Goal: Task Accomplishment & Management: Manage account settings

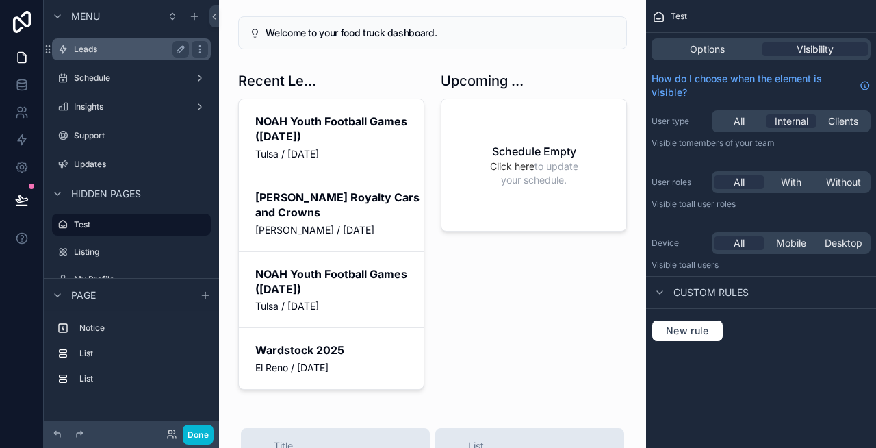
click at [116, 55] on div "Leads" at bounding box center [131, 49] width 115 height 16
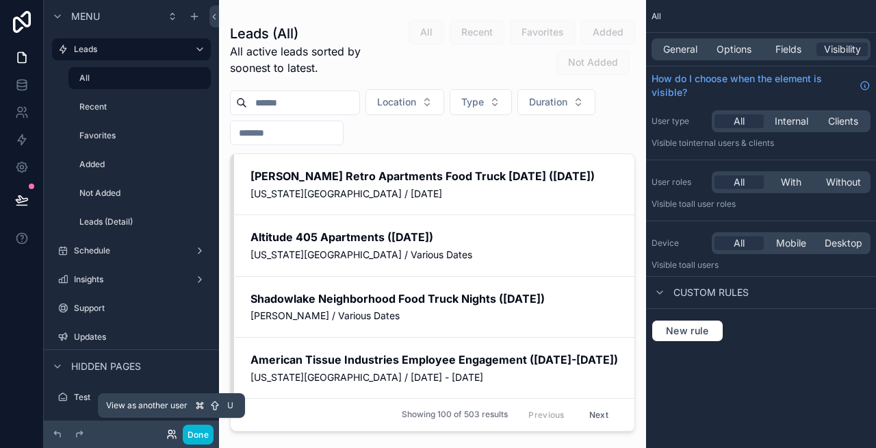
click at [169, 431] on icon at bounding box center [171, 433] width 11 height 11
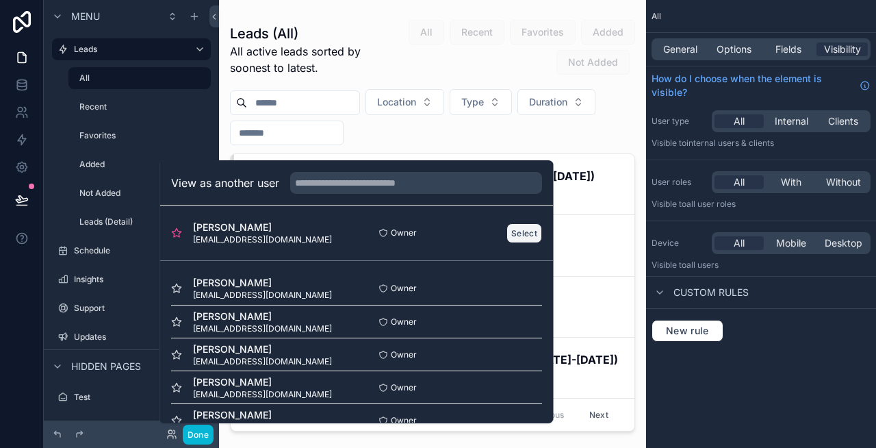
click at [519, 234] on button "Select" at bounding box center [524, 233] width 36 height 20
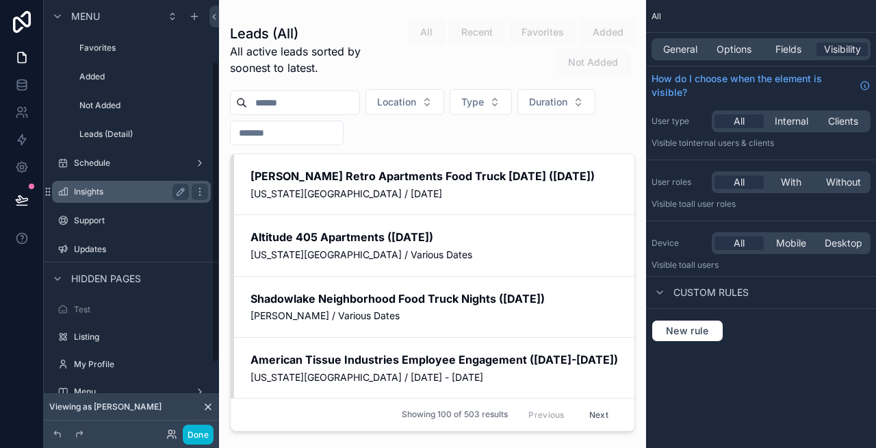
scroll to position [90, 0]
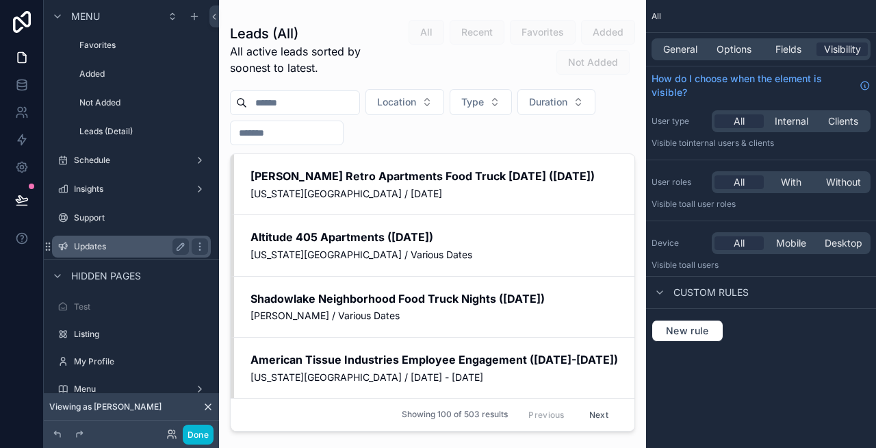
click at [101, 255] on div "Updates" at bounding box center [131, 246] width 153 height 22
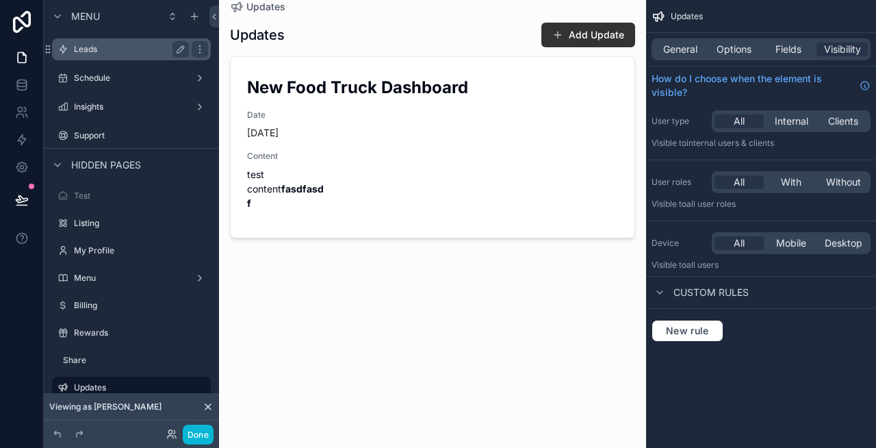
click at [103, 50] on label "Leads" at bounding box center [128, 49] width 109 height 11
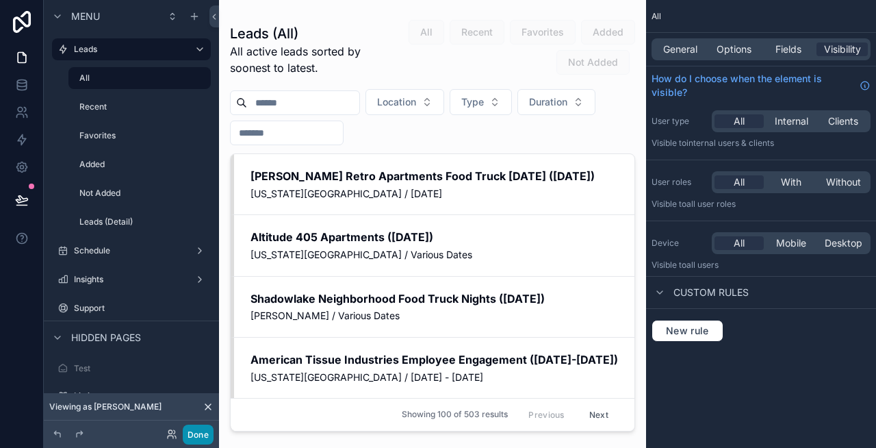
click at [196, 430] on button "Done" at bounding box center [198, 434] width 31 height 20
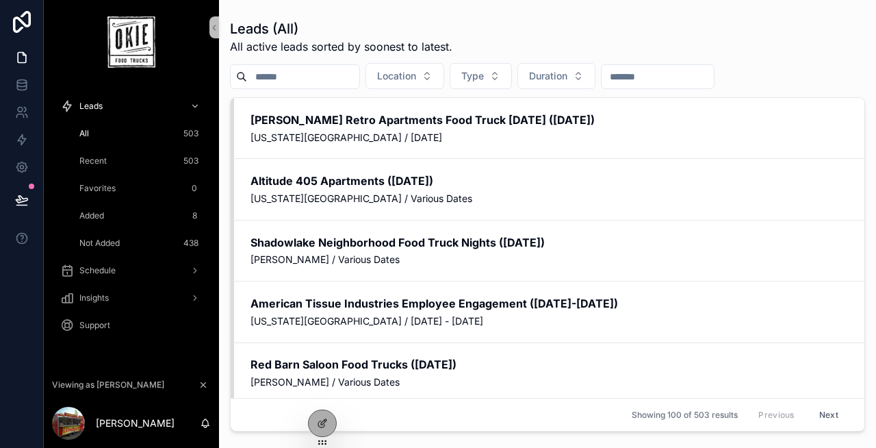
click at [108, 158] on div "Recent 503" at bounding box center [140, 161] width 126 height 22
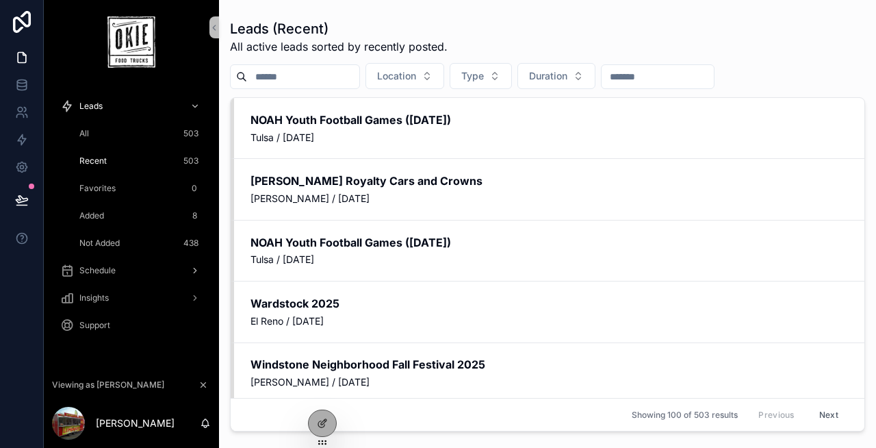
click at [122, 268] on div "Schedule" at bounding box center [131, 270] width 142 height 22
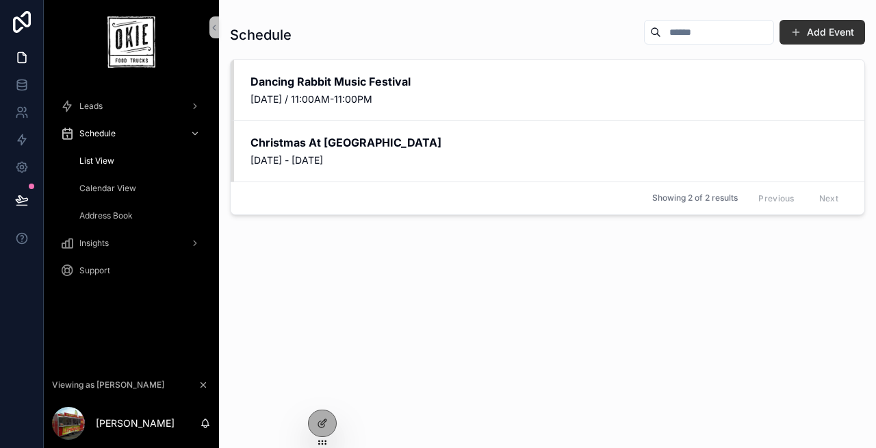
click at [119, 192] on span "Calendar View" at bounding box center [107, 188] width 57 height 11
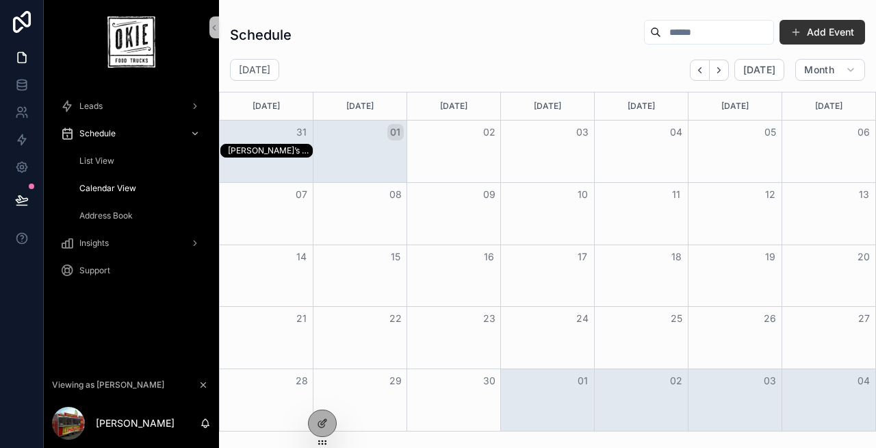
click at [287, 151] on div "Sam’s Club" at bounding box center [270, 150] width 84 height 11
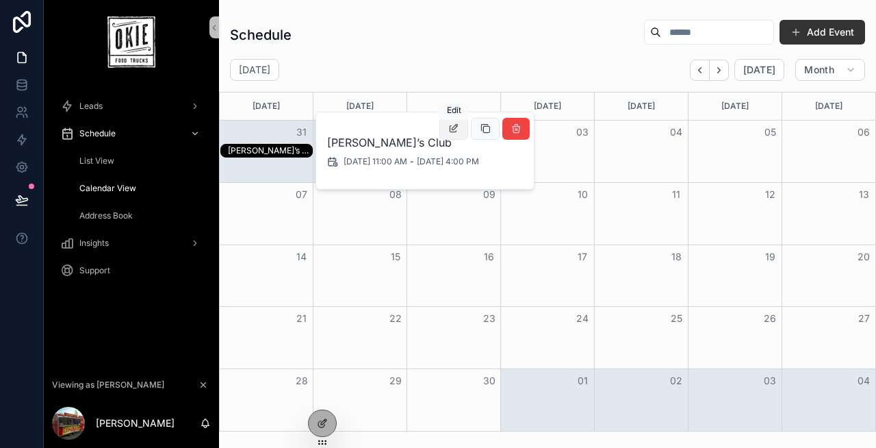
click at [456, 131] on icon "scrollable content" at bounding box center [453, 128] width 11 height 11
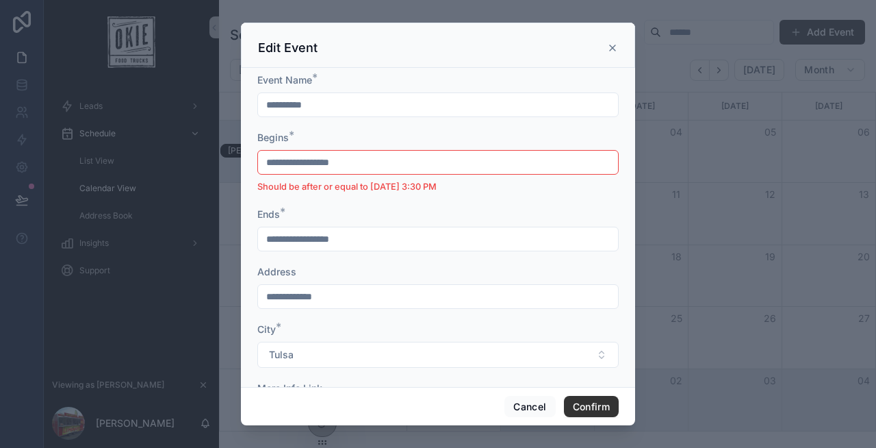
click at [608, 44] on icon at bounding box center [612, 47] width 11 height 11
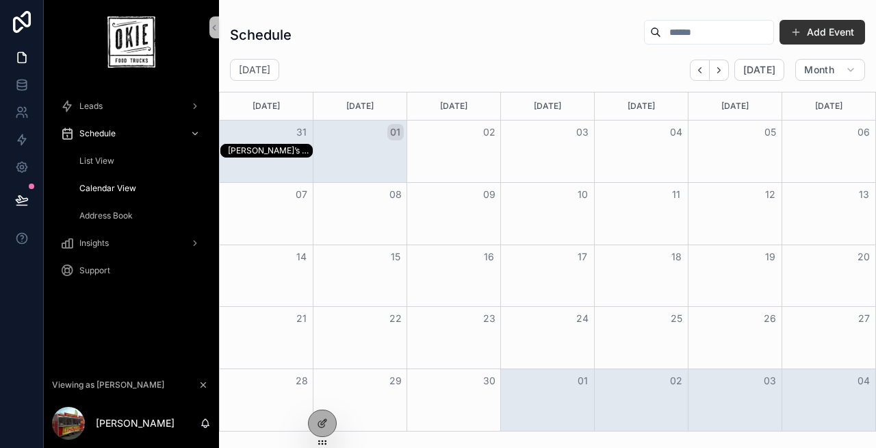
click at [477, 148] on div "Sam’s Club" at bounding box center [548, 151] width 656 height 14
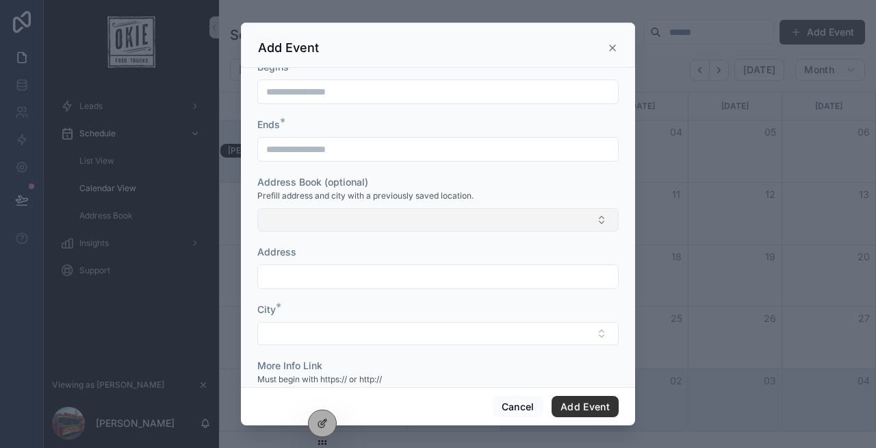
scroll to position [83, 0]
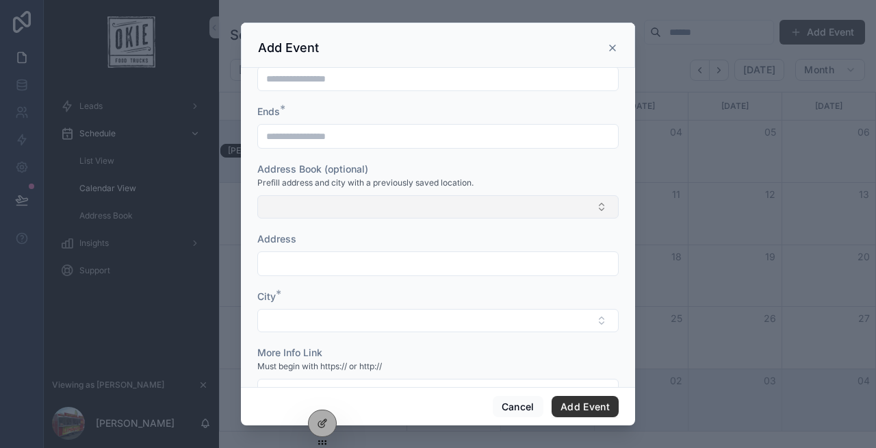
click at [354, 204] on button "Select Button" at bounding box center [437, 206] width 361 height 23
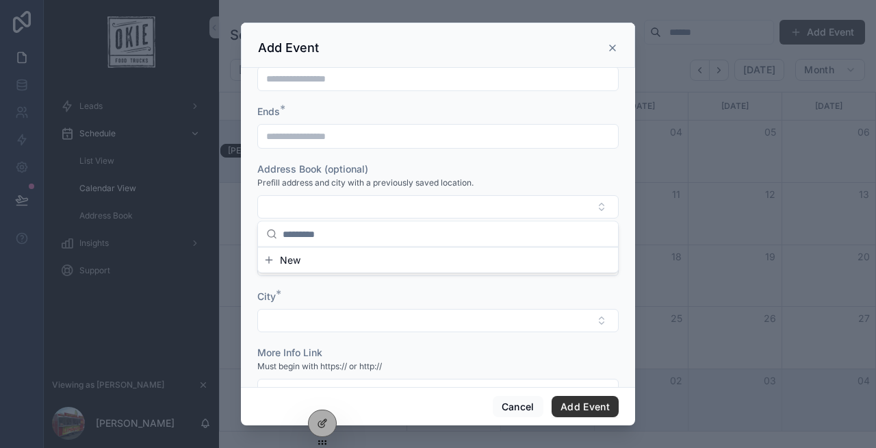
click at [430, 168] on div "Address Book (optional)" at bounding box center [437, 169] width 361 height 14
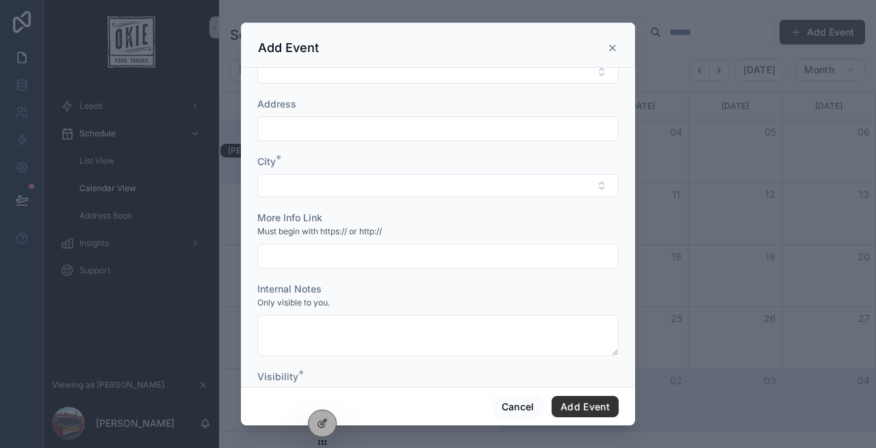
scroll to position [284, 0]
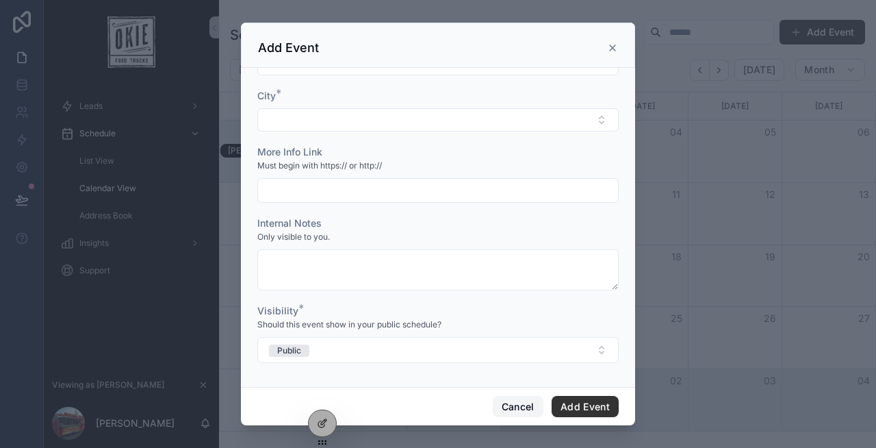
click at [502, 402] on button "Cancel" at bounding box center [518, 407] width 51 height 22
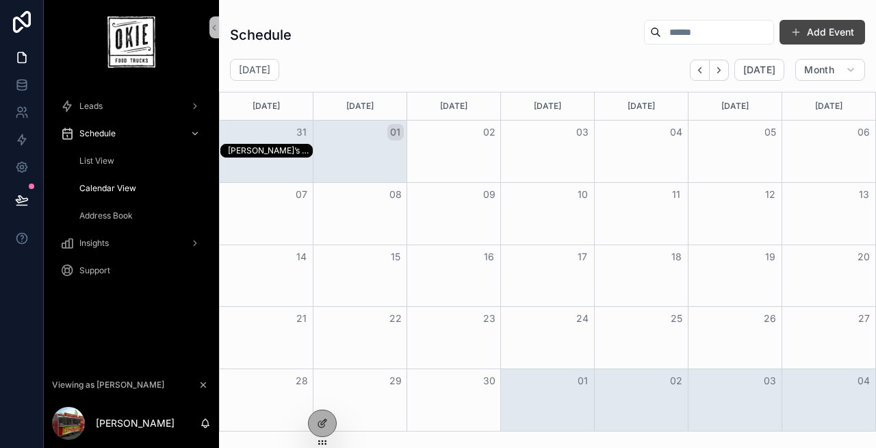
click at [798, 32] on span "scrollable content" at bounding box center [795, 32] width 11 height 11
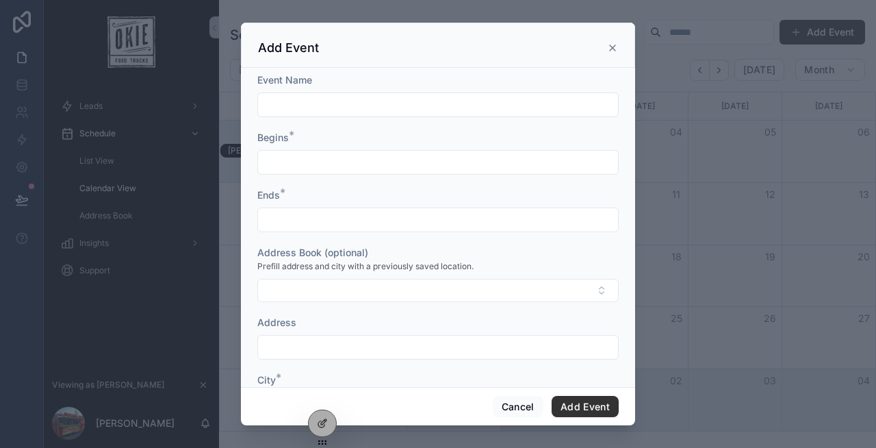
click at [610, 44] on icon "scrollable content" at bounding box center [612, 47] width 11 height 11
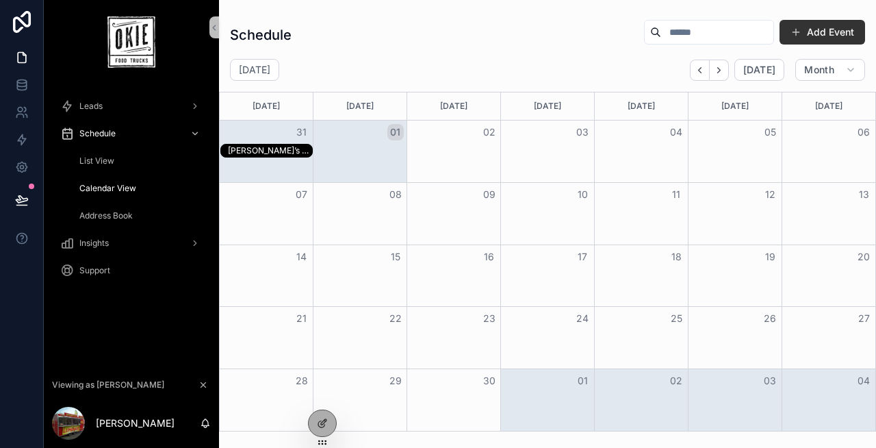
click at [269, 146] on div "Sam’s Club" at bounding box center [270, 150] width 84 height 11
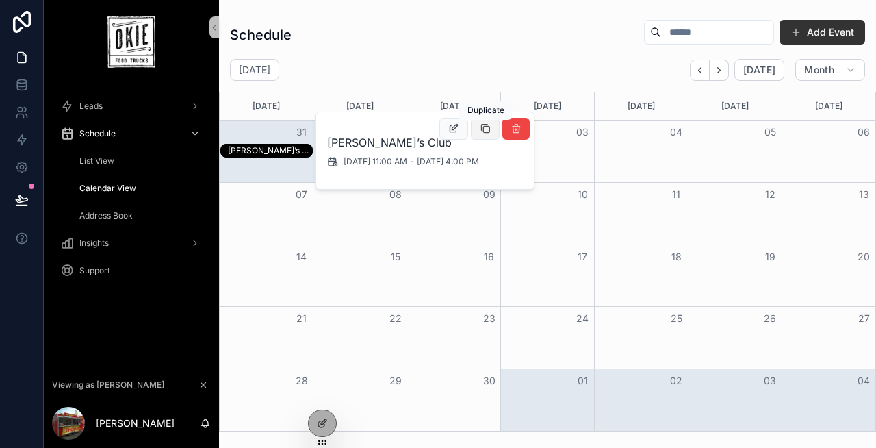
click at [483, 129] on icon "scrollable content" at bounding box center [485, 128] width 11 height 11
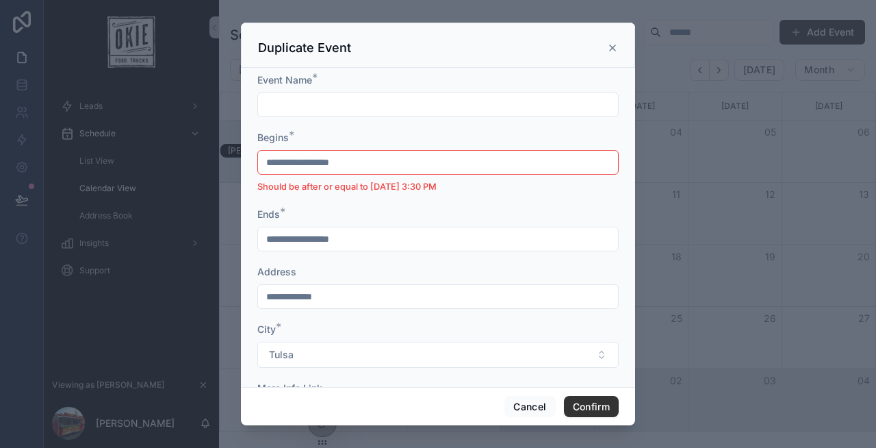
click at [608, 51] on icon at bounding box center [612, 47] width 11 height 11
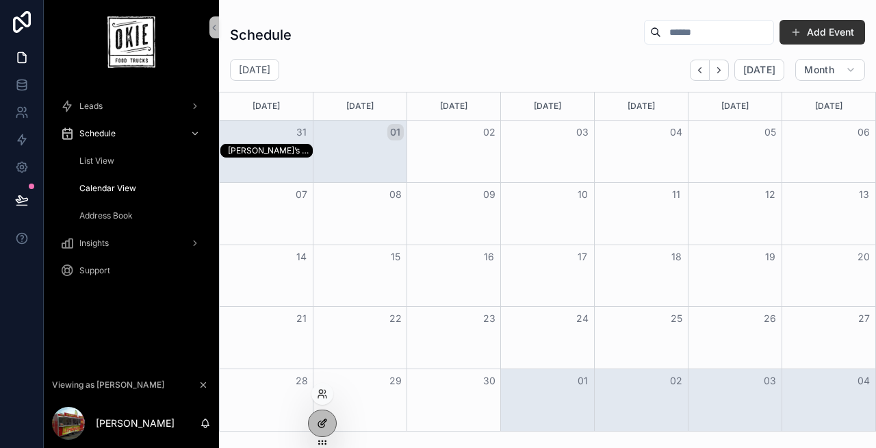
click at [326, 419] on icon at bounding box center [323, 421] width 5 height 5
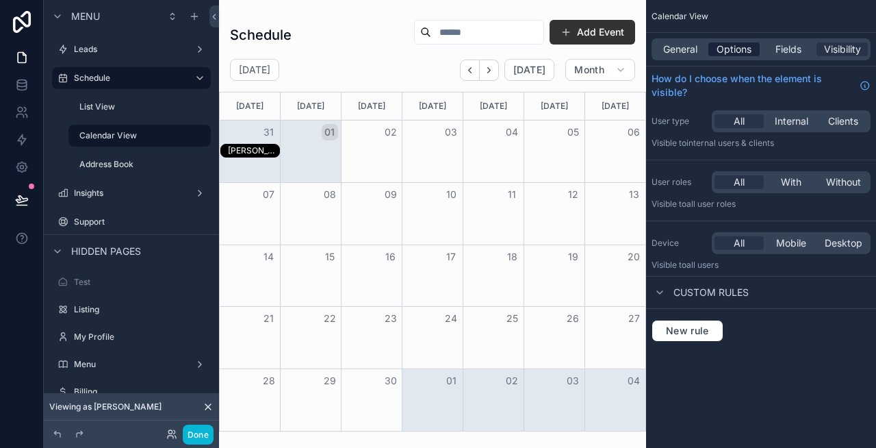
click at [731, 55] on span "Options" at bounding box center [733, 49] width 35 height 14
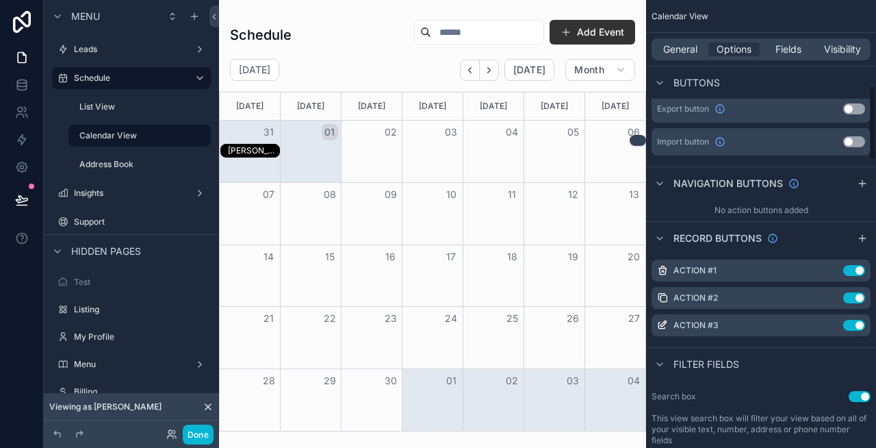
scroll to position [511, 0]
click at [831, 296] on icon "scrollable content" at bounding box center [832, 296] width 11 height 11
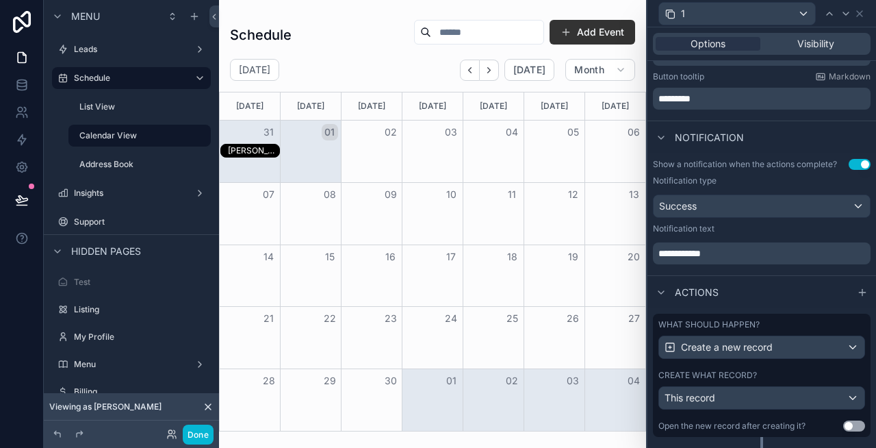
scroll to position [327, 0]
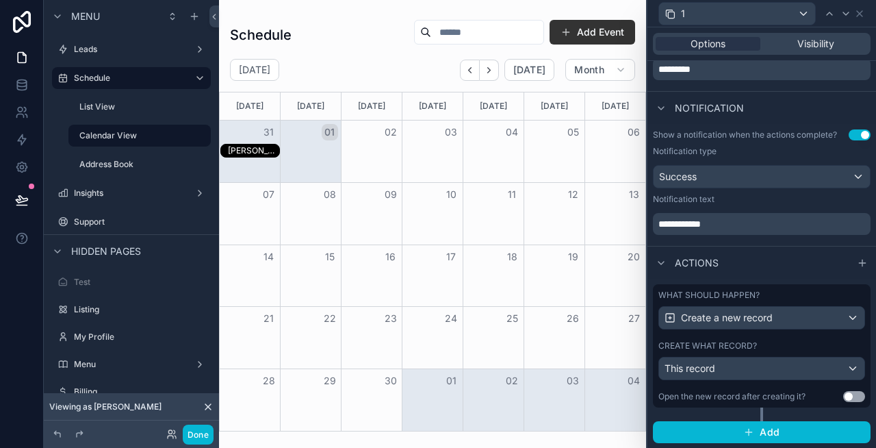
click at [701, 298] on label "What should happen?" at bounding box center [708, 294] width 101 height 11
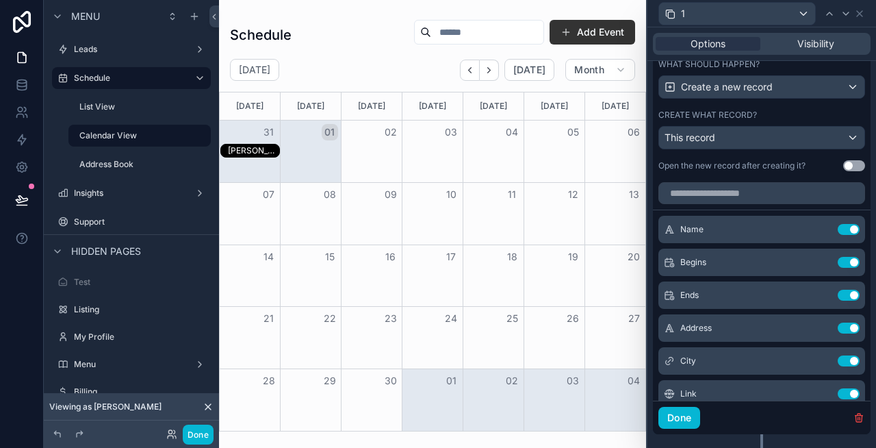
scroll to position [569, 0]
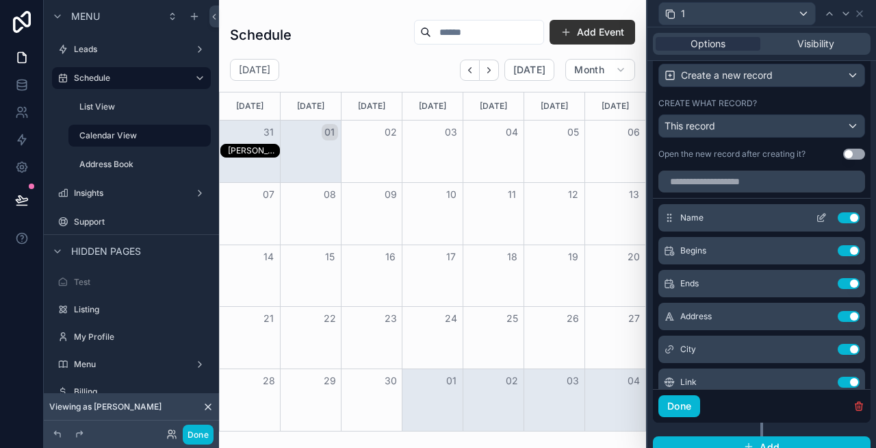
click at [822, 217] on icon at bounding box center [822, 216] width 5 height 5
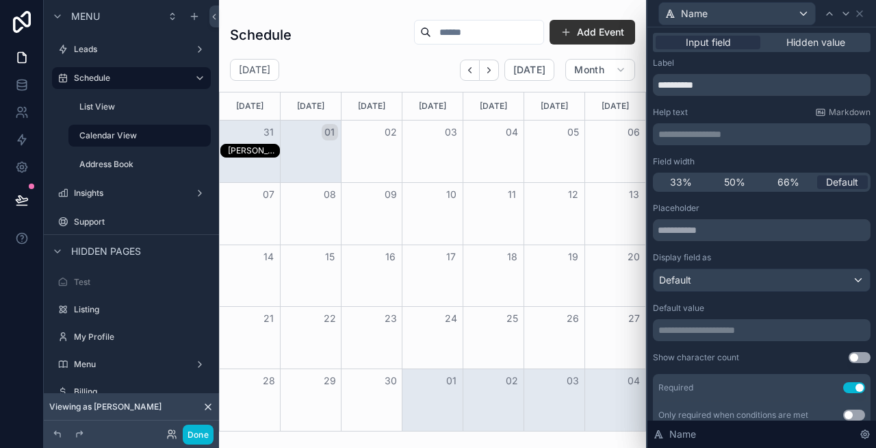
click at [731, 328] on p "**********" at bounding box center [762, 330] width 209 height 14
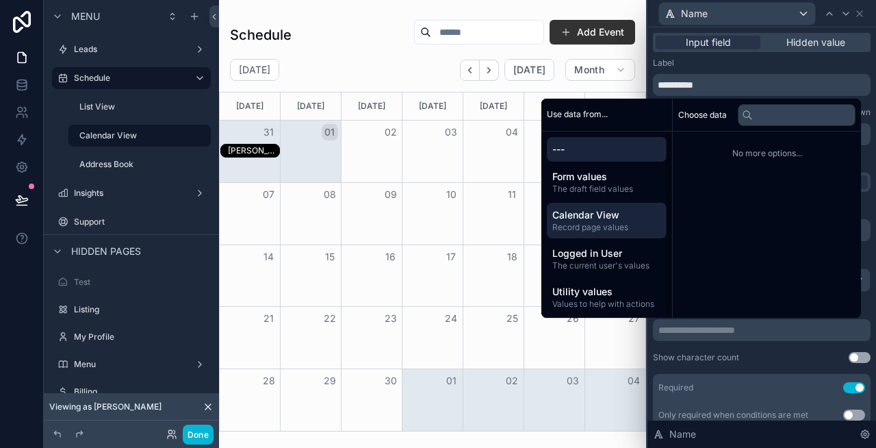
click at [594, 227] on span "Record page values" at bounding box center [606, 227] width 109 height 11
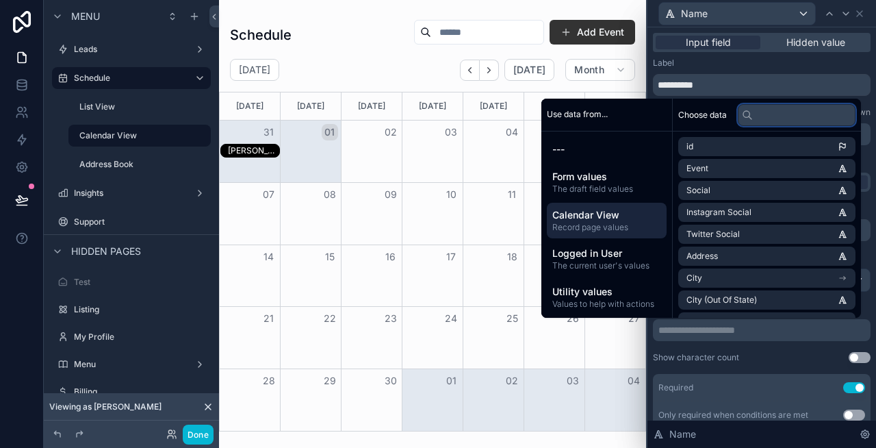
click at [749, 114] on input "text" at bounding box center [797, 115] width 118 height 22
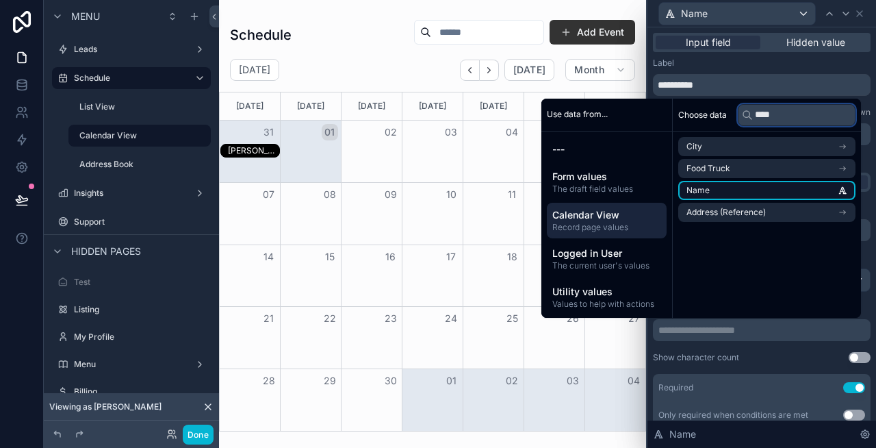
type input "****"
click at [831, 192] on li "Name" at bounding box center [766, 190] width 177 height 19
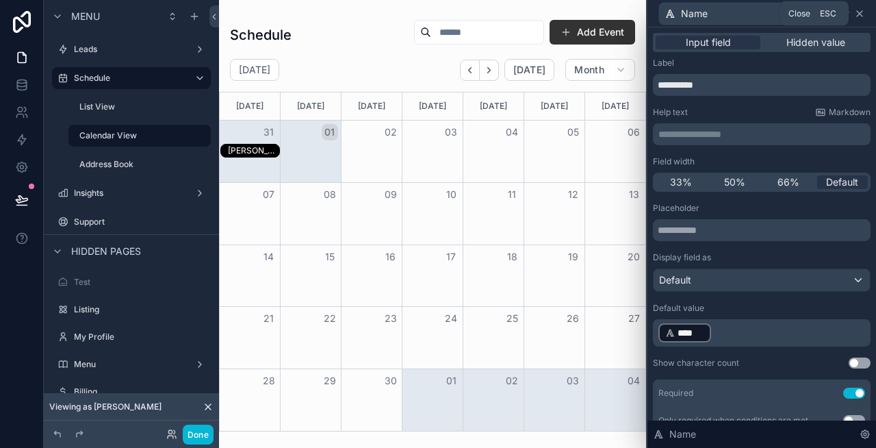
click at [862, 16] on icon at bounding box center [859, 13] width 11 height 11
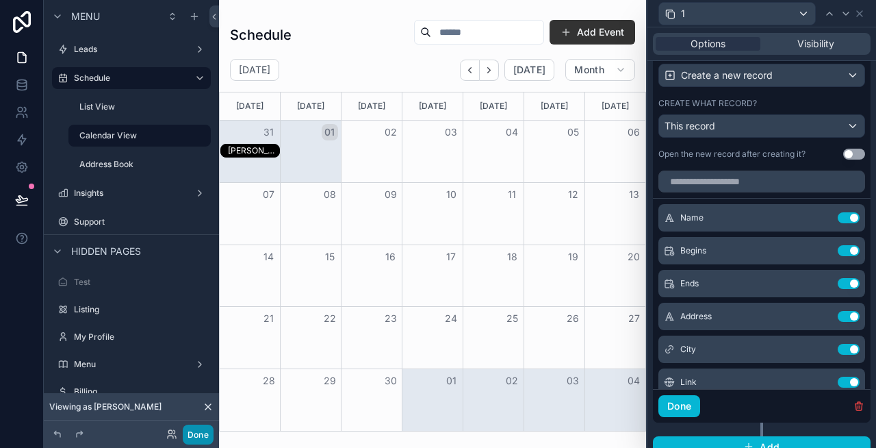
click at [203, 426] on button "Done" at bounding box center [198, 434] width 31 height 20
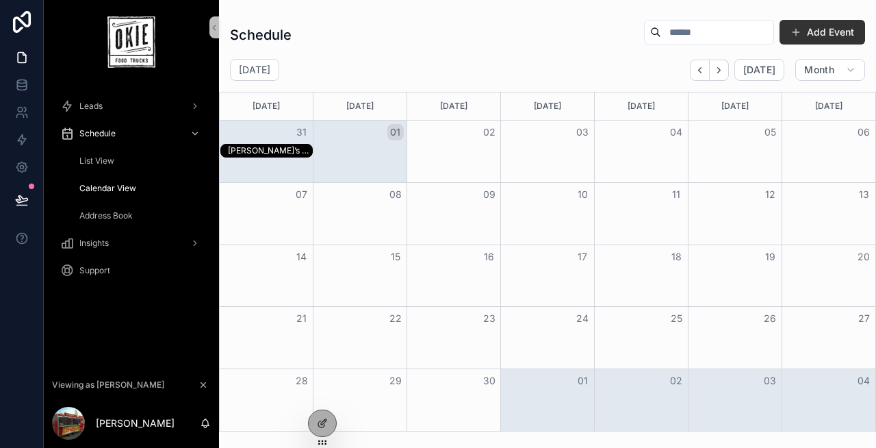
click at [275, 146] on div "Sam’s Club" at bounding box center [270, 150] width 84 height 11
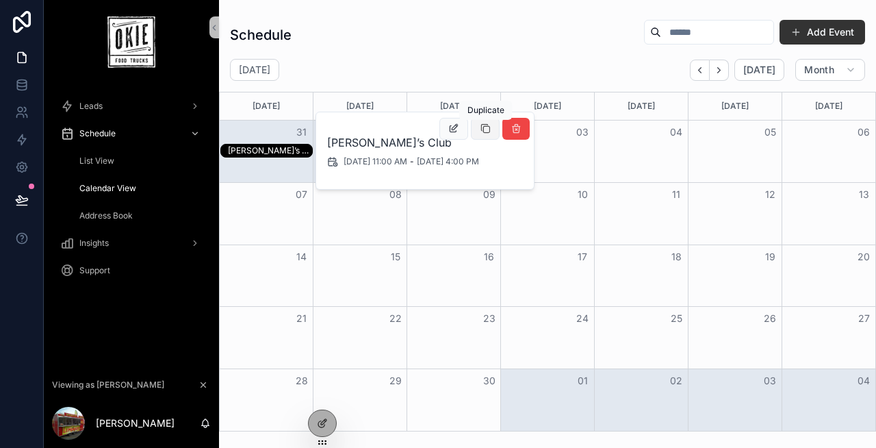
click at [483, 129] on icon "scrollable content" at bounding box center [485, 128] width 11 height 11
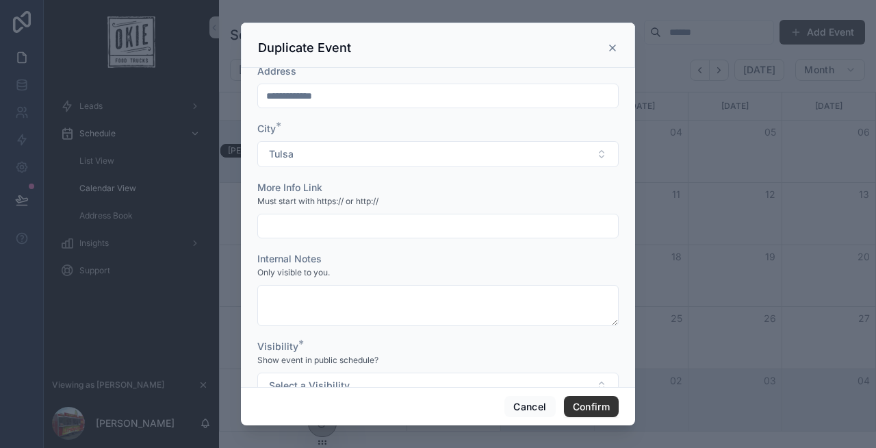
scroll to position [236, 0]
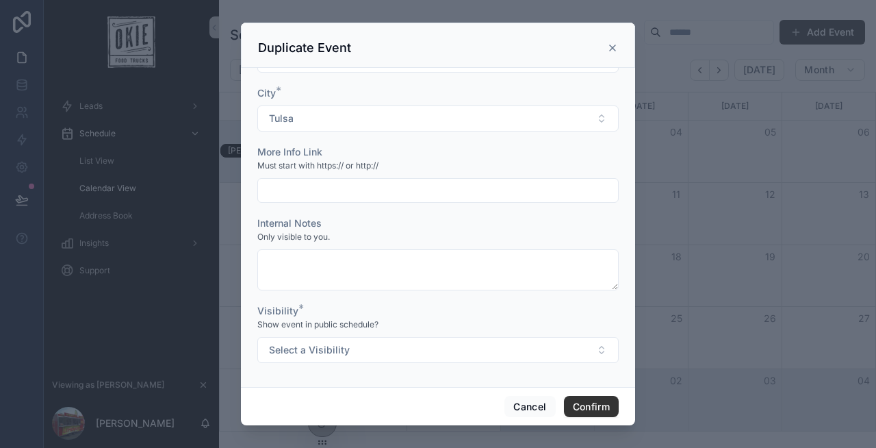
click at [615, 42] on icon at bounding box center [612, 47] width 11 height 11
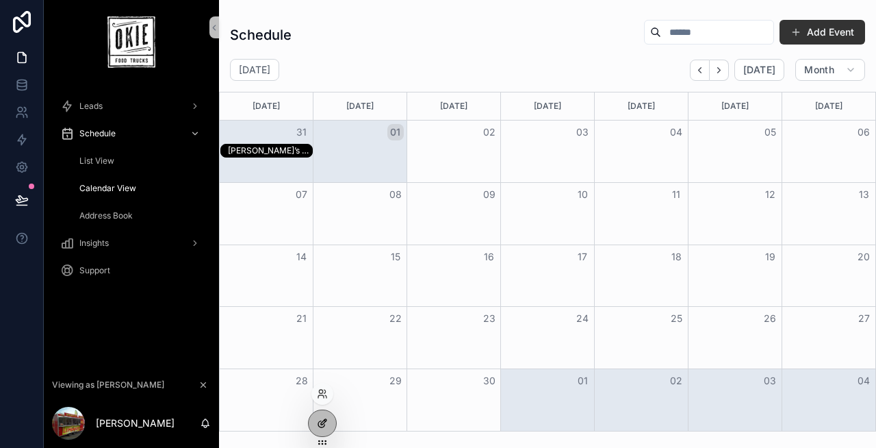
click at [320, 421] on icon at bounding box center [321, 424] width 6 height 6
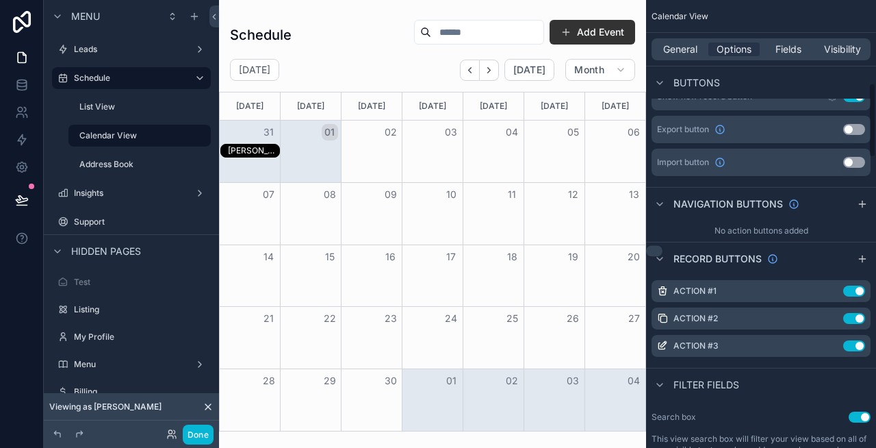
scroll to position [505, 0]
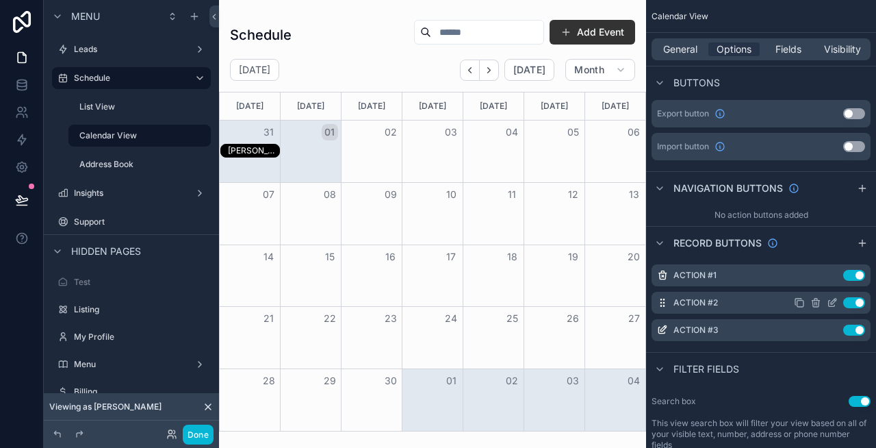
click at [833, 303] on icon "scrollable content" at bounding box center [833, 300] width 5 height 5
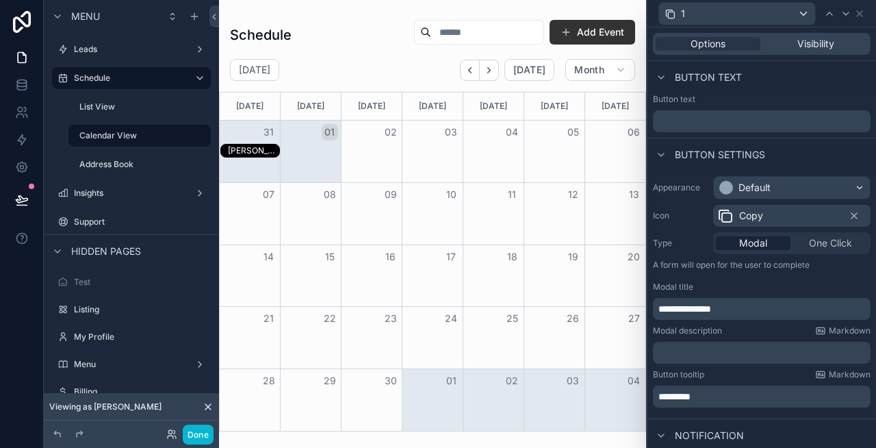
scroll to position [327, 0]
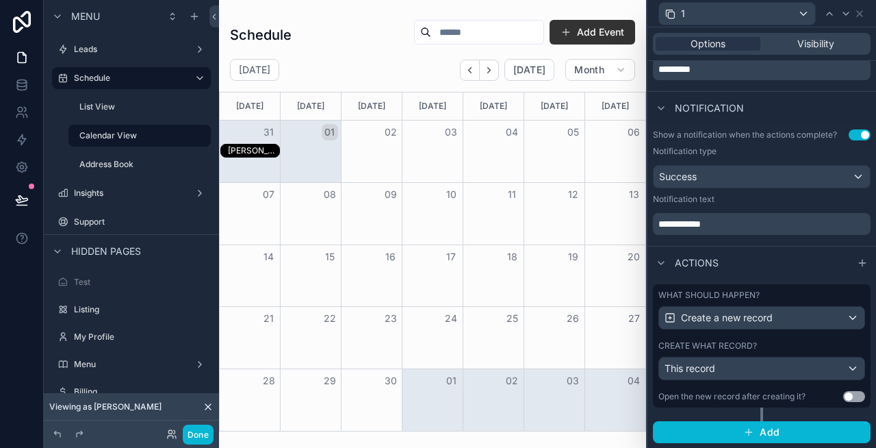
click at [729, 301] on div "What should happen? Create a new record" at bounding box center [761, 309] width 207 height 40
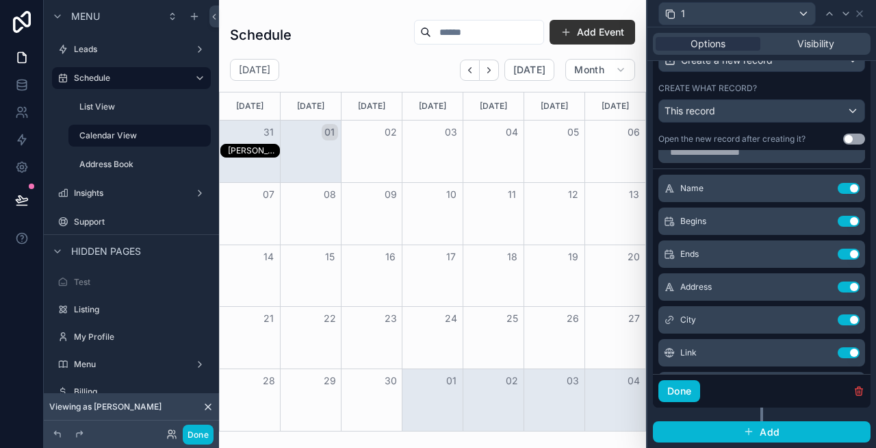
scroll to position [9, 0]
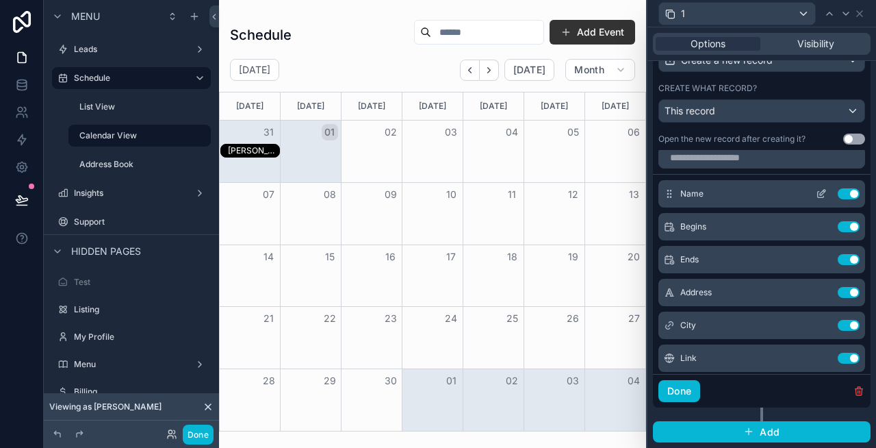
click at [822, 192] on icon at bounding box center [821, 193] width 11 height 11
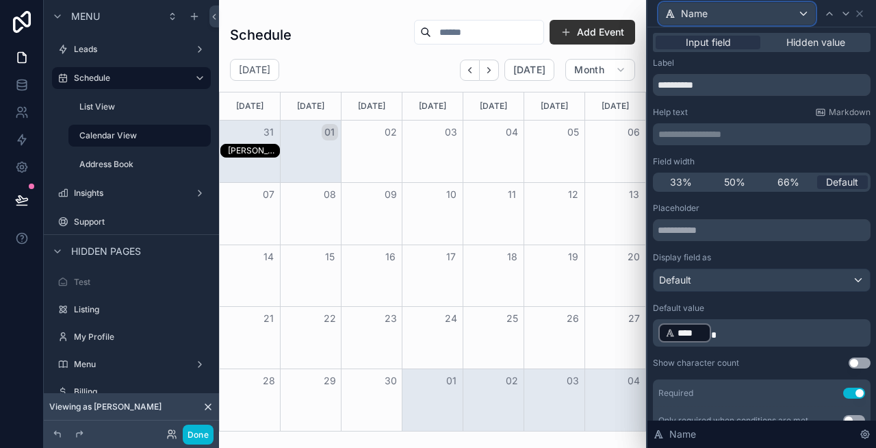
click at [723, 18] on div "Name" at bounding box center [737, 14] width 156 height 22
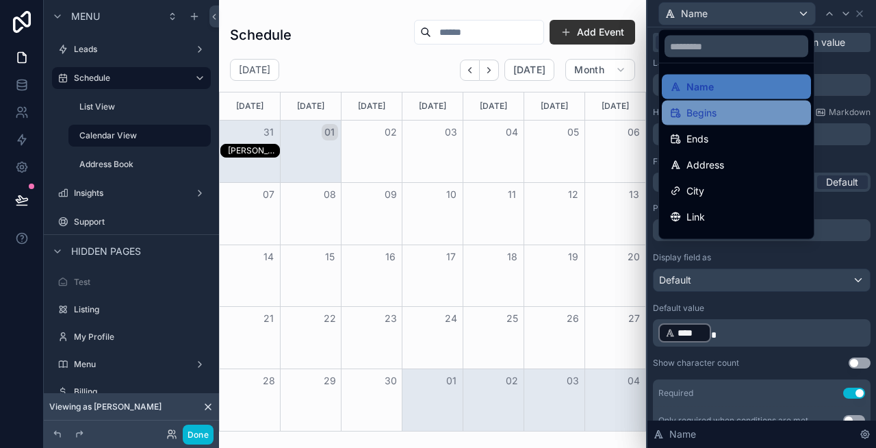
click at [719, 105] on div "Begins" at bounding box center [736, 113] width 133 height 16
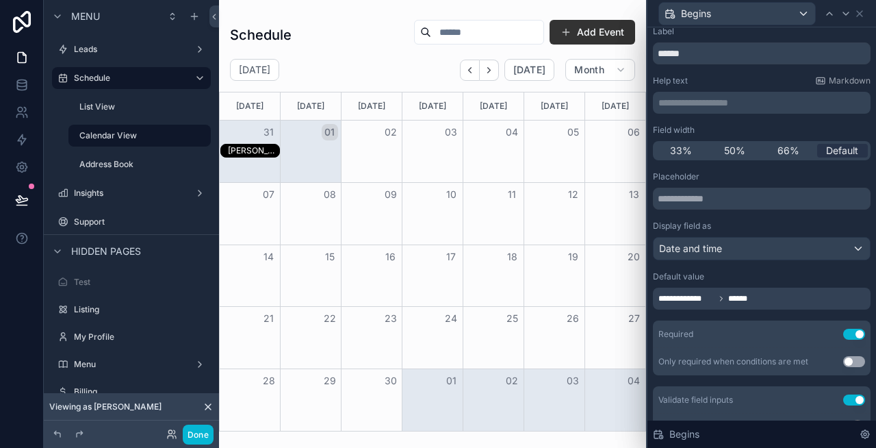
scroll to position [0, 0]
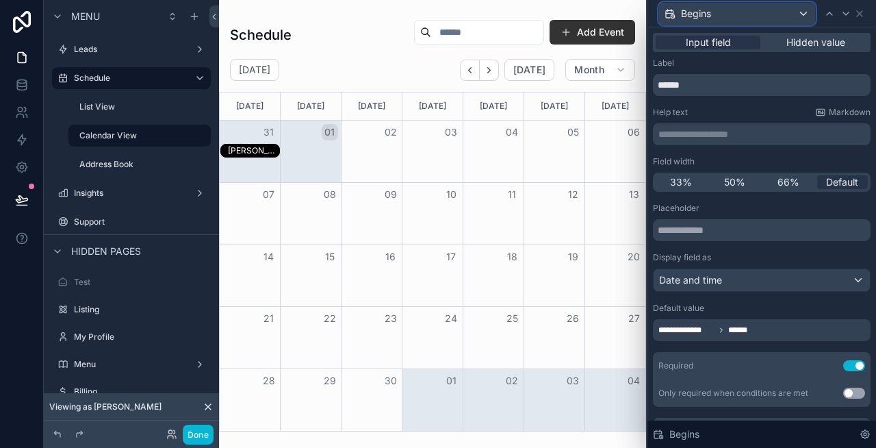
click at [737, 14] on div "Begins" at bounding box center [737, 14] width 156 height 22
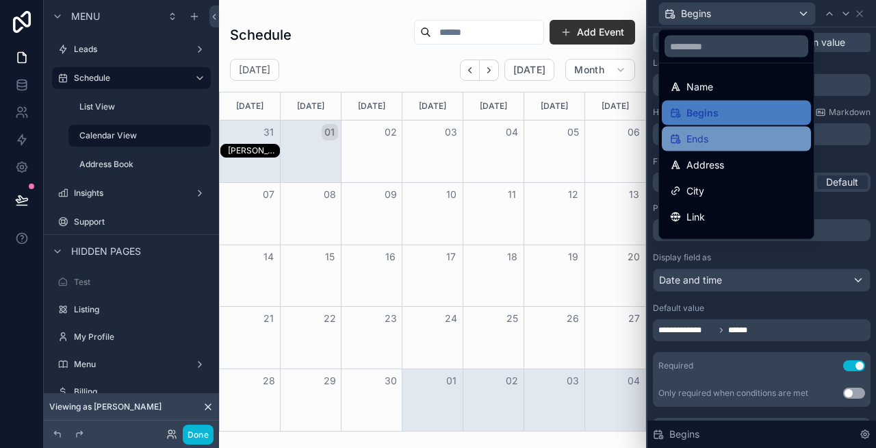
click at [712, 138] on div "Ends" at bounding box center [736, 139] width 133 height 16
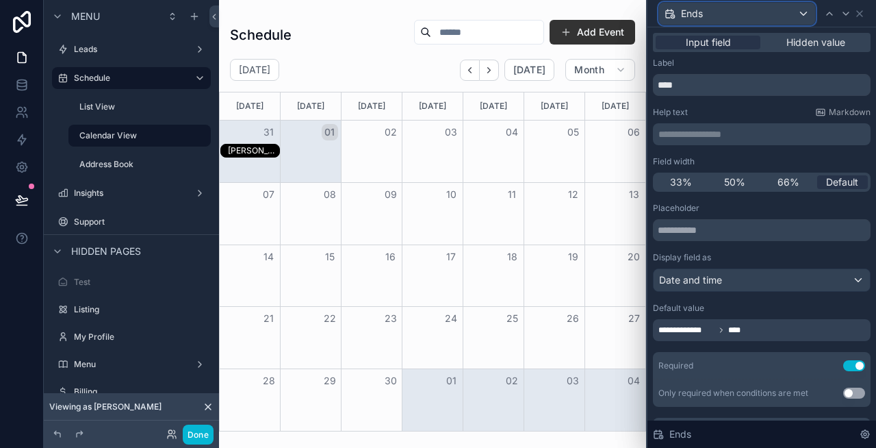
click at [712, 12] on div "Ends" at bounding box center [737, 14] width 156 height 22
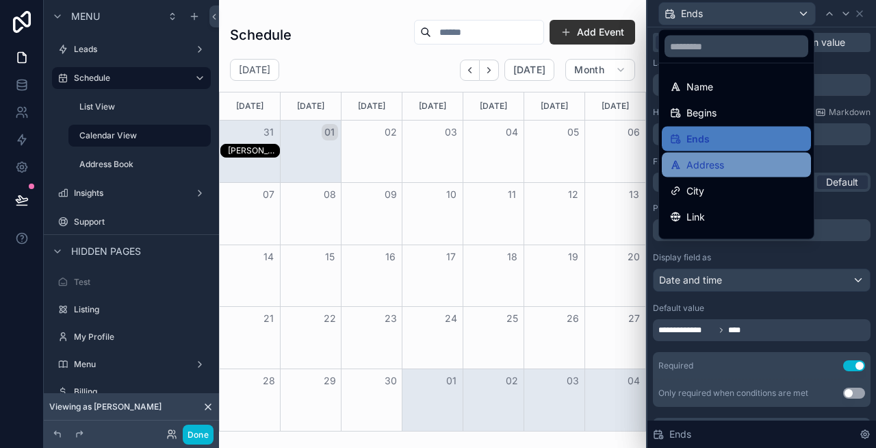
click at [713, 160] on span "Address" at bounding box center [705, 165] width 38 height 16
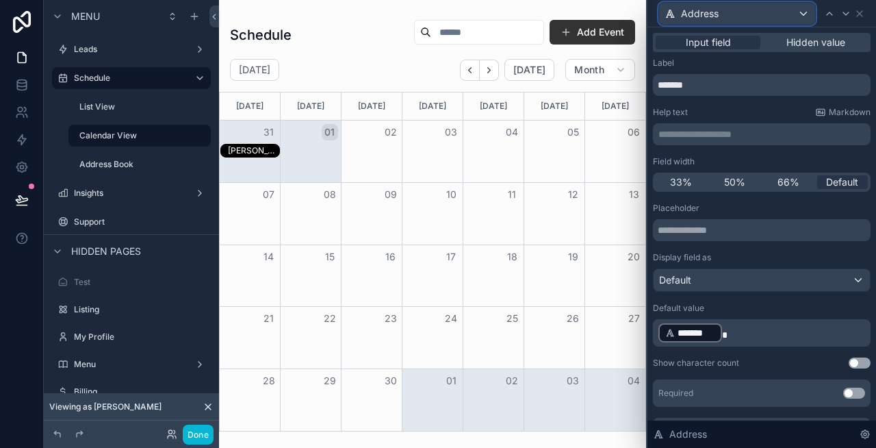
click at [731, 18] on div "Address" at bounding box center [737, 14] width 156 height 22
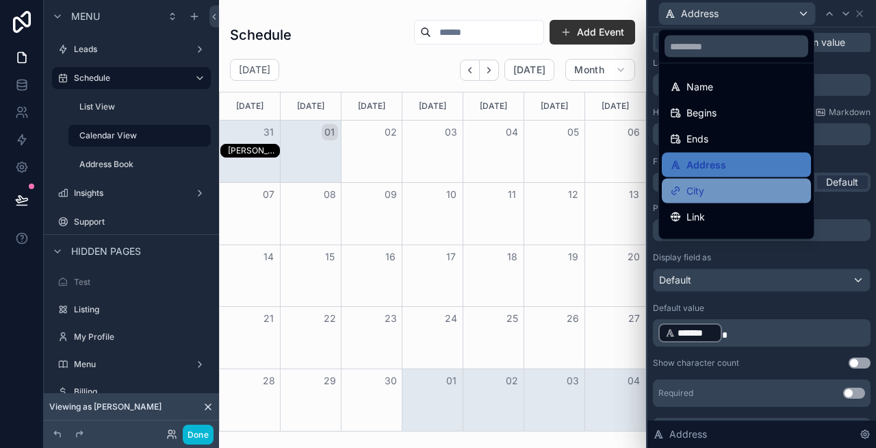
click at [722, 189] on div "City" at bounding box center [736, 191] width 133 height 16
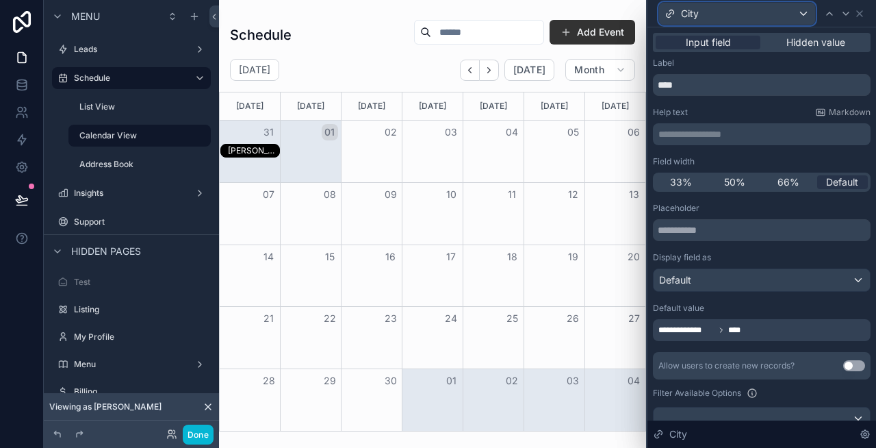
click at [730, 6] on div "City" at bounding box center [737, 14] width 156 height 22
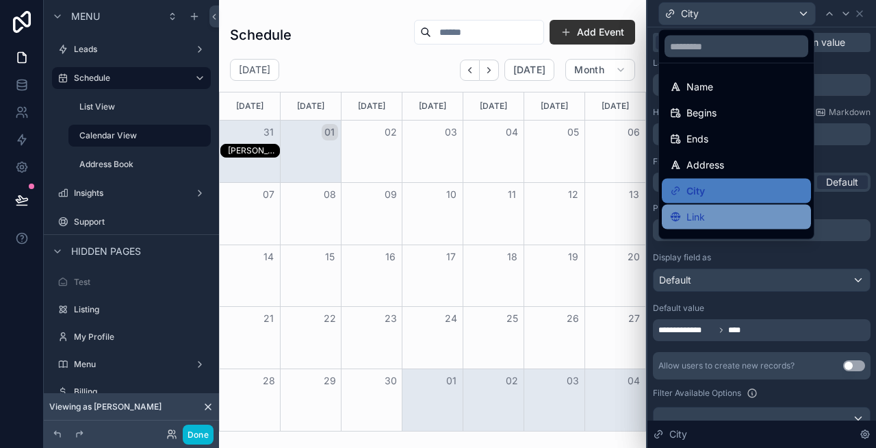
click at [725, 211] on div "Link" at bounding box center [736, 217] width 133 height 16
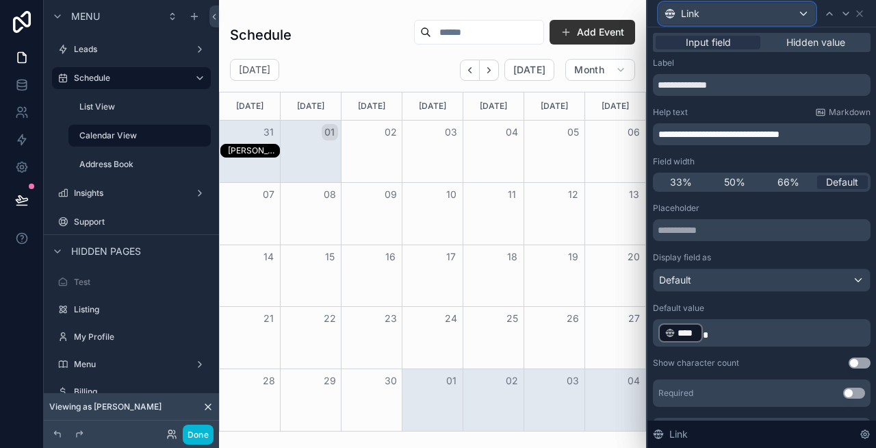
click at [706, 14] on div "Link" at bounding box center [737, 14] width 156 height 22
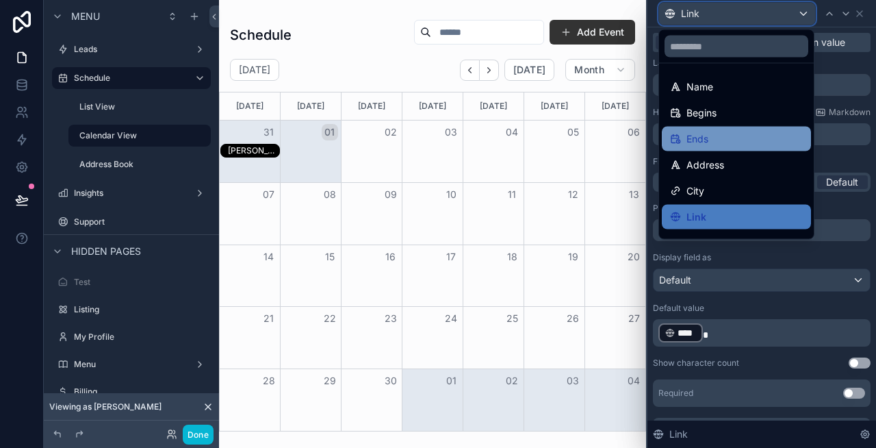
scroll to position [45, 0]
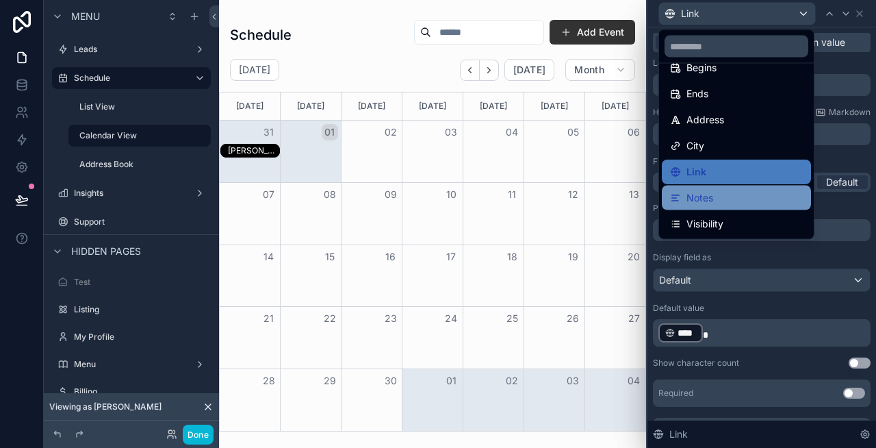
click at [731, 195] on div "Notes" at bounding box center [736, 198] width 133 height 16
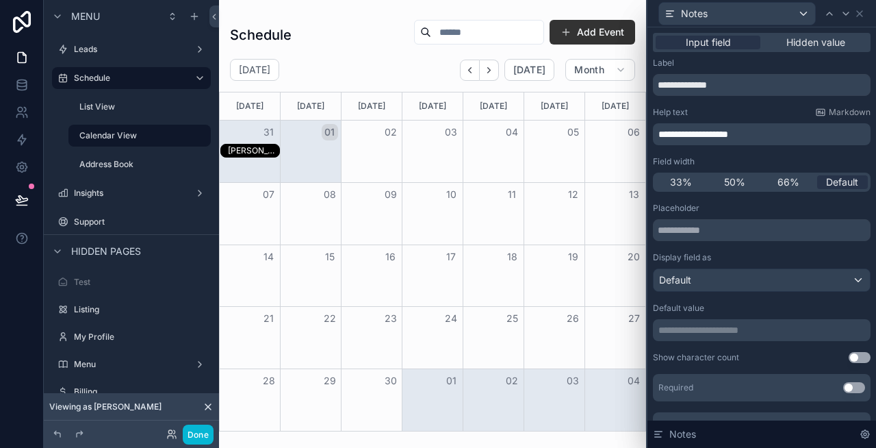
scroll to position [63, 0]
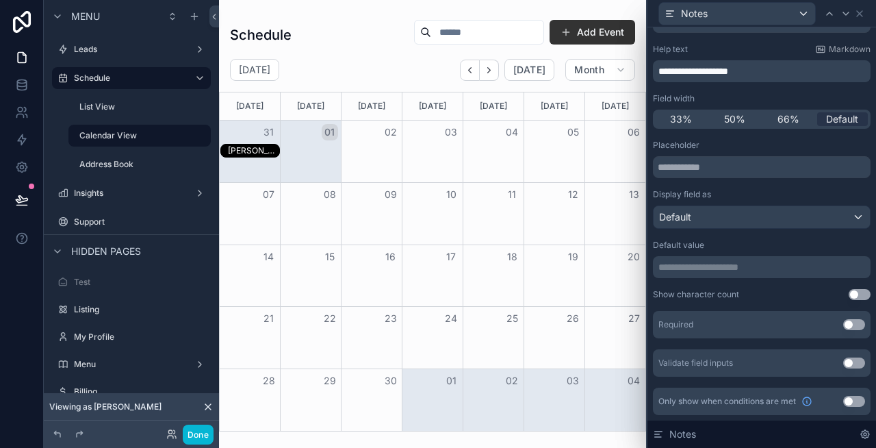
click at [732, 269] on p "**********" at bounding box center [762, 267] width 209 height 14
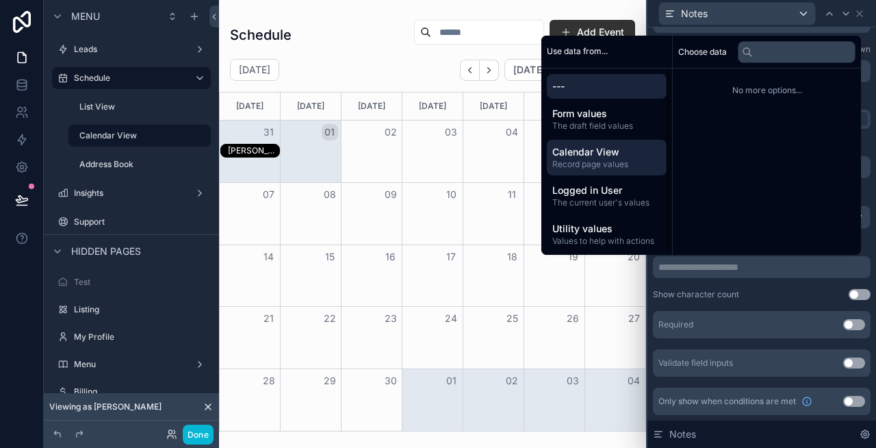
click at [589, 164] on span "Record page values" at bounding box center [606, 164] width 109 height 11
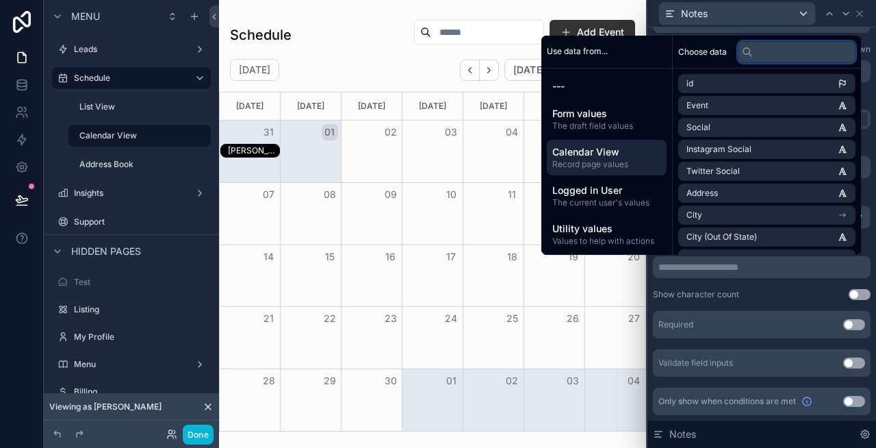
click at [768, 57] on input "text" at bounding box center [797, 52] width 118 height 22
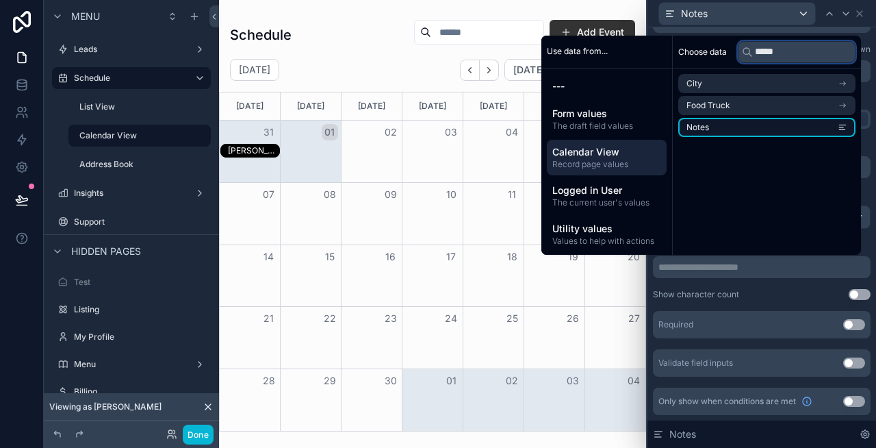
type input "*****"
click at [801, 128] on li "Notes" at bounding box center [766, 127] width 177 height 19
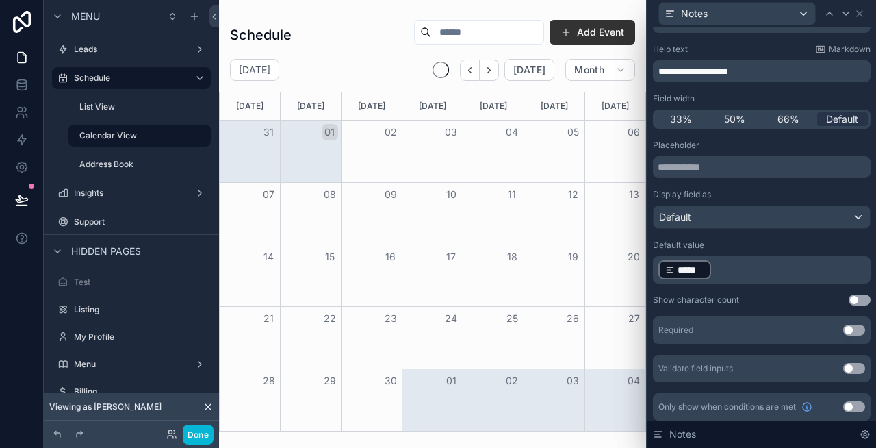
click at [807, 289] on div "Placeholder Display field as Default Default value ﻿ ***** ﻿ ﻿ Show character c…" at bounding box center [762, 261] width 218 height 242
click at [716, 15] on div "Notes" at bounding box center [737, 14] width 156 height 22
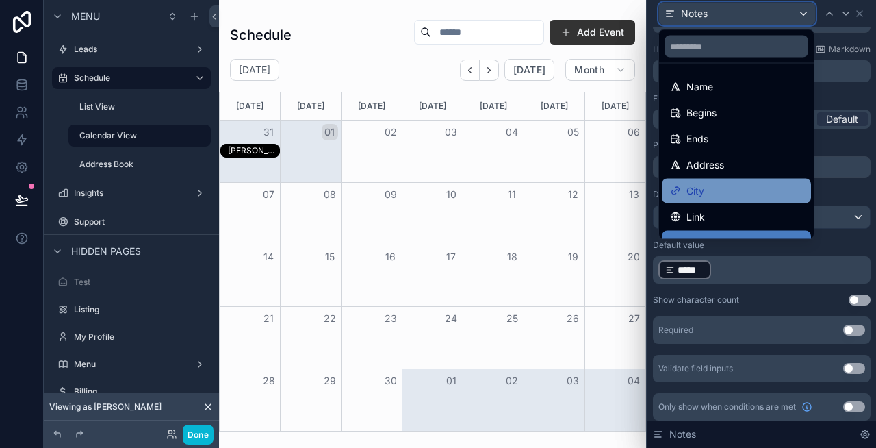
scroll to position [45, 0]
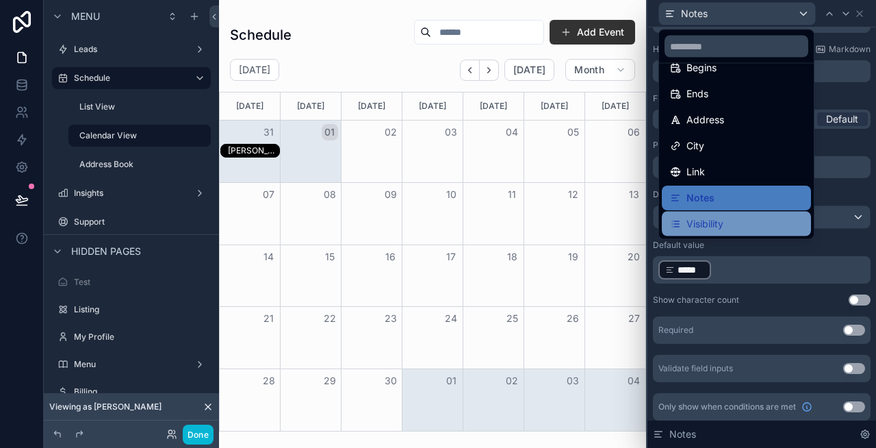
click at [705, 224] on span "Visibility" at bounding box center [704, 224] width 37 height 16
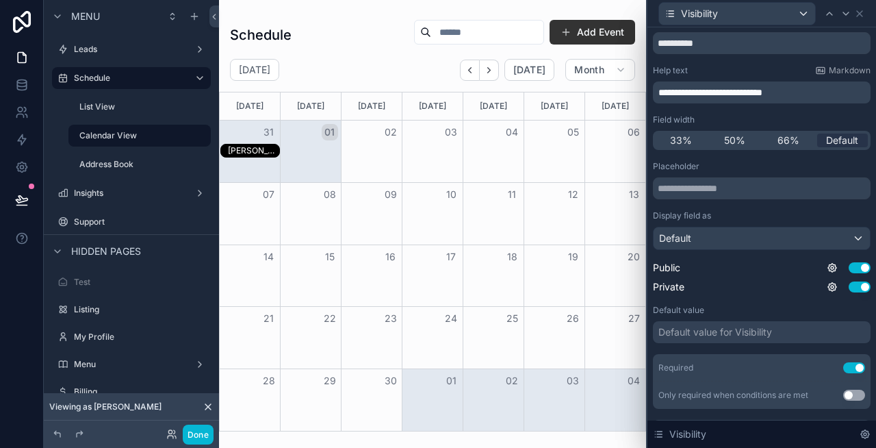
scroll to position [44, 0]
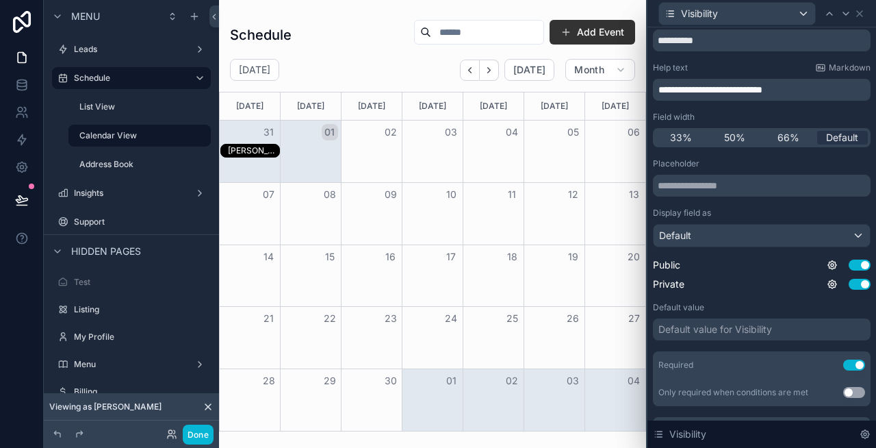
click at [723, 331] on div "Default value for Visibility" at bounding box center [715, 329] width 114 height 14
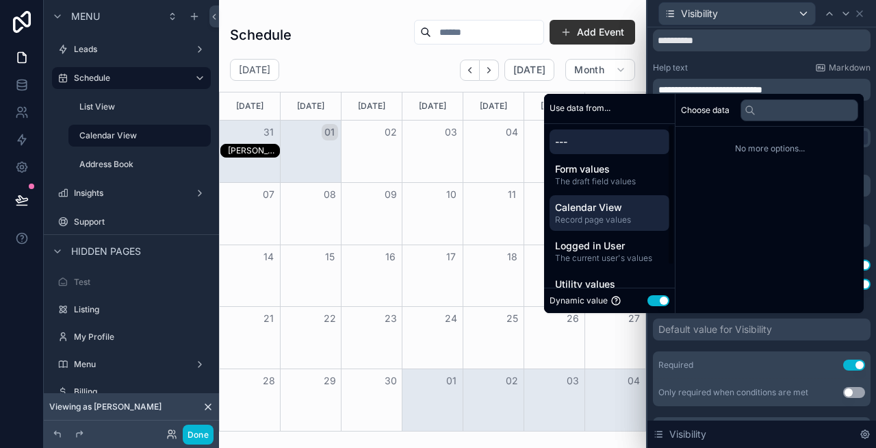
click at [605, 205] on span "Calendar View" at bounding box center [609, 208] width 109 height 14
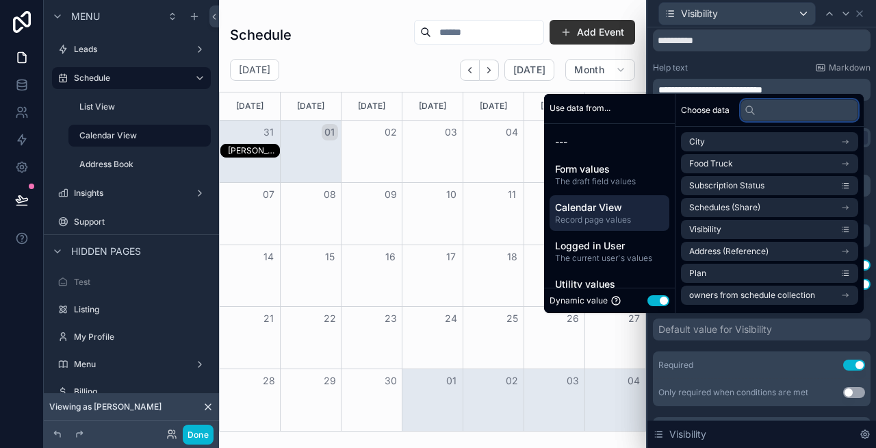
click at [762, 116] on input "text" at bounding box center [799, 110] width 118 height 22
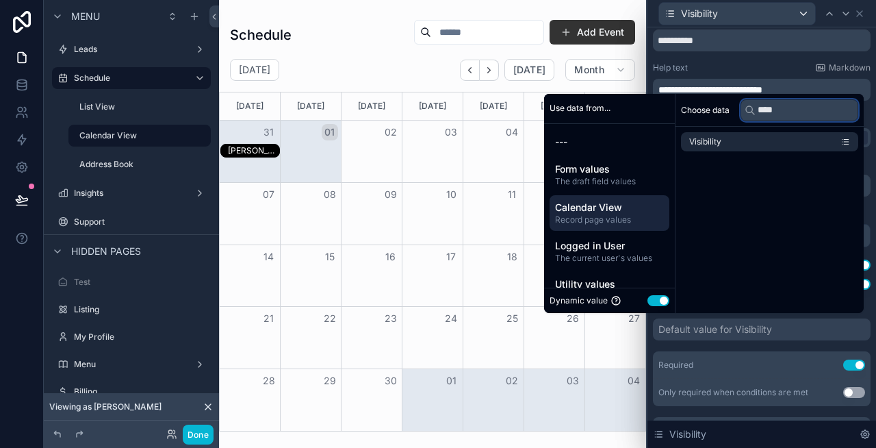
type input "****"
click at [783, 155] on div "Visibility" at bounding box center [769, 142] width 188 height 30
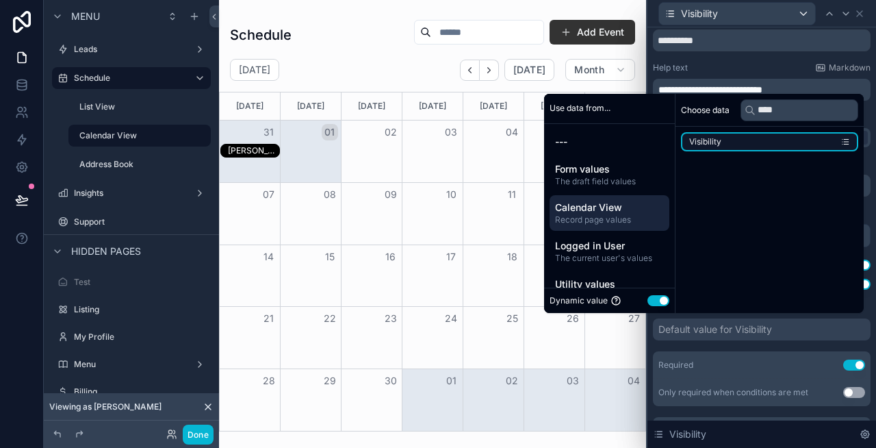
click at [775, 144] on li "Visibility" at bounding box center [769, 141] width 177 height 19
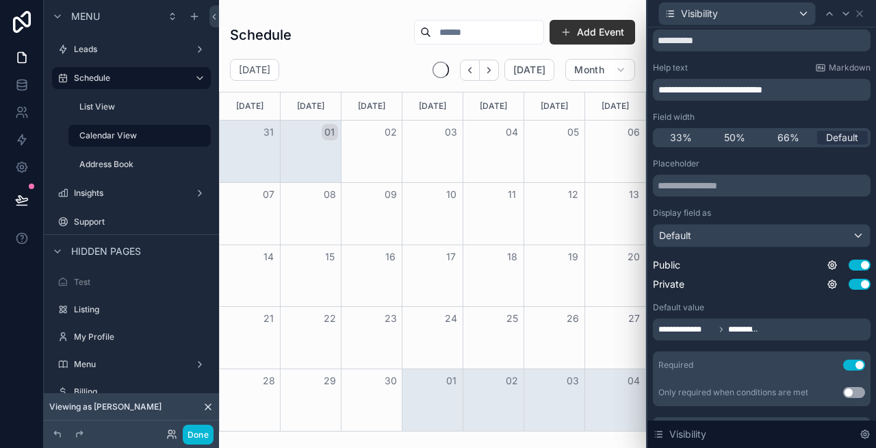
click at [747, 72] on div "Help text Markdown" at bounding box center [762, 67] width 218 height 11
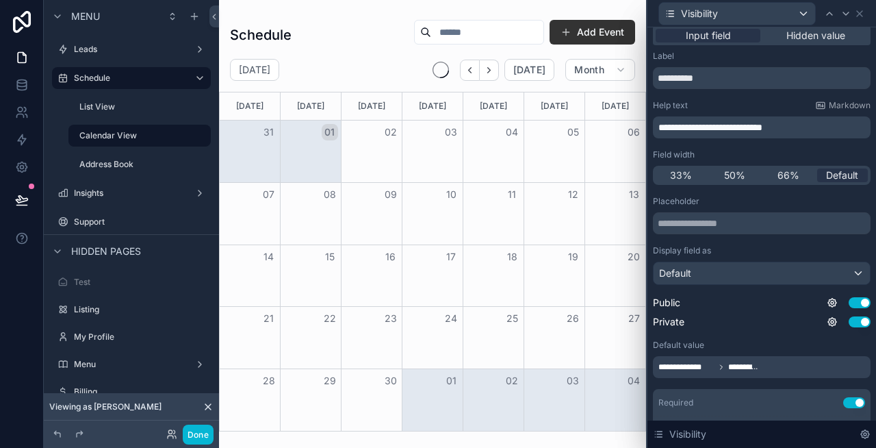
scroll to position [0, 0]
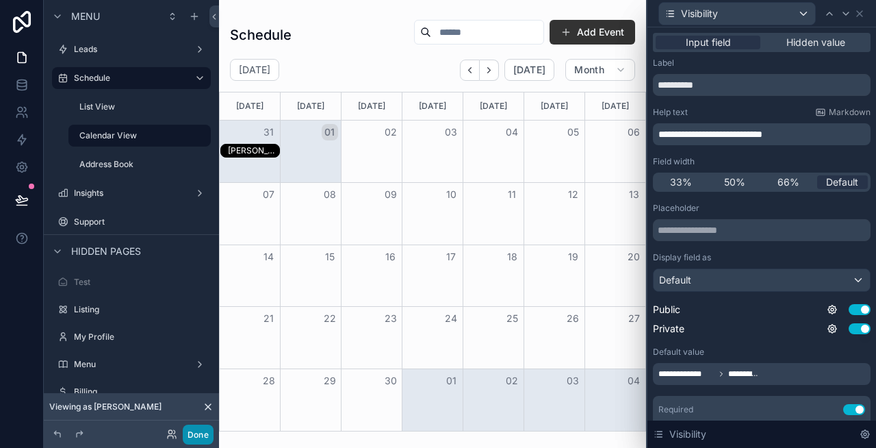
click at [209, 432] on button "Done" at bounding box center [198, 434] width 31 height 20
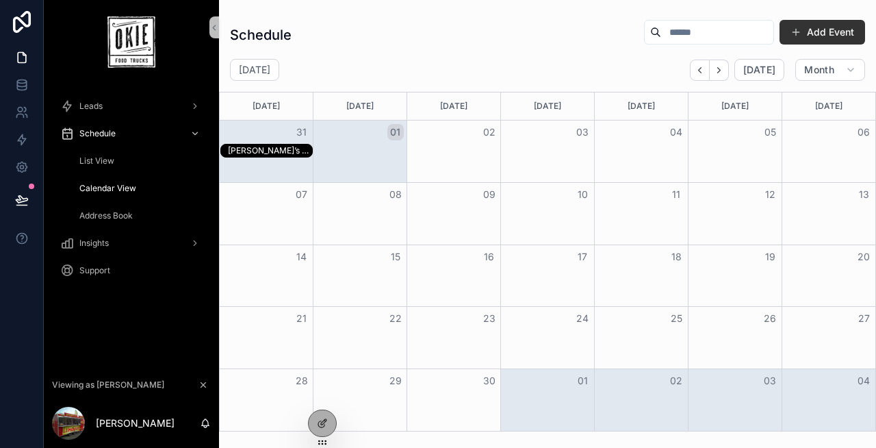
click at [263, 148] on div "Sam’s Club" at bounding box center [270, 150] width 84 height 11
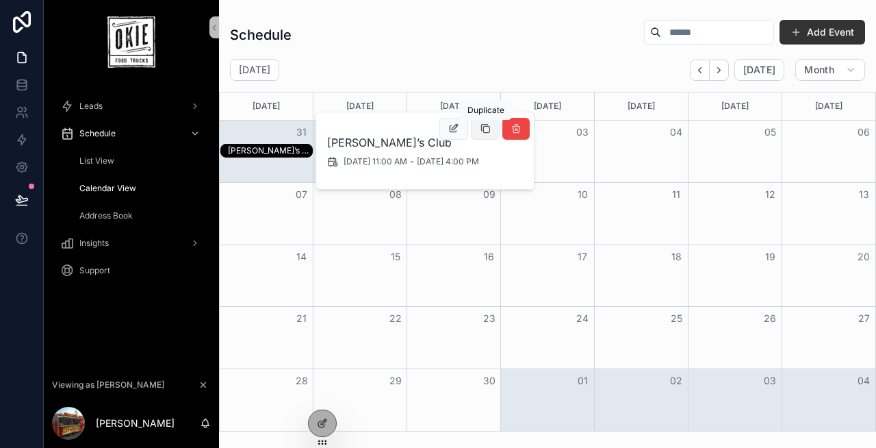
click at [480, 129] on icon "scrollable content" at bounding box center [485, 128] width 11 height 11
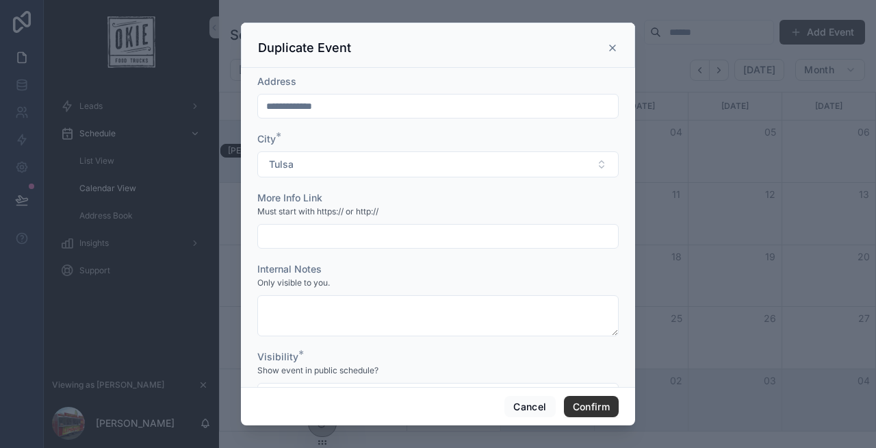
scroll to position [236, 0]
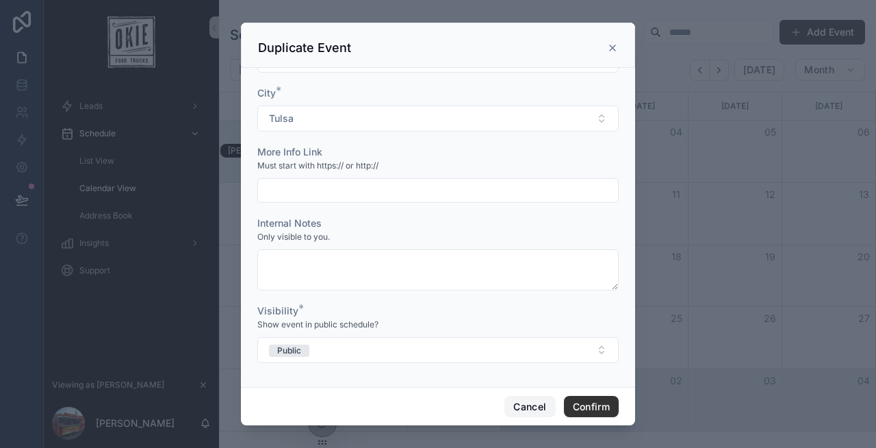
click at [530, 396] on button "Cancel" at bounding box center [529, 407] width 51 height 22
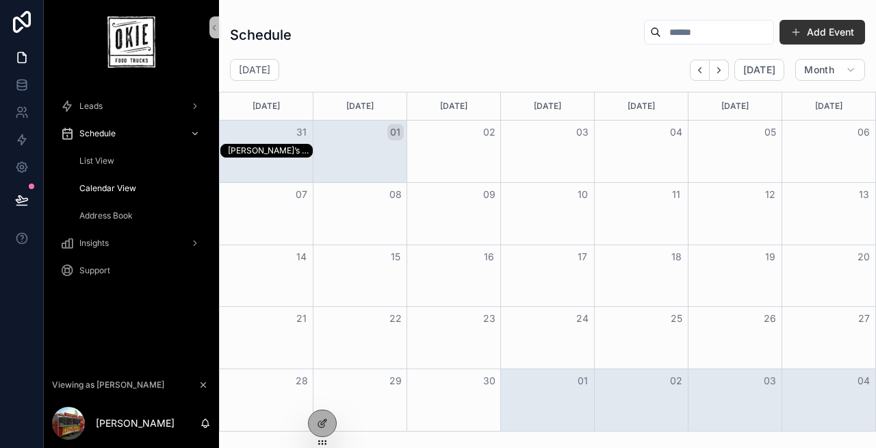
click at [266, 153] on div "Sam’s Club" at bounding box center [270, 150] width 84 height 11
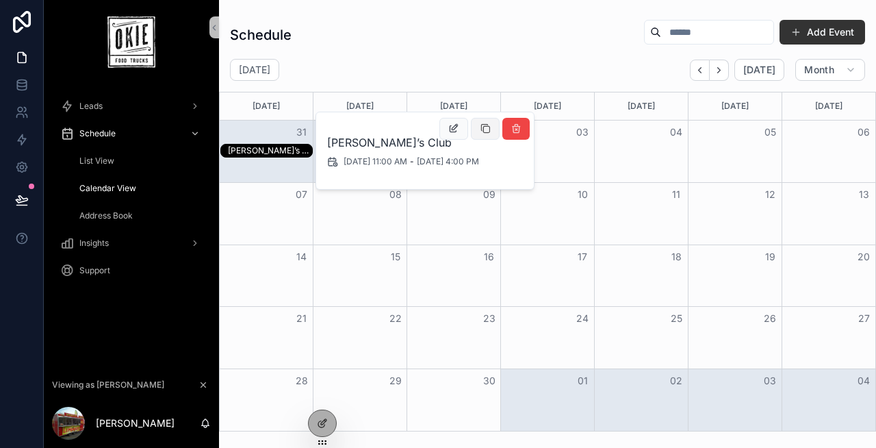
click at [489, 130] on icon "scrollable content" at bounding box center [485, 128] width 11 height 11
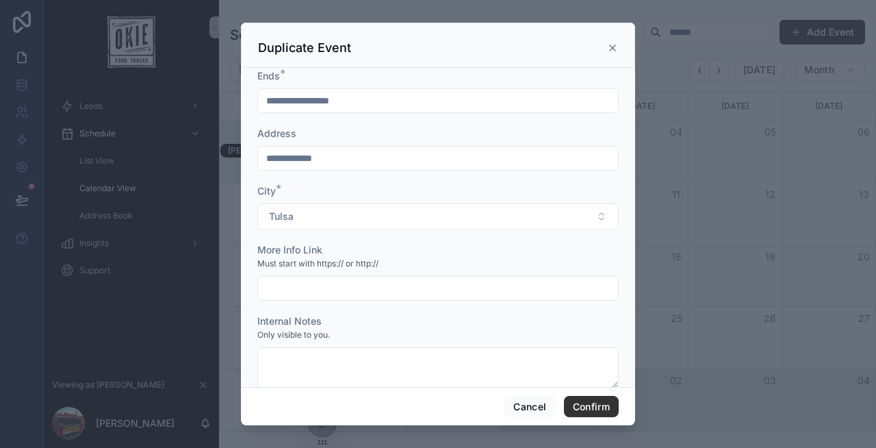
scroll to position [0, 0]
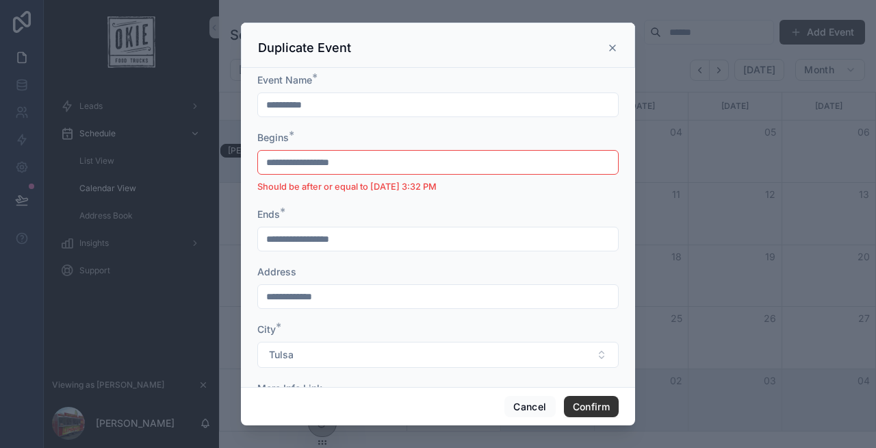
click at [612, 46] on icon at bounding box center [612, 47] width 11 height 11
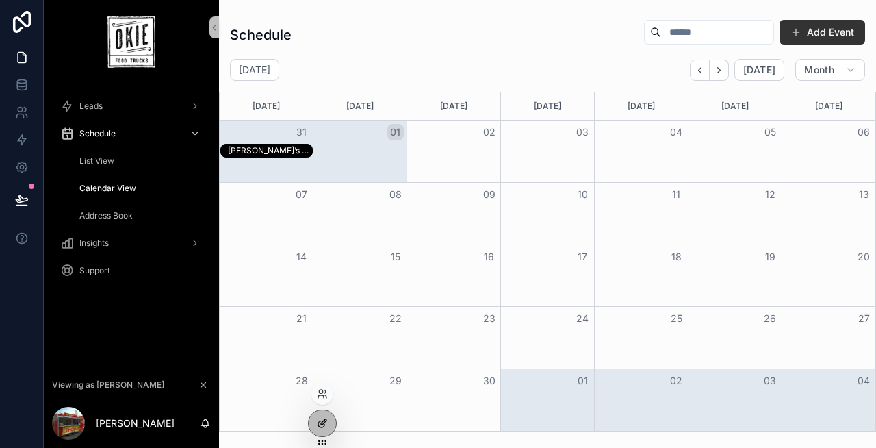
click at [318, 421] on icon at bounding box center [322, 422] width 11 height 11
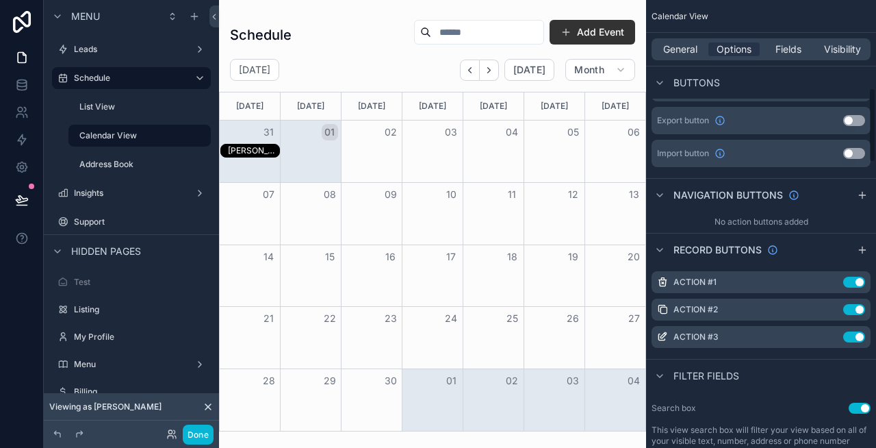
scroll to position [487, 0]
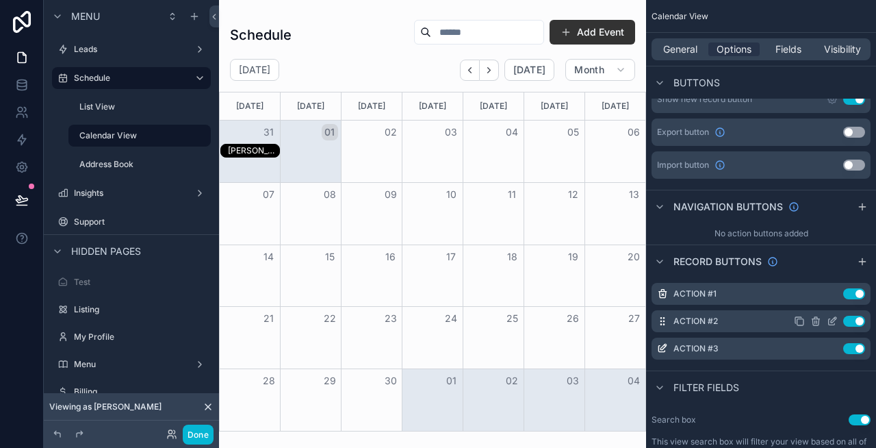
click at [833, 322] on icon "scrollable content" at bounding box center [833, 319] width 5 height 5
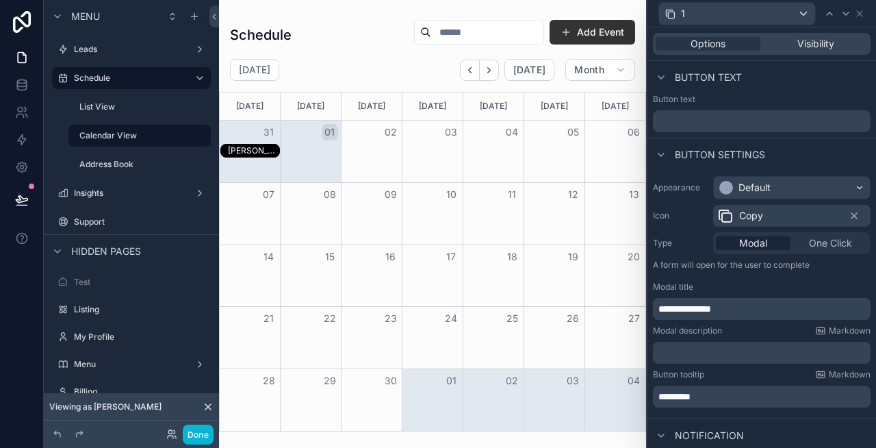
scroll to position [327, 0]
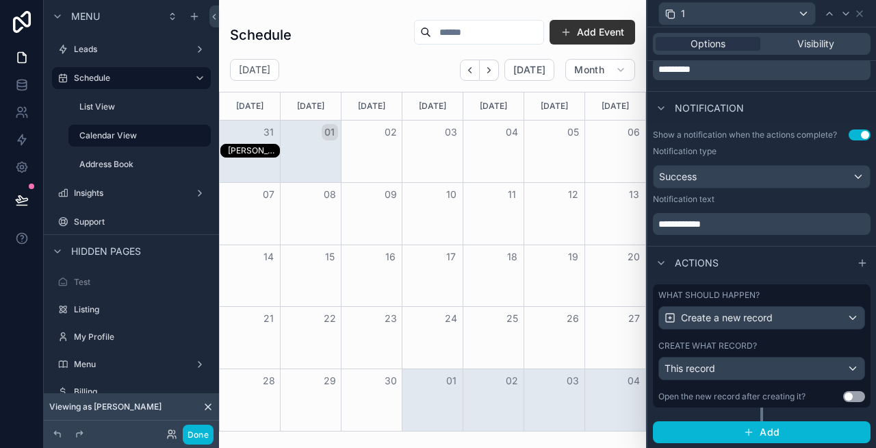
click at [699, 291] on label "What should happen?" at bounding box center [708, 294] width 101 height 11
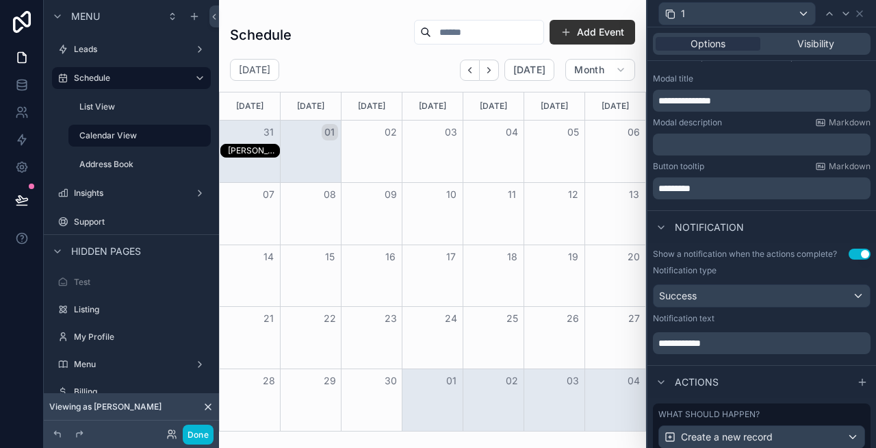
scroll to position [206, 0]
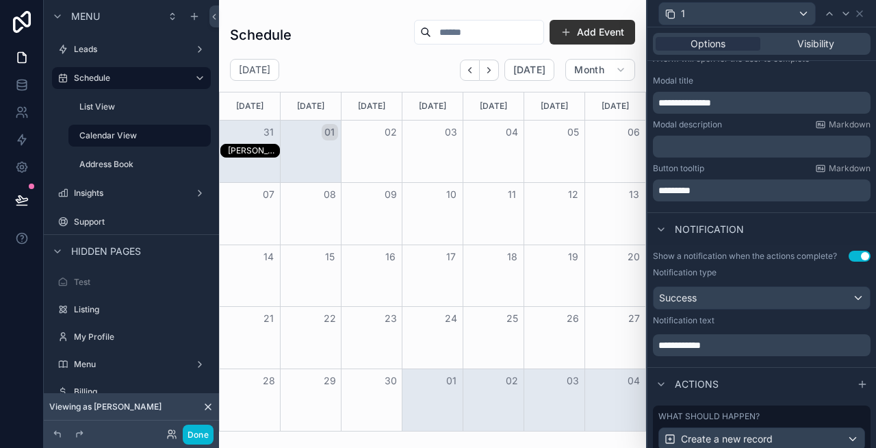
click at [701, 346] on span "**********" at bounding box center [679, 345] width 42 height 10
click at [779, 338] on p "**********" at bounding box center [762, 345] width 209 height 14
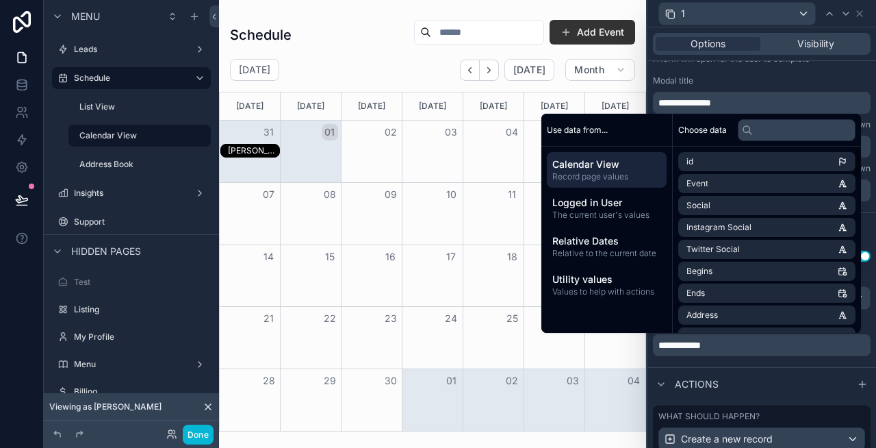
click at [840, 70] on div "**********" at bounding box center [761, 85] width 229 height 242
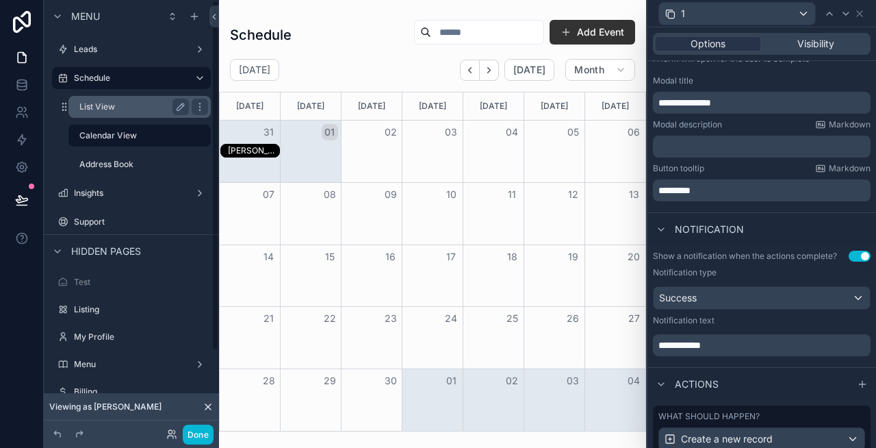
click at [111, 112] on div "List View" at bounding box center [133, 107] width 109 height 16
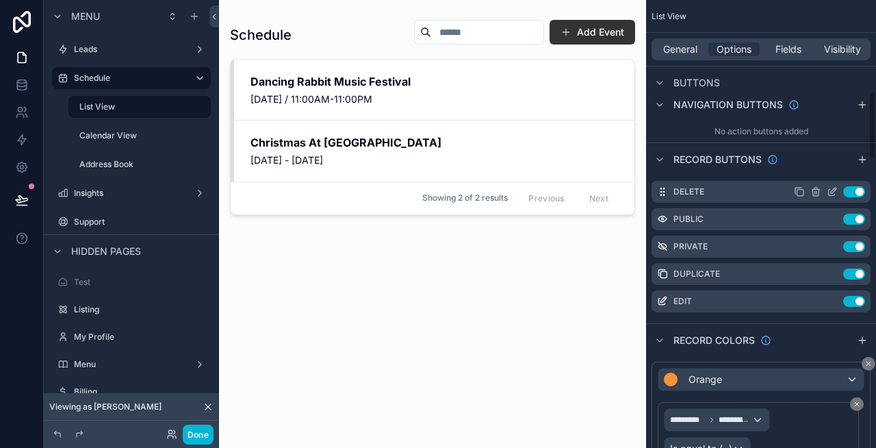
scroll to position [600, 0]
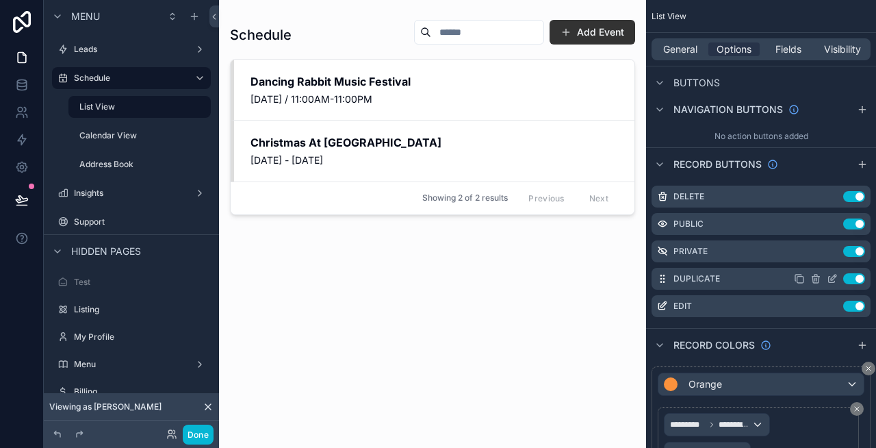
click at [832, 277] on icon "scrollable content" at bounding box center [832, 278] width 11 height 11
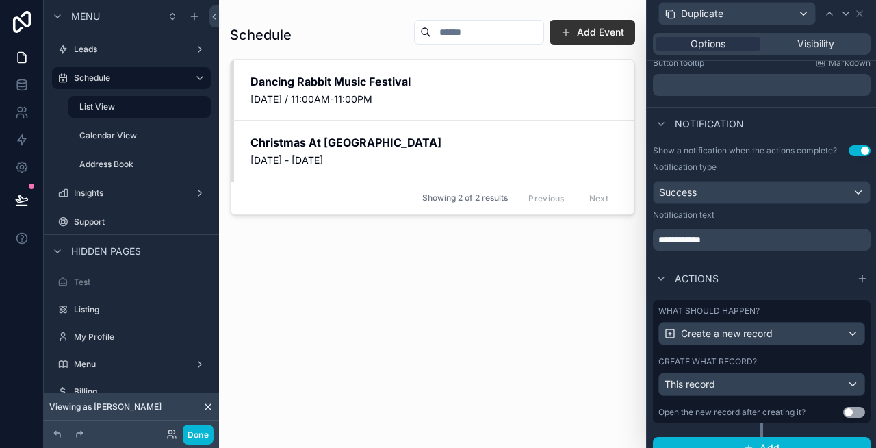
scroll to position [327, 0]
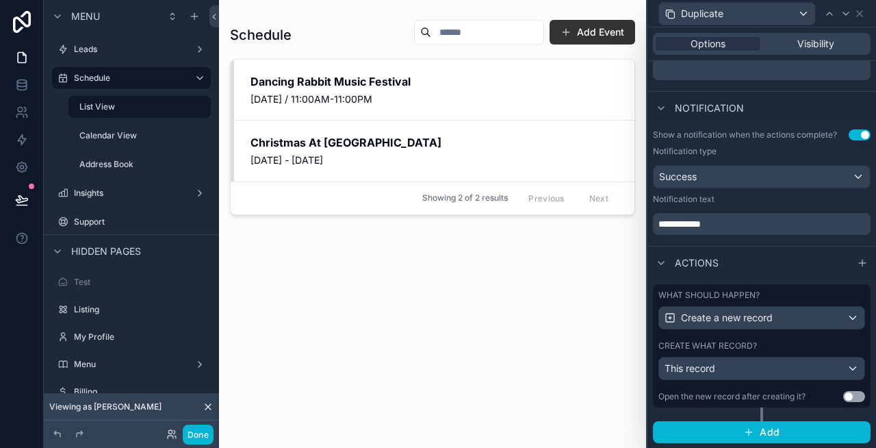
click at [703, 292] on label "What should happen?" at bounding box center [708, 294] width 101 height 11
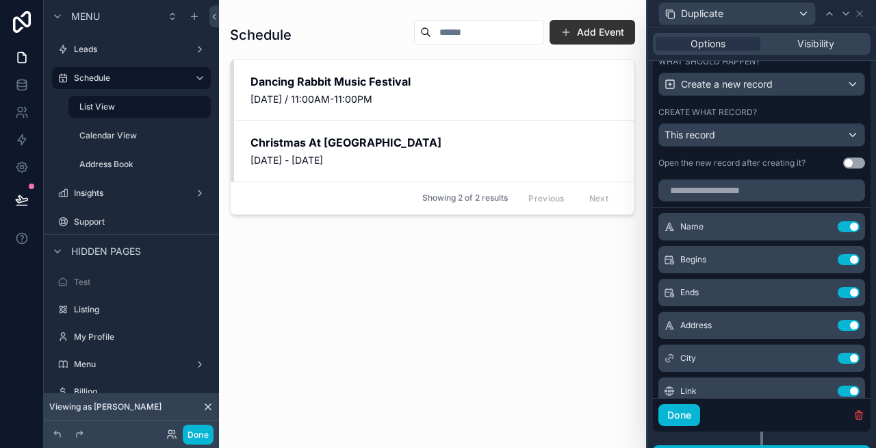
scroll to position [584, 0]
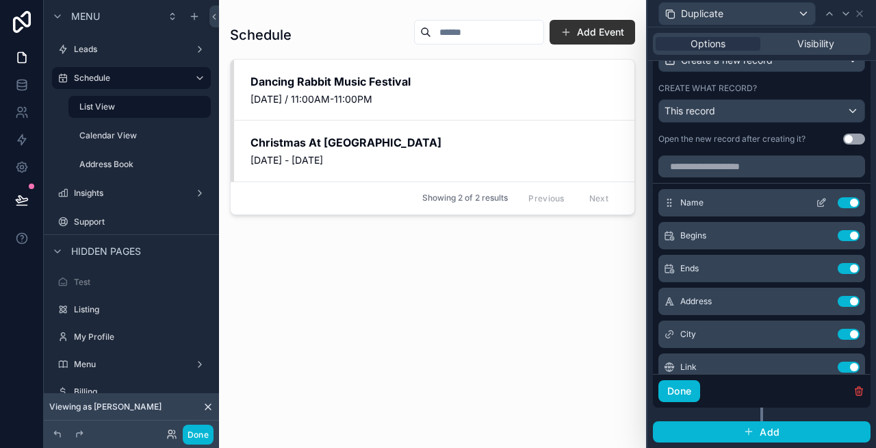
click at [823, 198] on icon at bounding box center [821, 202] width 11 height 11
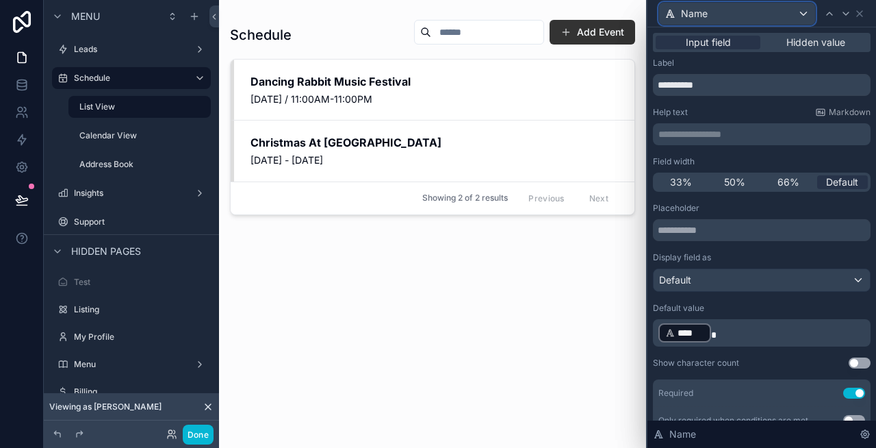
click at [789, 14] on div "Name" at bounding box center [737, 14] width 156 height 22
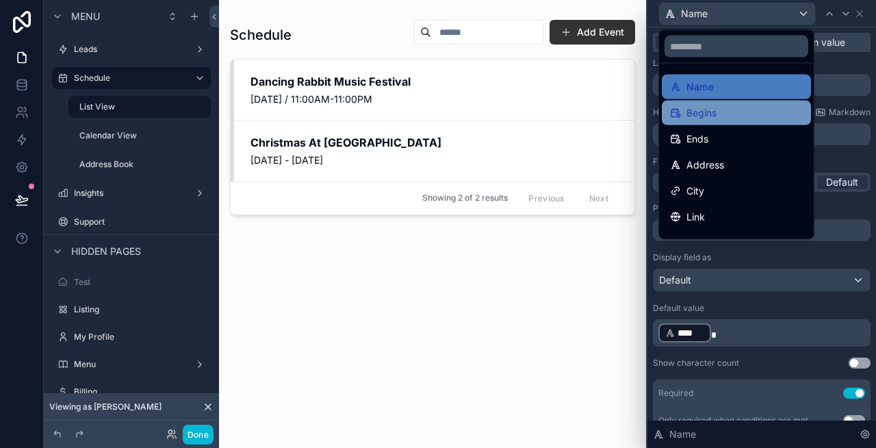
click at [746, 105] on div "Begins" at bounding box center [736, 113] width 133 height 16
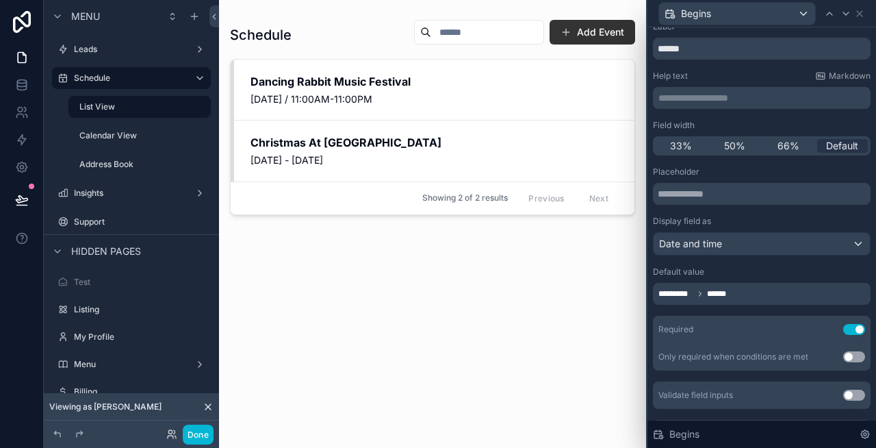
scroll to position [0, 0]
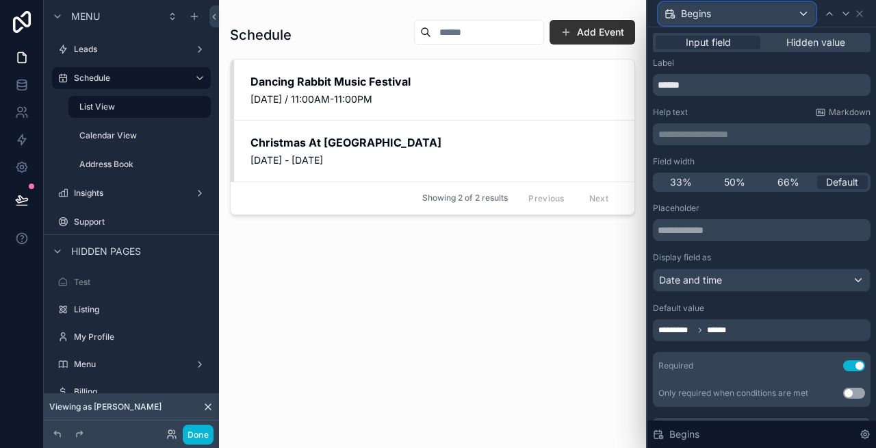
click at [720, 9] on div "Begins" at bounding box center [737, 14] width 156 height 22
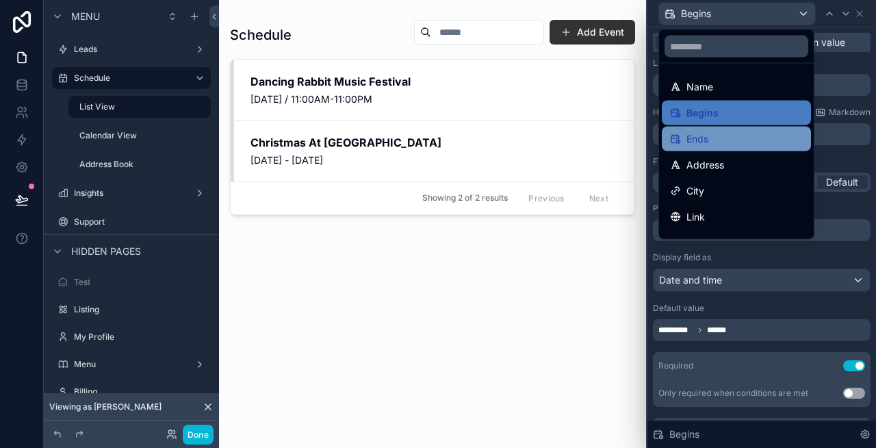
click at [708, 142] on span "Ends" at bounding box center [697, 139] width 22 height 16
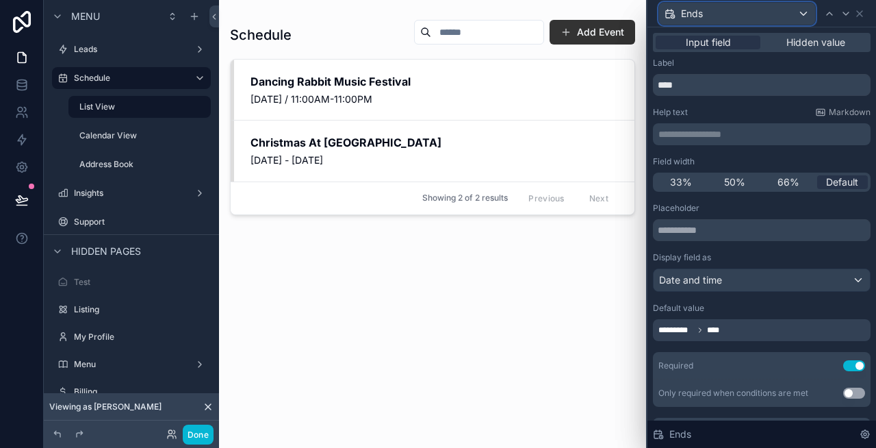
click at [723, 5] on div "Ends" at bounding box center [737, 14] width 156 height 22
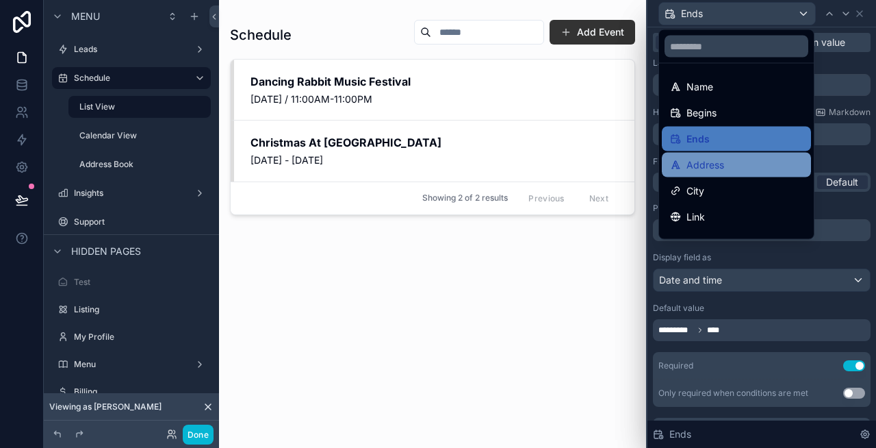
click at [721, 159] on span "Address" at bounding box center [705, 165] width 38 height 16
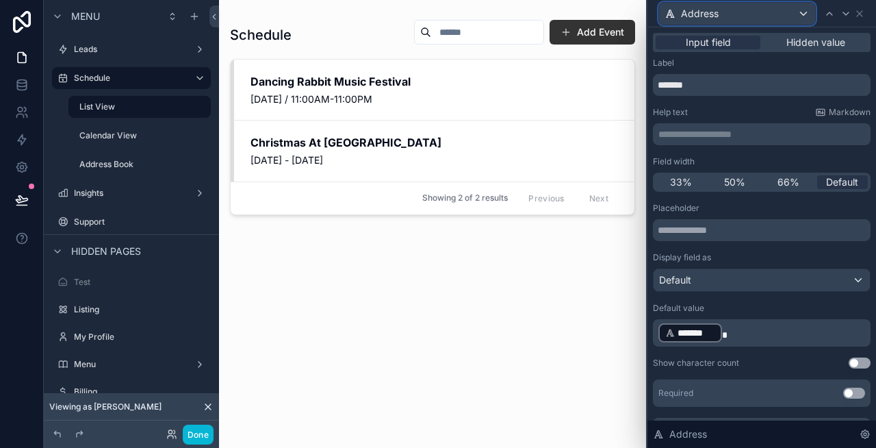
click at [740, 18] on div "Address" at bounding box center [737, 14] width 156 height 22
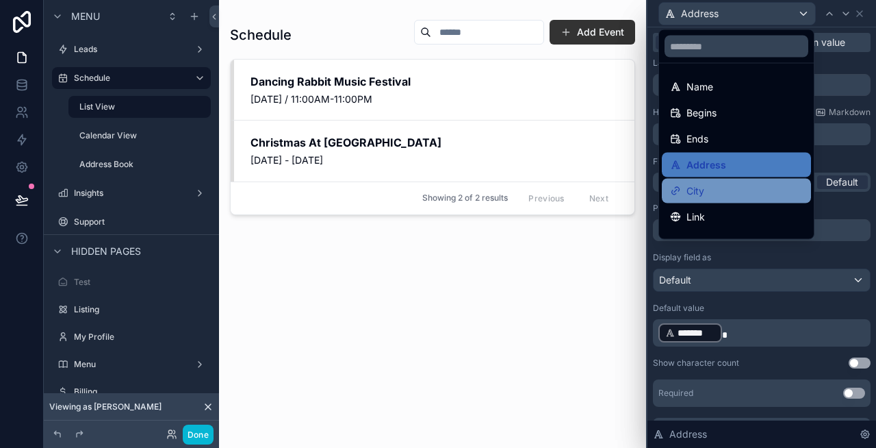
click at [714, 185] on div "City" at bounding box center [736, 191] width 133 height 16
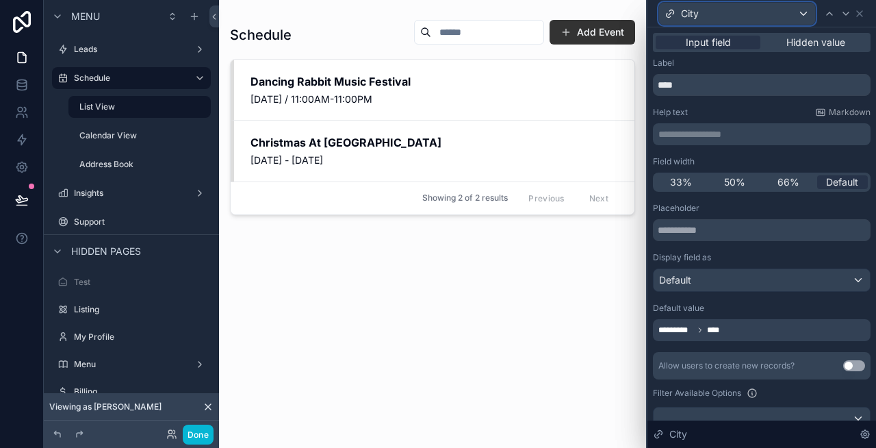
click at [714, 16] on div "City" at bounding box center [737, 14] width 156 height 22
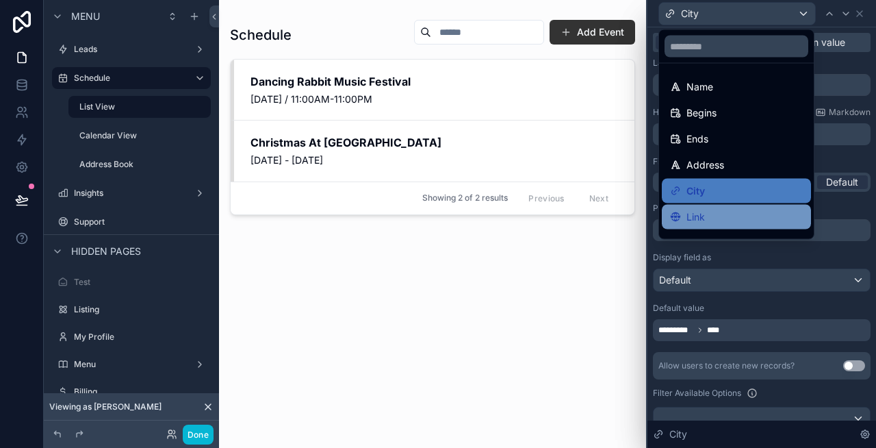
click at [706, 218] on div "Link" at bounding box center [736, 217] width 133 height 16
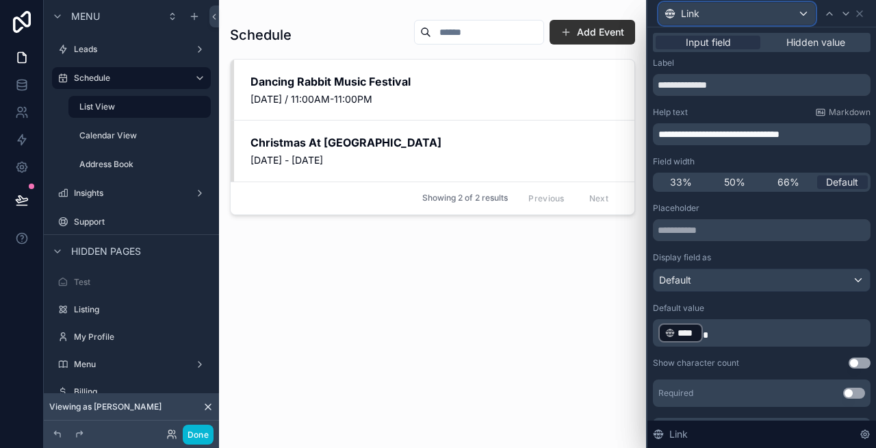
click at [717, 16] on div "Link" at bounding box center [737, 14] width 156 height 22
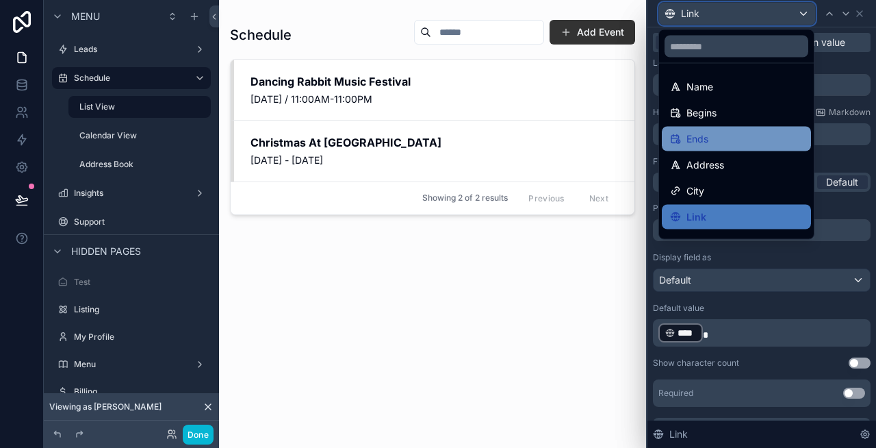
scroll to position [45, 0]
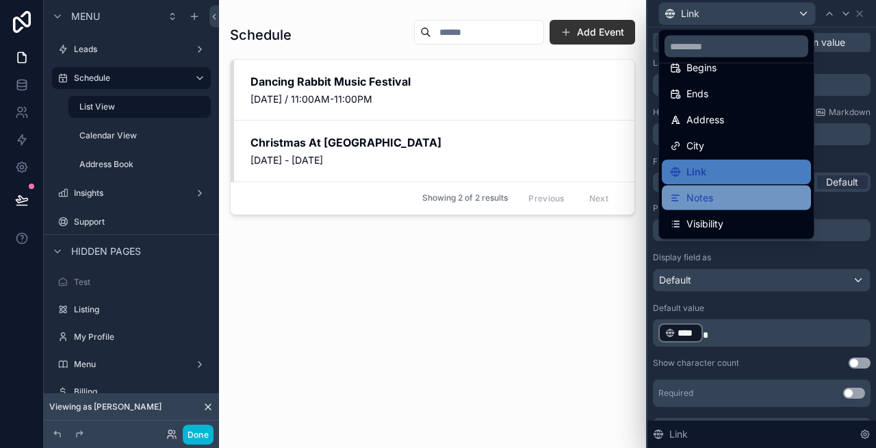
click at [703, 198] on span "Notes" at bounding box center [699, 198] width 27 height 16
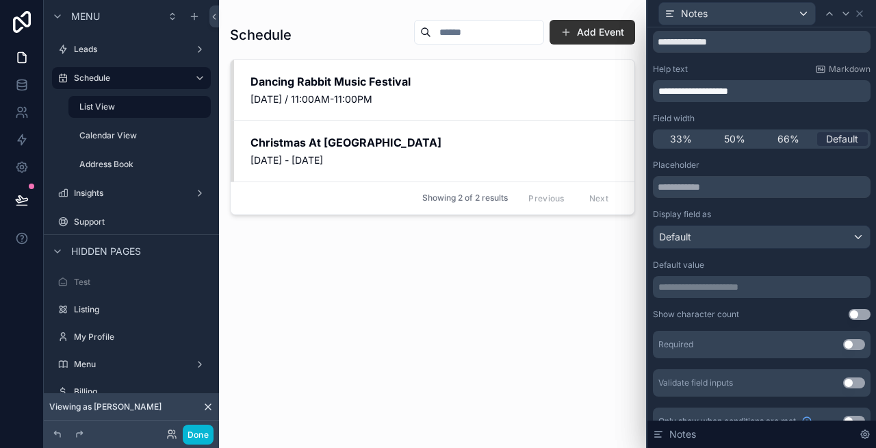
scroll to position [63, 0]
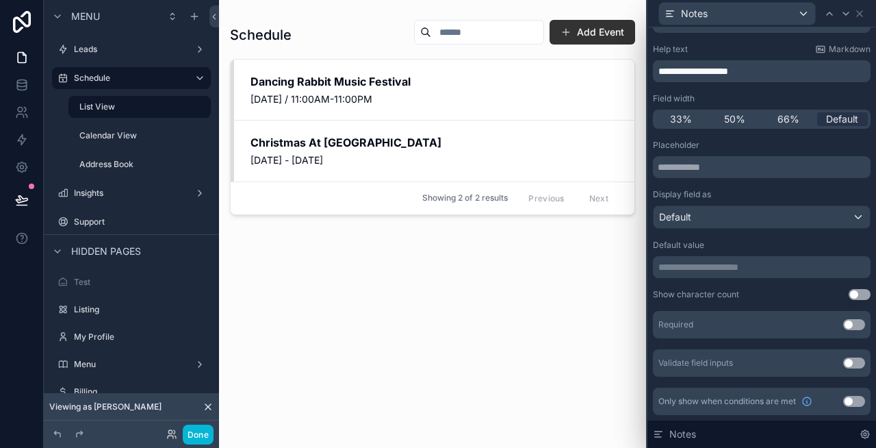
click at [723, 269] on p "**********" at bounding box center [762, 267] width 209 height 14
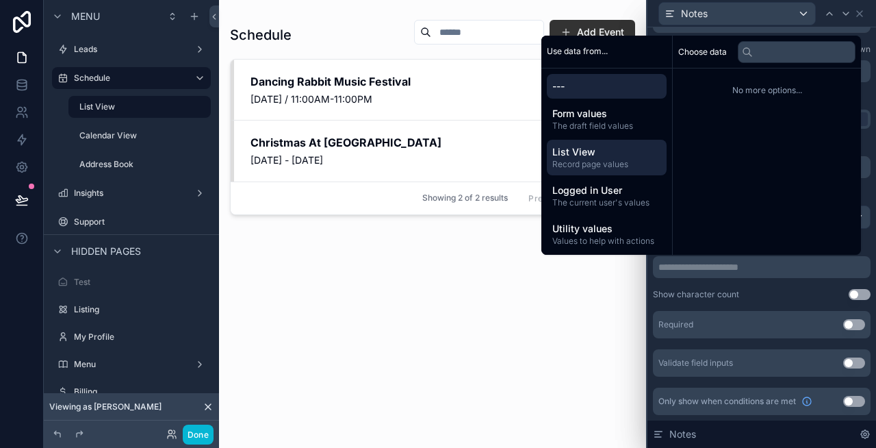
click at [595, 149] on span "List View" at bounding box center [606, 152] width 109 height 14
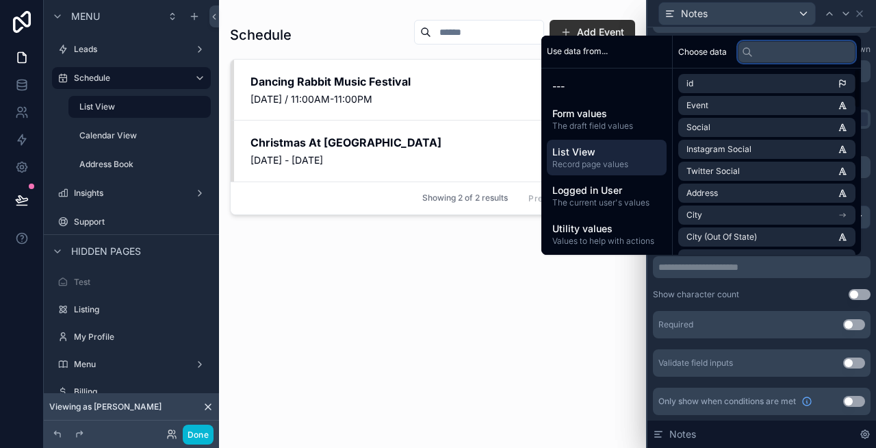
click at [757, 54] on input "text" at bounding box center [797, 52] width 118 height 22
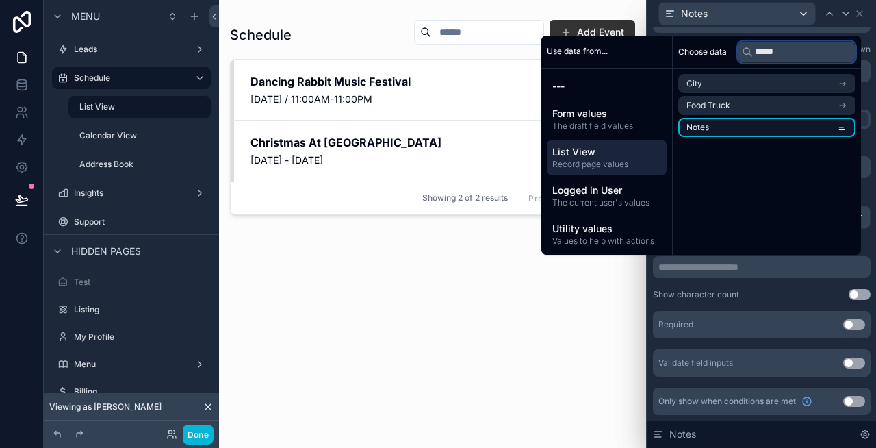
type input "*****"
click at [787, 127] on li "Notes" at bounding box center [766, 127] width 177 height 19
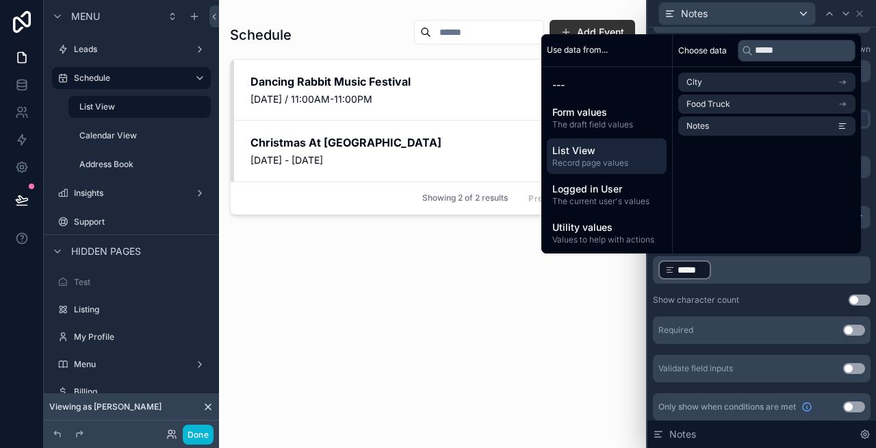
click at [787, 267] on p "﻿ ***** ﻿ ﻿" at bounding box center [762, 270] width 209 height 22
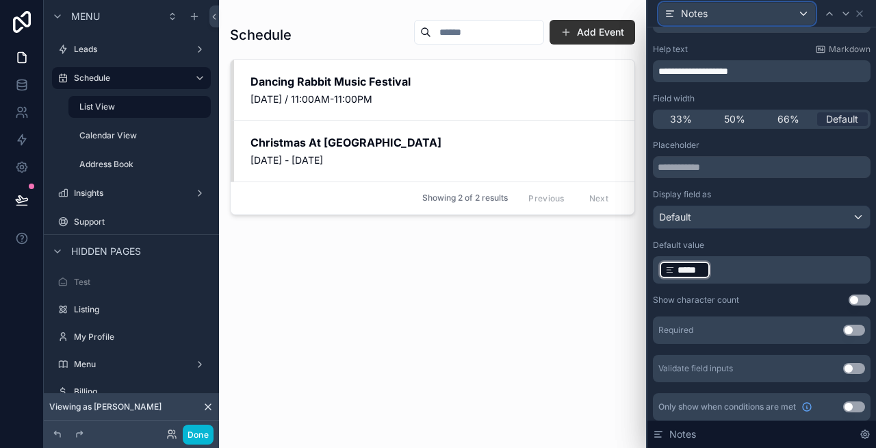
click at [775, 16] on div "Notes" at bounding box center [737, 14] width 156 height 22
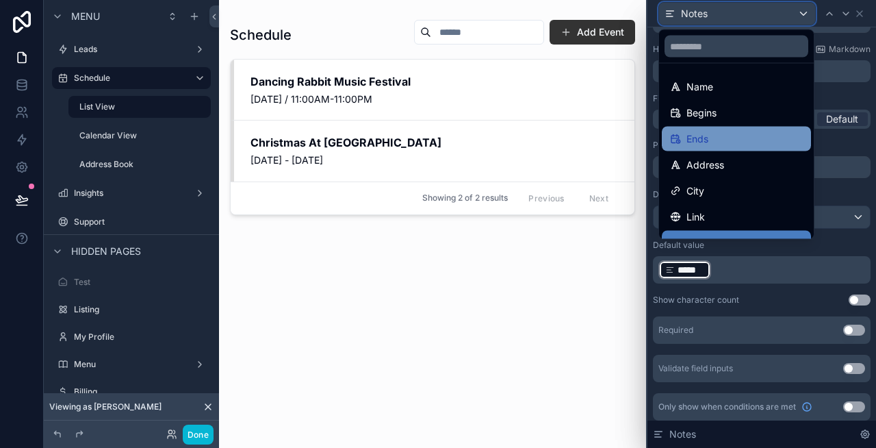
scroll to position [45, 0]
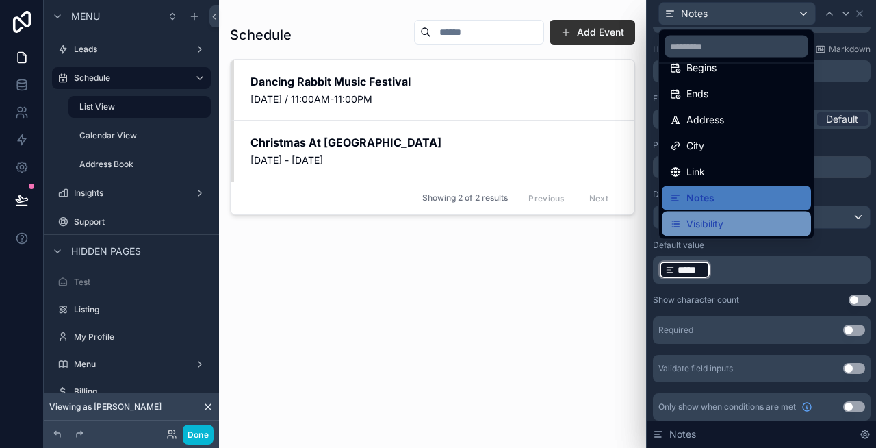
click at [723, 218] on span "Visibility" at bounding box center [704, 224] width 37 height 16
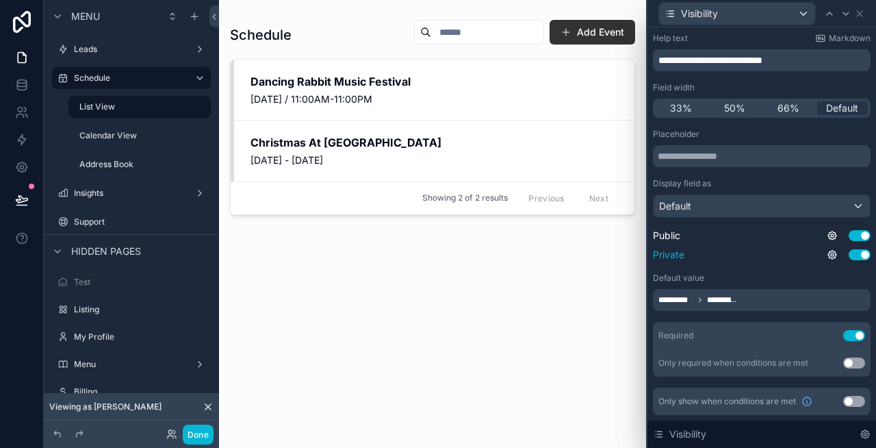
scroll to position [0, 0]
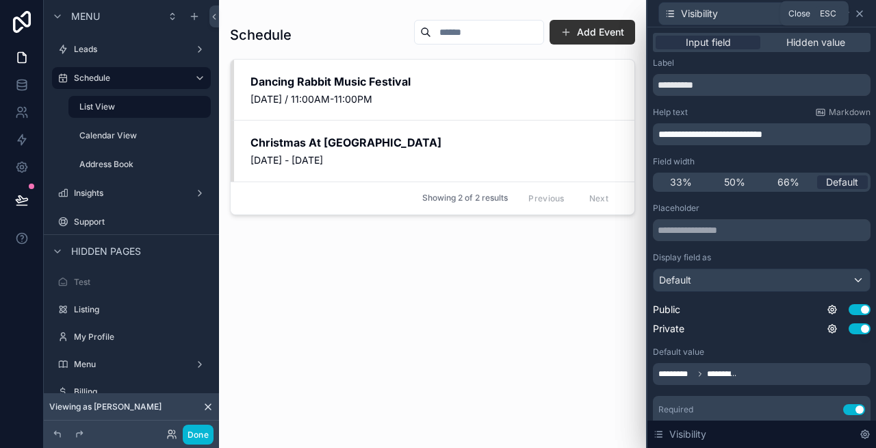
click at [857, 12] on icon at bounding box center [859, 13] width 5 height 5
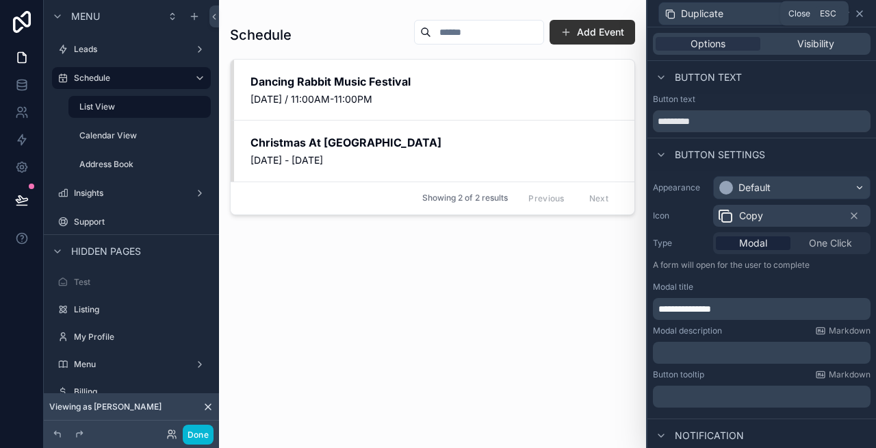
click at [859, 16] on icon at bounding box center [859, 13] width 11 height 11
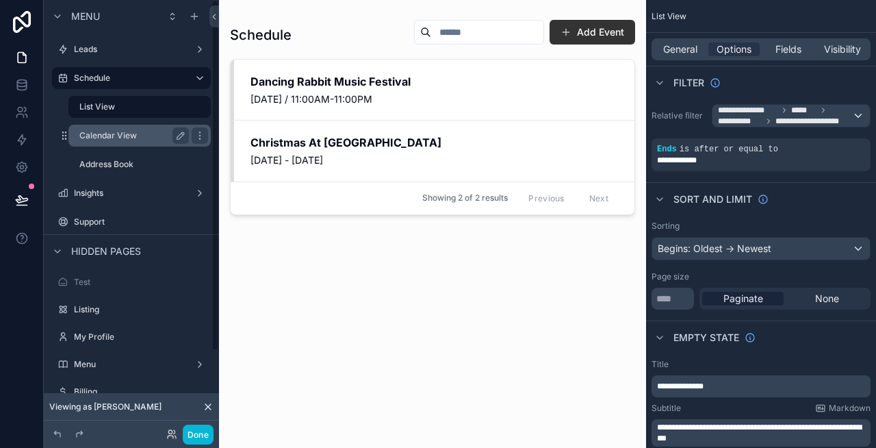
click at [123, 138] on label "Calendar View" at bounding box center [131, 135] width 104 height 11
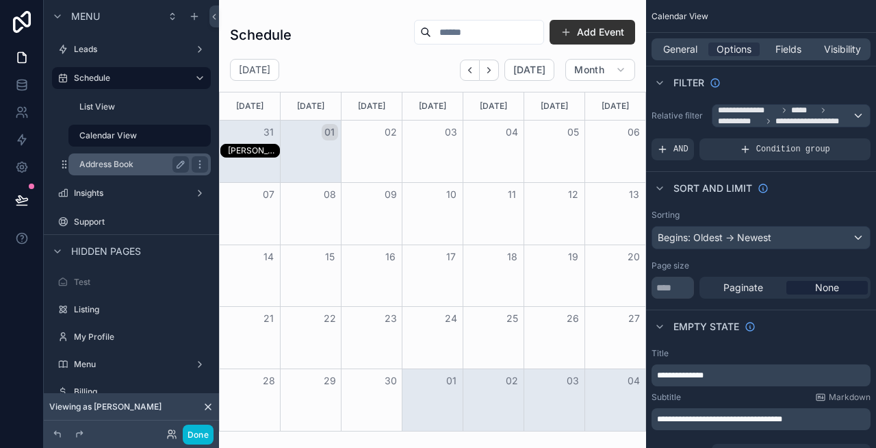
click at [123, 163] on label "Address Book" at bounding box center [131, 164] width 104 height 11
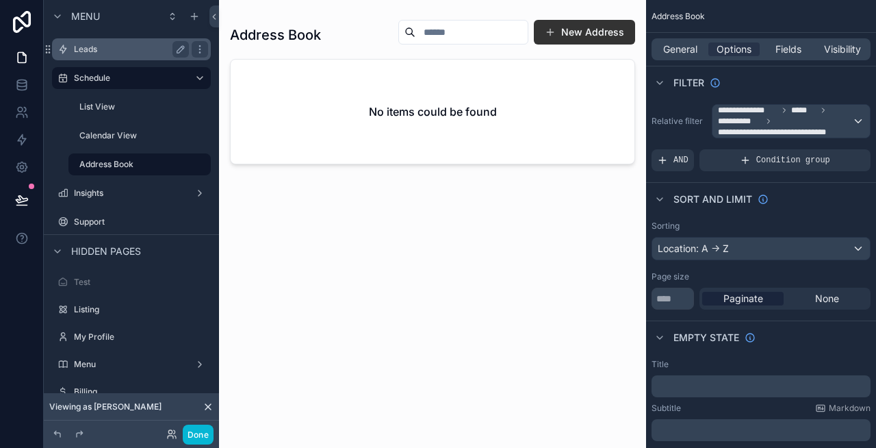
click at [112, 54] on label "Leads" at bounding box center [128, 49] width 109 height 11
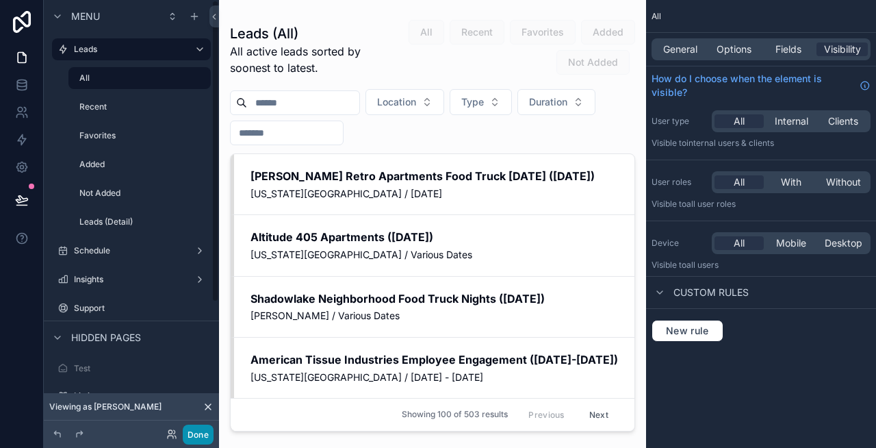
click at [190, 431] on button "Done" at bounding box center [198, 434] width 31 height 20
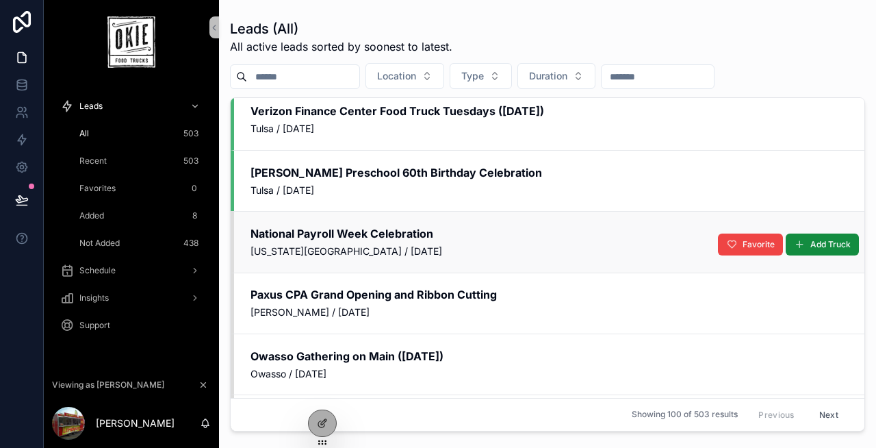
scroll to position [617, 0]
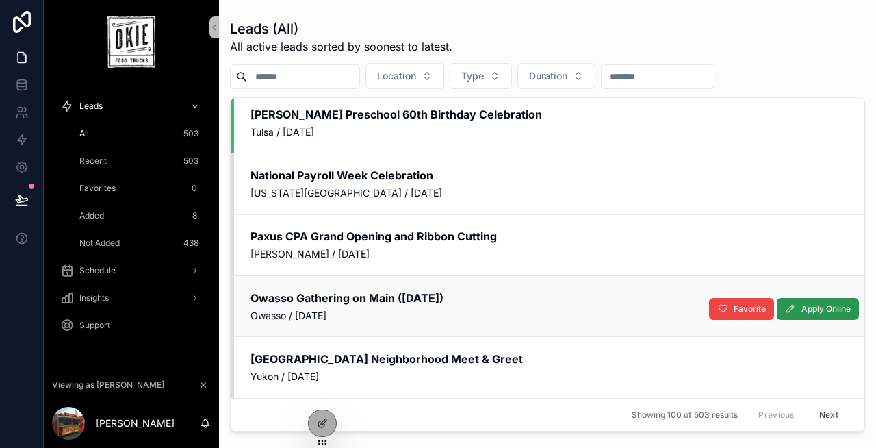
click at [803, 314] on button "Apply Online" at bounding box center [818, 309] width 82 height 22
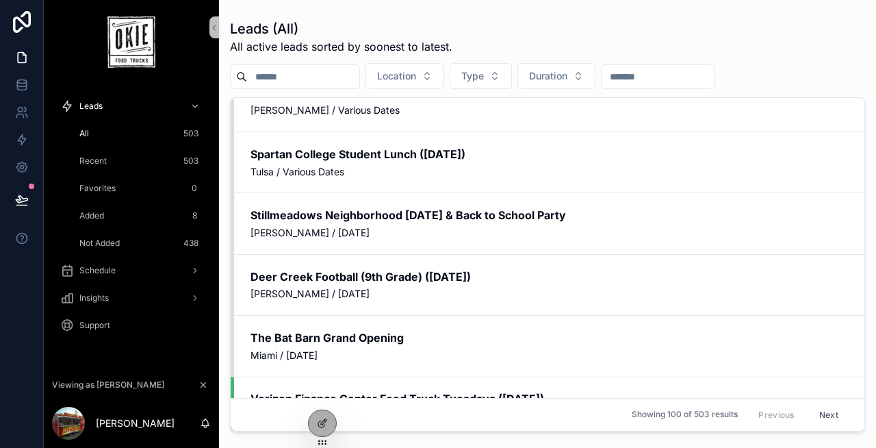
scroll to position [0, 0]
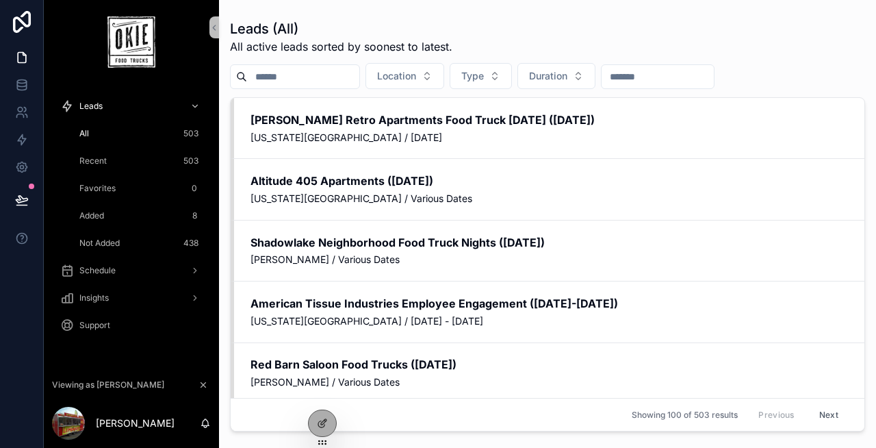
click at [557, 32] on div "Leads (All) All active leads sorted by soonest to latest." at bounding box center [547, 37] width 635 height 36
click at [341, 75] on input "scrollable content" at bounding box center [303, 76] width 112 height 19
click at [416, 69] on span "Location" at bounding box center [396, 76] width 39 height 14
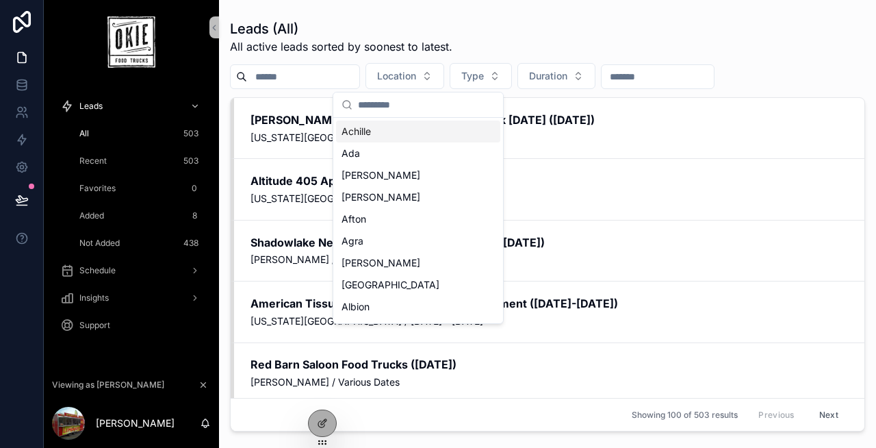
click at [516, 33] on div "Leads (All) All active leads sorted by soonest to latest." at bounding box center [547, 37] width 635 height 36
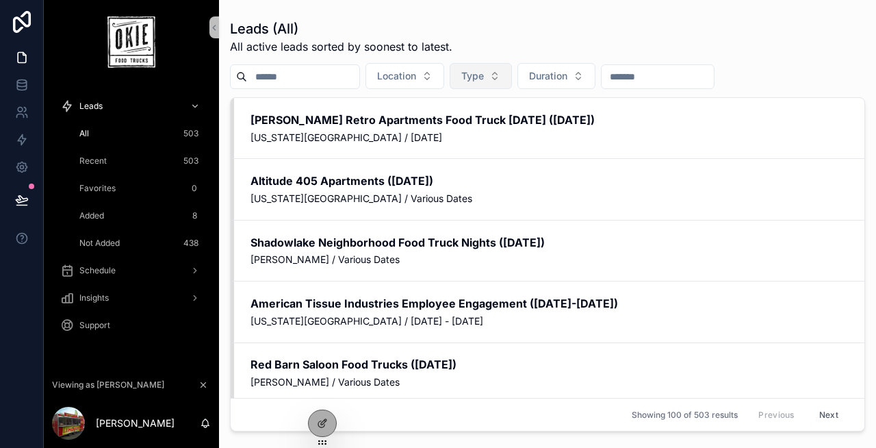
click at [502, 73] on button "Type" at bounding box center [481, 76] width 62 height 26
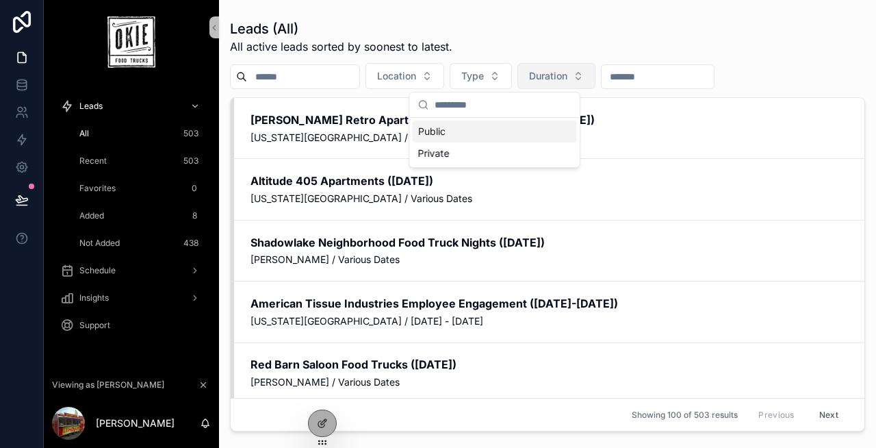
click at [567, 69] on span "Duration" at bounding box center [548, 76] width 38 height 14
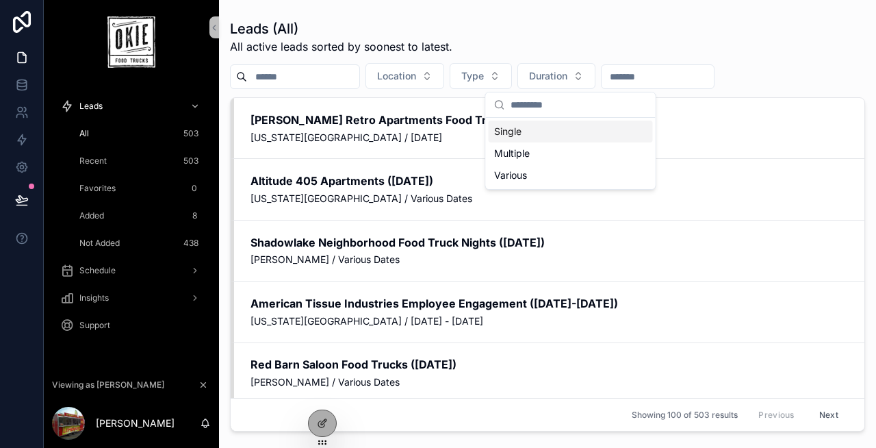
click at [556, 44] on div "Leads (All) All active leads sorted by soonest to latest." at bounding box center [547, 37] width 635 height 36
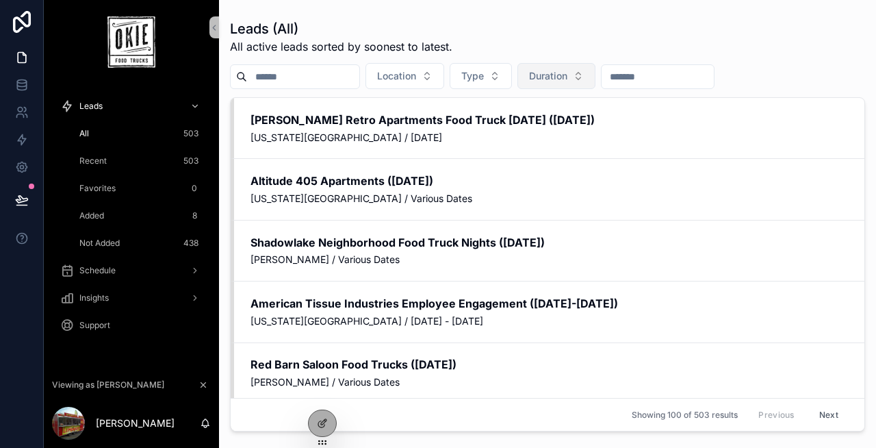
click at [567, 70] on span "Duration" at bounding box center [548, 76] width 38 height 14
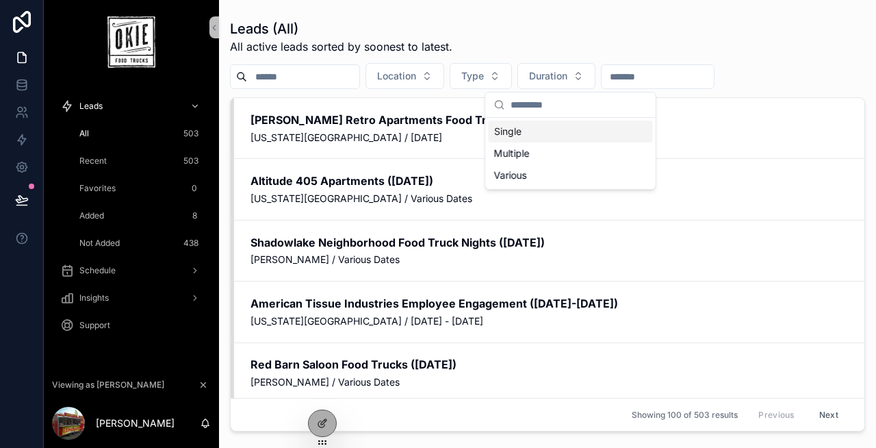
click at [655, 44] on div "Leads (All) All active leads sorted by soonest to latest." at bounding box center [547, 37] width 635 height 36
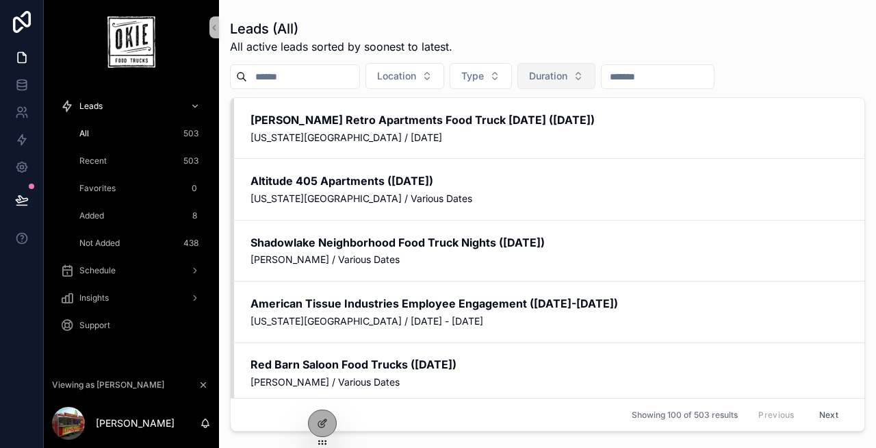
click at [595, 79] on button "Duration" at bounding box center [556, 76] width 78 height 26
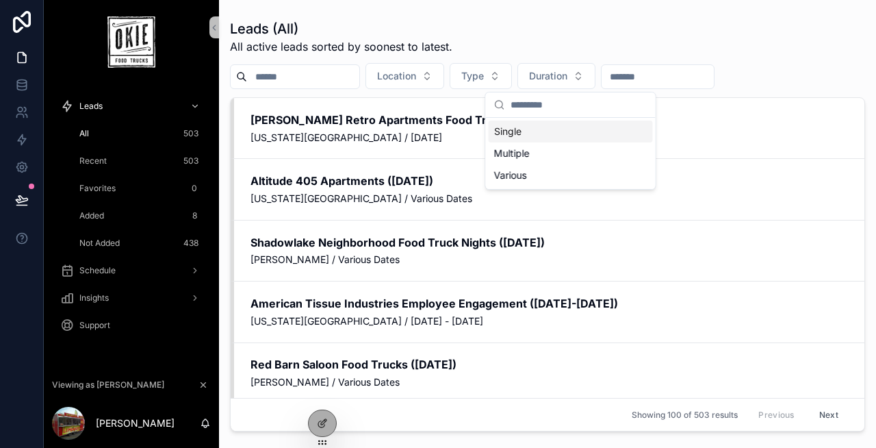
click at [617, 50] on div "Leads (All) All active leads sorted by soonest to latest." at bounding box center [547, 37] width 635 height 36
click at [645, 67] on input "scrollable content" at bounding box center [658, 76] width 112 height 19
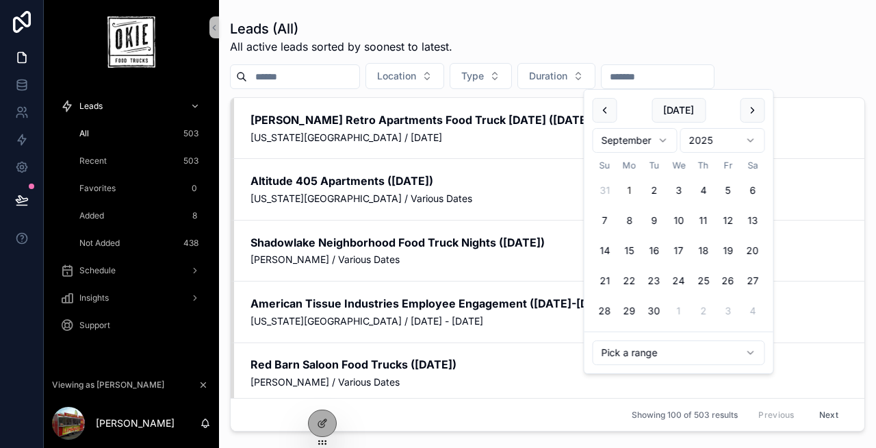
click at [656, 33] on div "Leads (All) All active leads sorted by soonest to latest." at bounding box center [547, 37] width 635 height 36
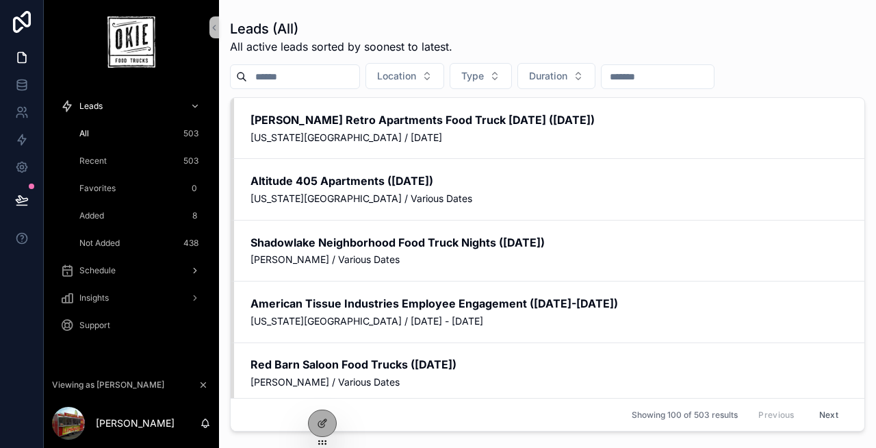
click at [97, 269] on span "Schedule" at bounding box center [97, 270] width 36 height 11
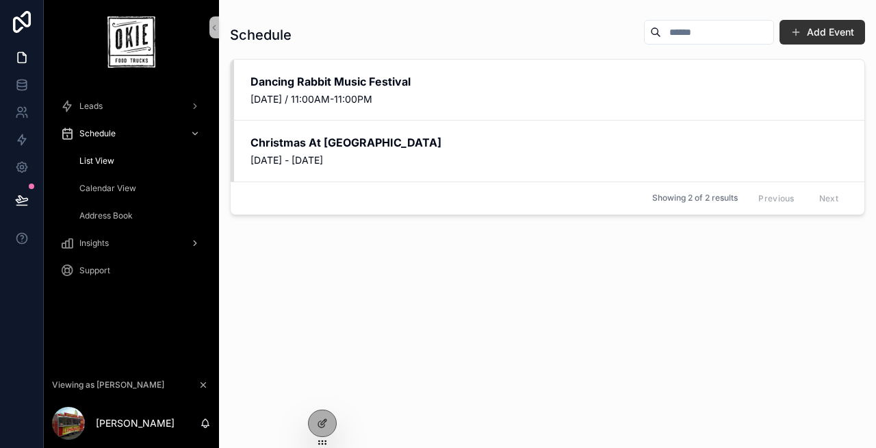
click at [106, 242] on span "Insights" at bounding box center [93, 242] width 29 height 11
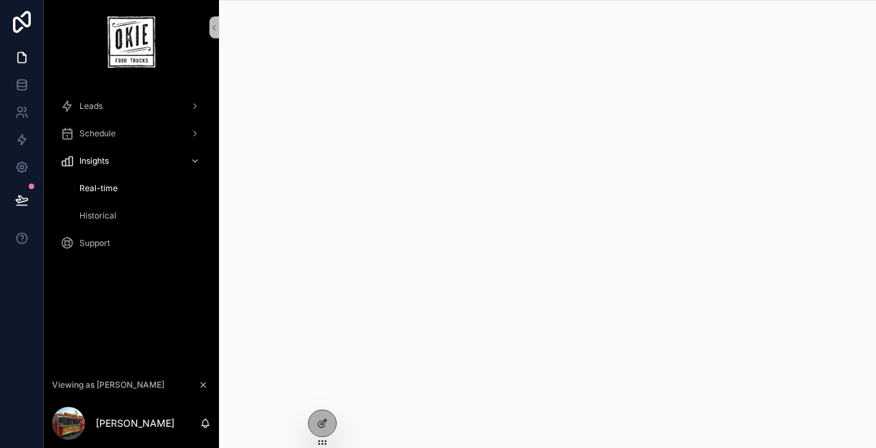
click at [105, 250] on div "Support" at bounding box center [131, 243] width 142 height 22
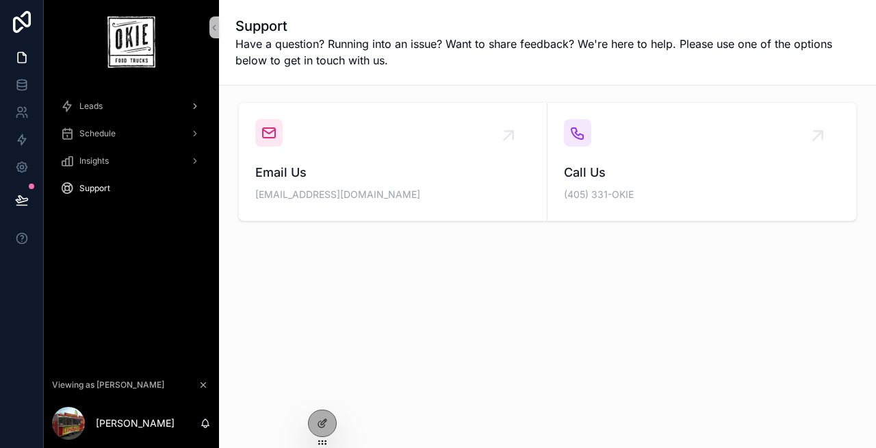
click at [97, 105] on span "Leads" at bounding box center [90, 106] width 23 height 11
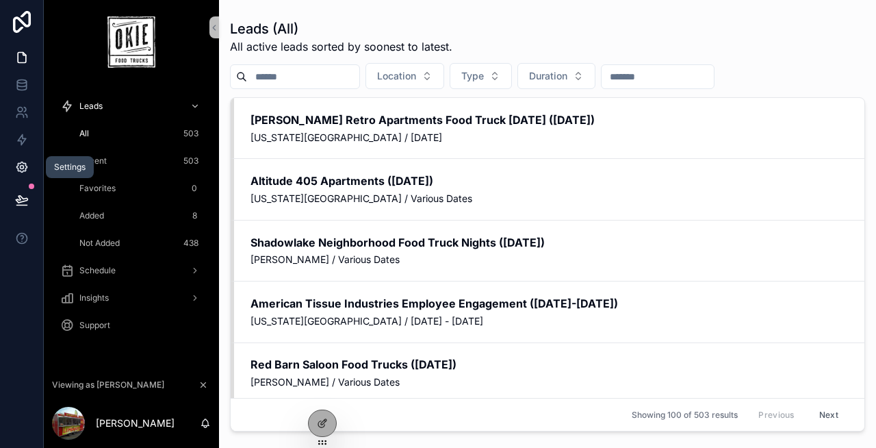
click at [23, 170] on icon at bounding box center [21, 167] width 10 height 10
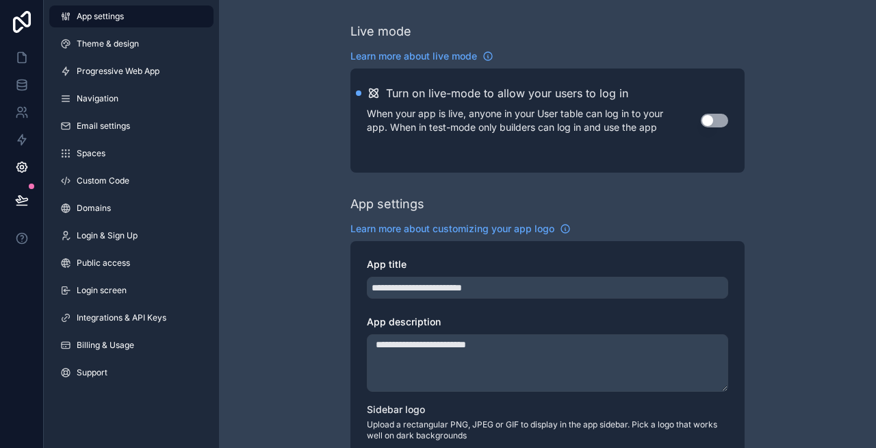
click at [708, 117] on button "Use setting" at bounding box center [714, 121] width 27 height 14
click at [112, 46] on span "Theme & design" at bounding box center [108, 43] width 62 height 11
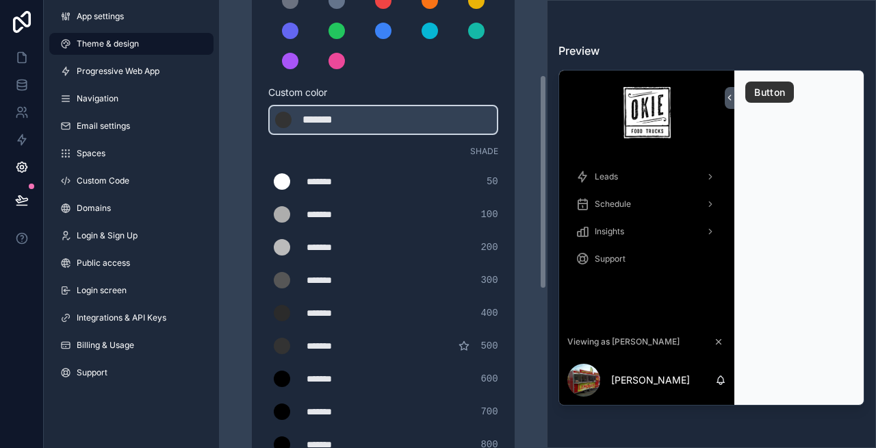
scroll to position [486, 0]
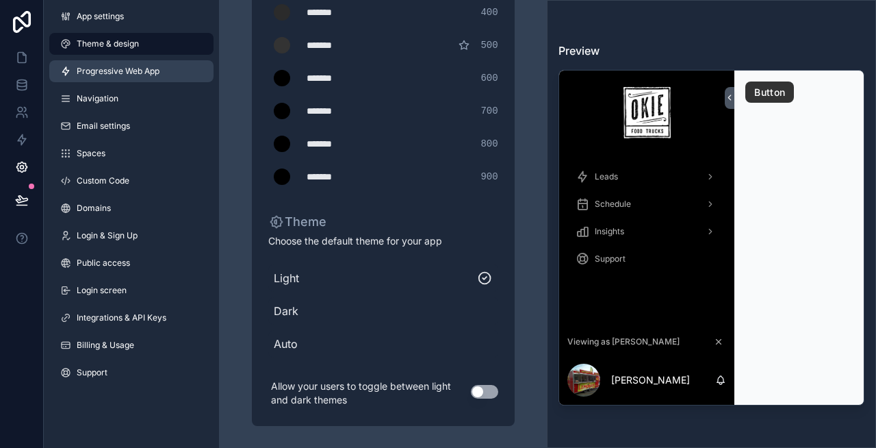
click at [133, 81] on link "Progressive Web App" at bounding box center [131, 71] width 164 height 22
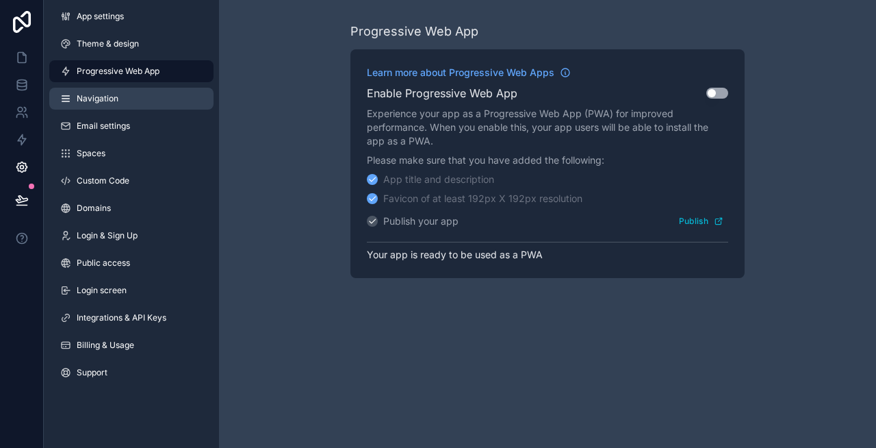
click at [122, 92] on link "Navigation" at bounding box center [131, 99] width 164 height 22
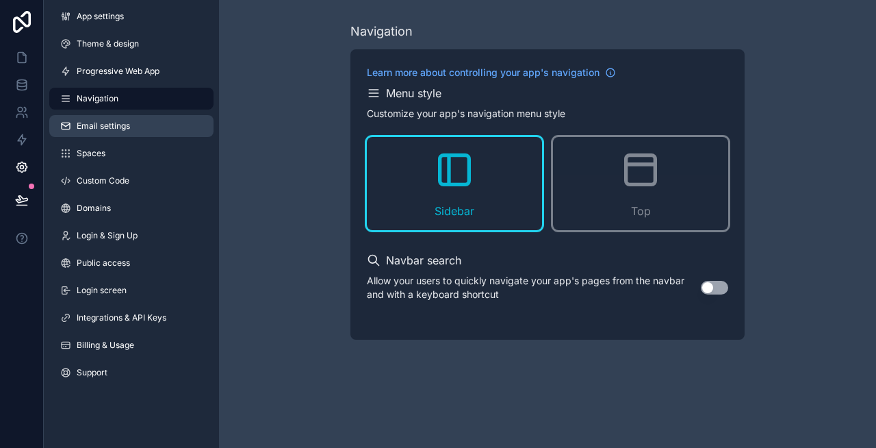
click at [109, 126] on span "Email settings" at bounding box center [103, 125] width 53 height 11
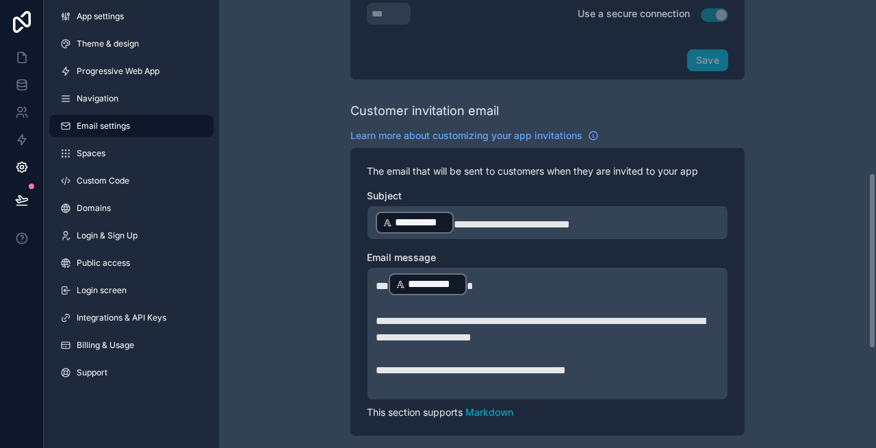
scroll to position [445, 0]
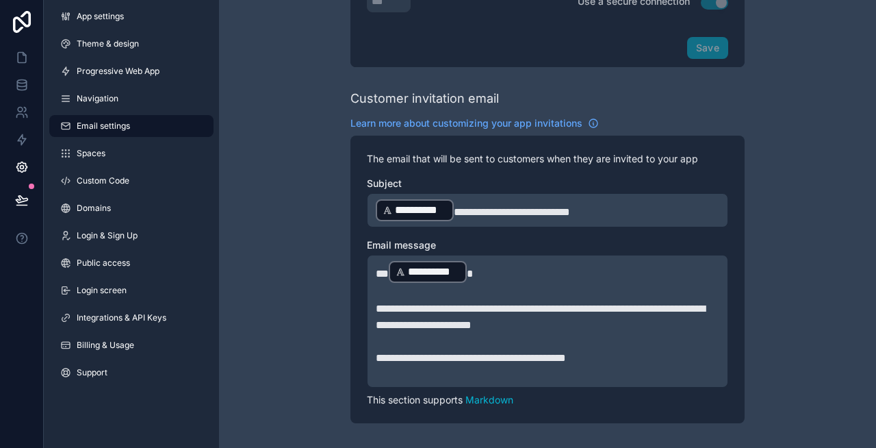
click at [638, 217] on p "**********" at bounding box center [548, 210] width 344 height 25
click at [781, 201] on div "**********" at bounding box center [547, 115] width 657 height 1120
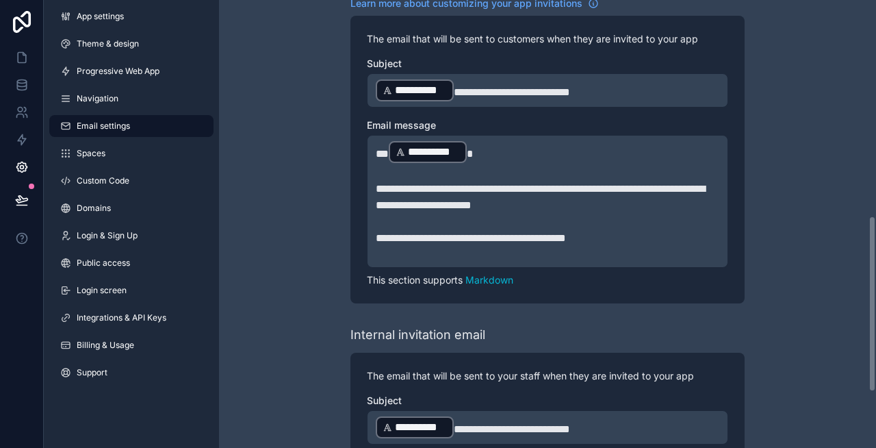
scroll to position [545, 0]
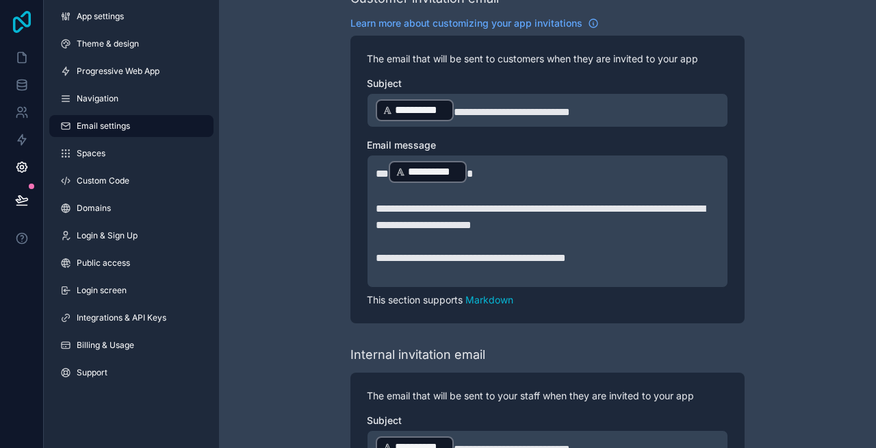
click at [19, 22] on icon at bounding box center [21, 22] width 27 height 22
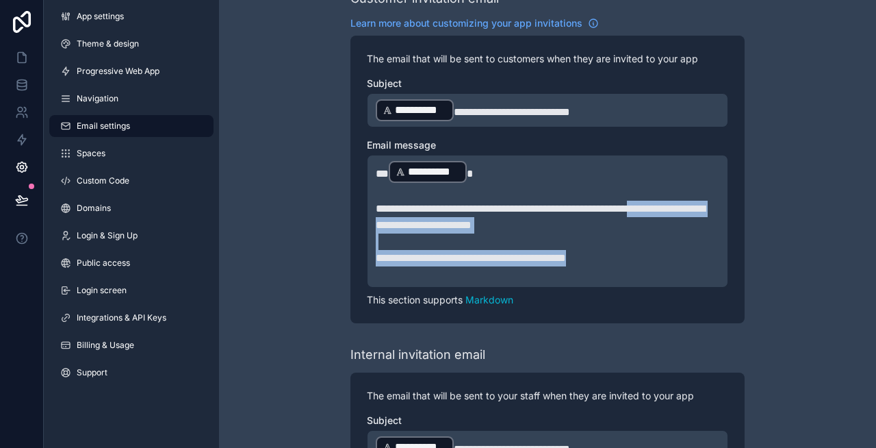
drag, startPoint x: 650, startPoint y: 263, endPoint x: 366, endPoint y: 221, distance: 287.1
click at [367, 221] on div "**********" at bounding box center [547, 221] width 361 height 133
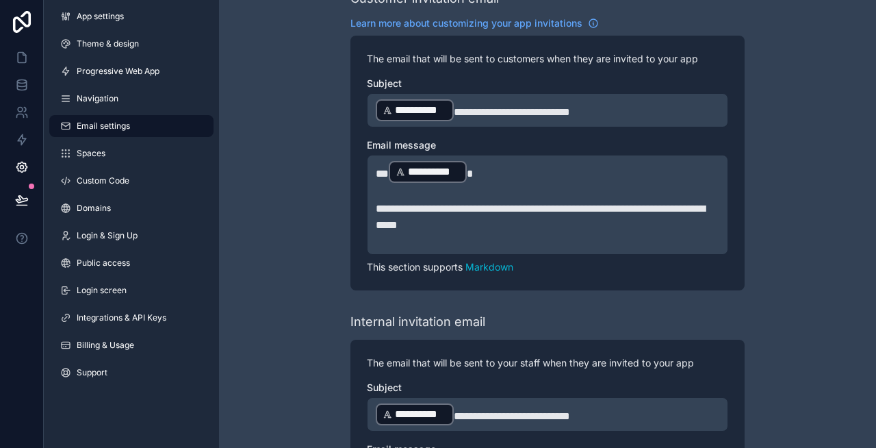
click at [554, 210] on span "**********" at bounding box center [540, 216] width 329 height 27
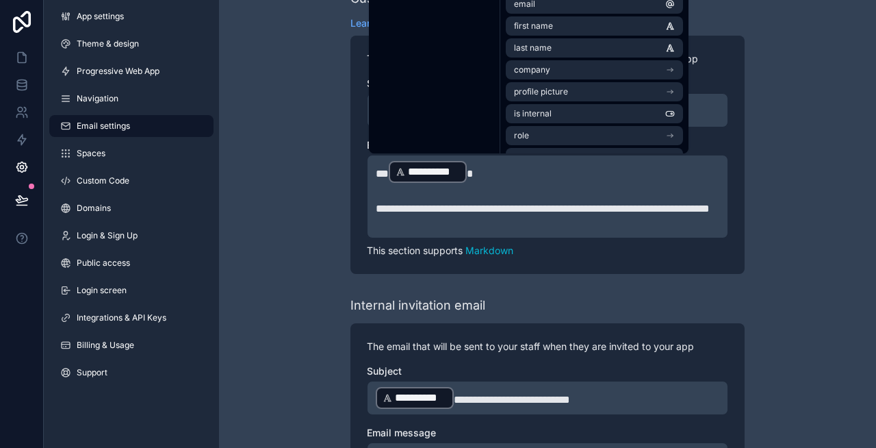
click at [556, 217] on p "**********" at bounding box center [548, 209] width 344 height 16
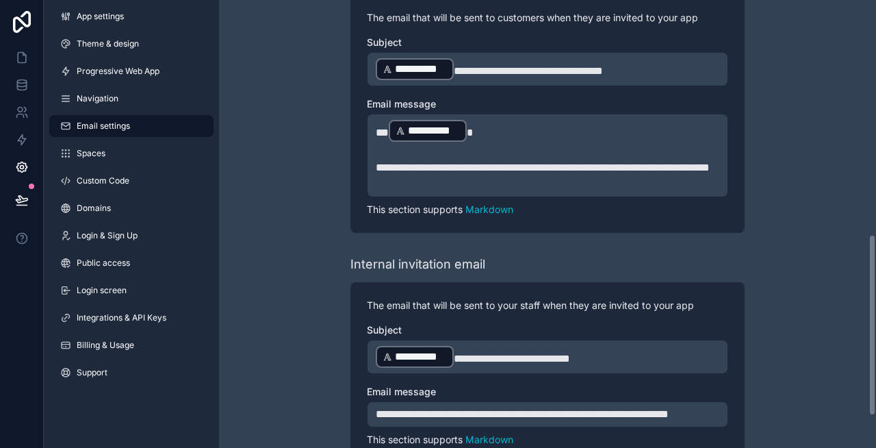
scroll to position [597, 0]
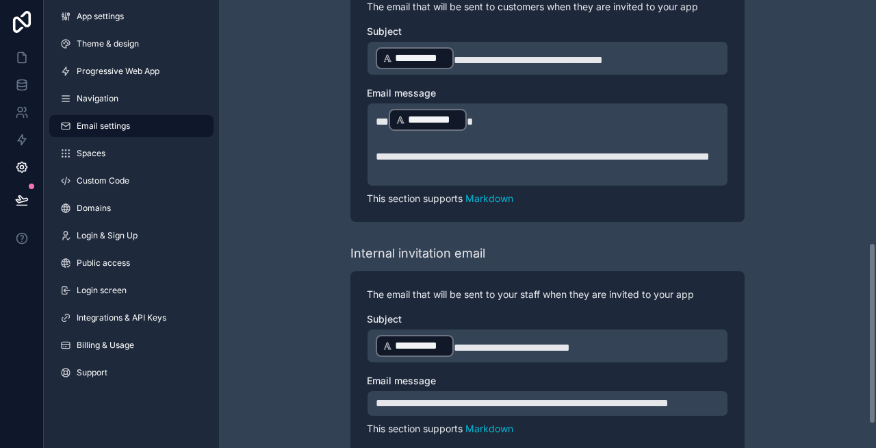
click at [405, 165] on p "**********" at bounding box center [548, 156] width 344 height 16
click at [401, 181] on p "﻿" at bounding box center [548, 173] width 344 height 16
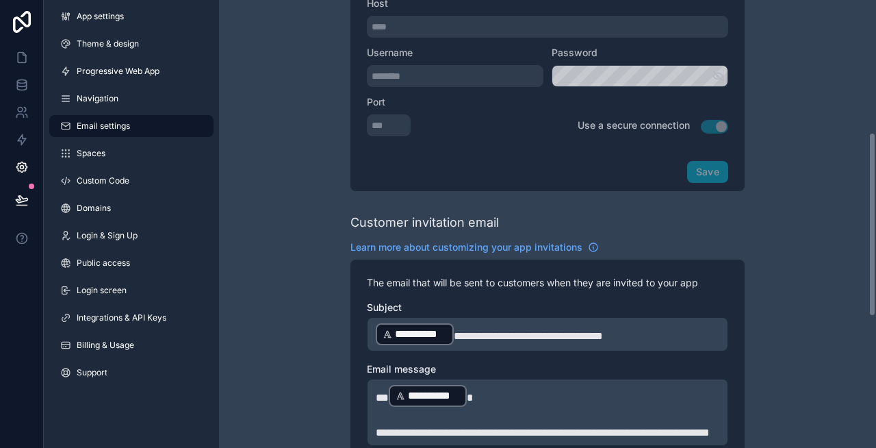
scroll to position [311, 0]
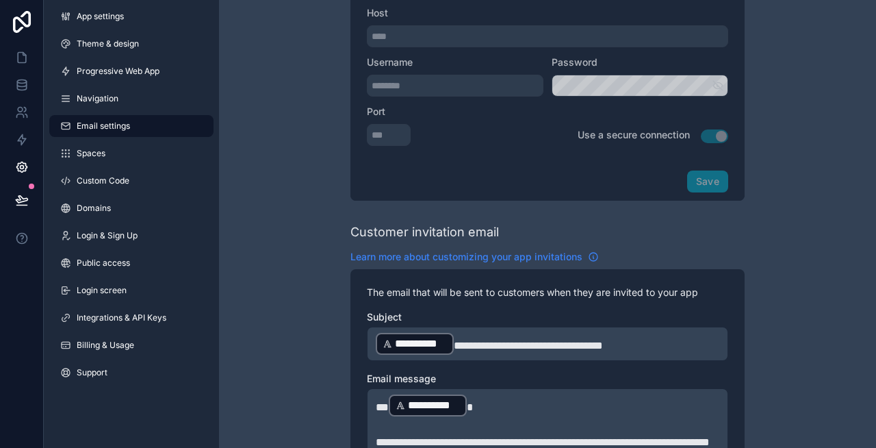
click at [511, 250] on span "Learn more about customizing your app invitations" at bounding box center [466, 257] width 232 height 14
click at [315, 246] on div "**********" at bounding box center [547, 216] width 657 height 1054
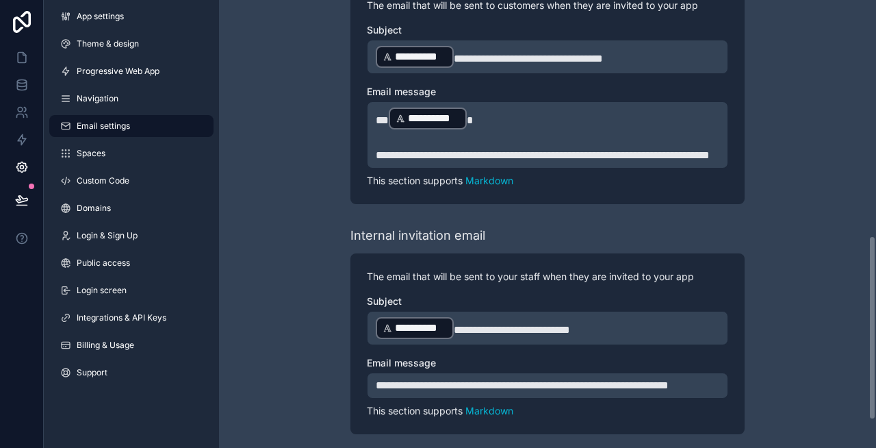
scroll to position [638, 0]
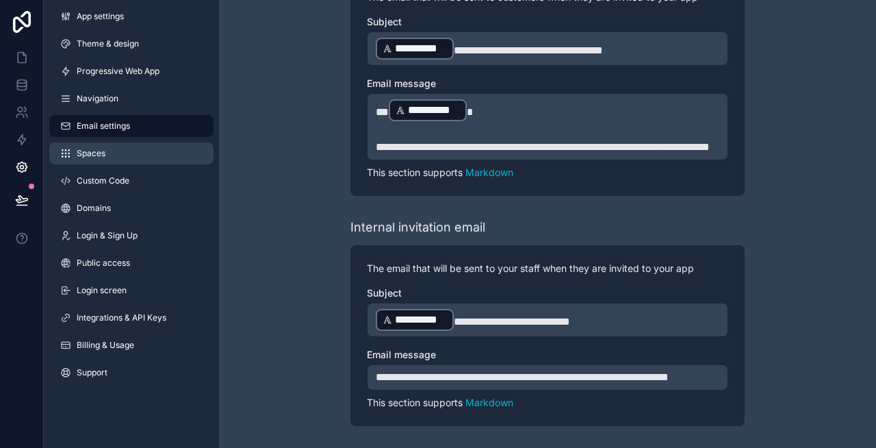
click at [149, 154] on link "Spaces" at bounding box center [131, 153] width 164 height 22
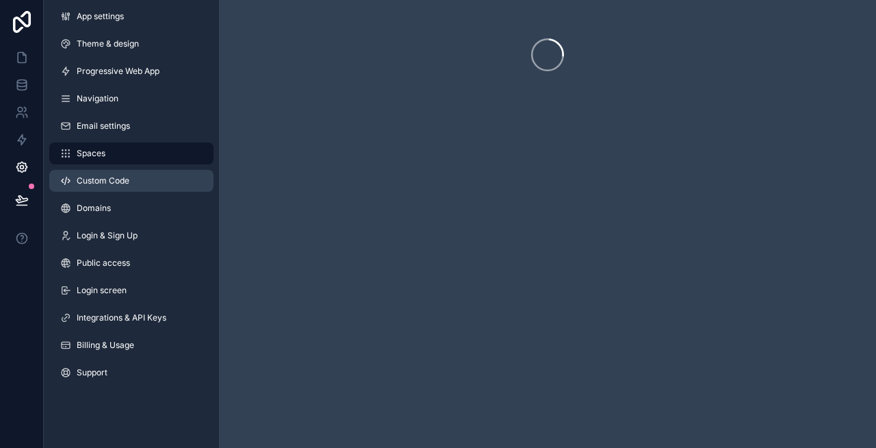
click at [134, 184] on link "Custom Code" at bounding box center [131, 181] width 164 height 22
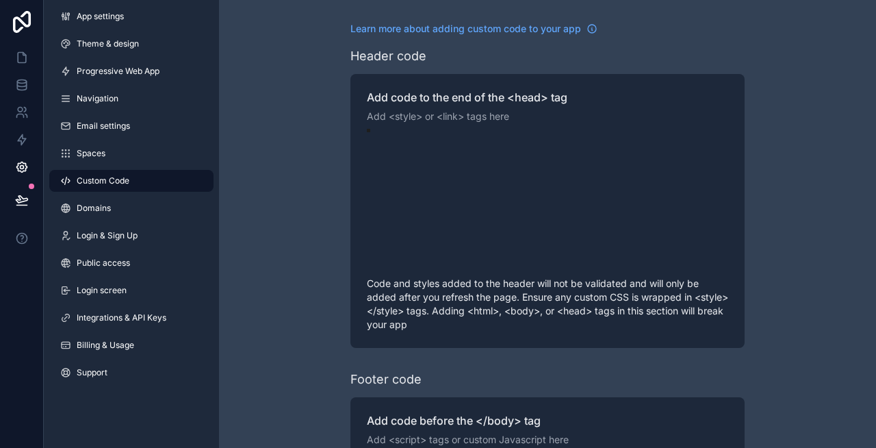
scroll to position [123, 0]
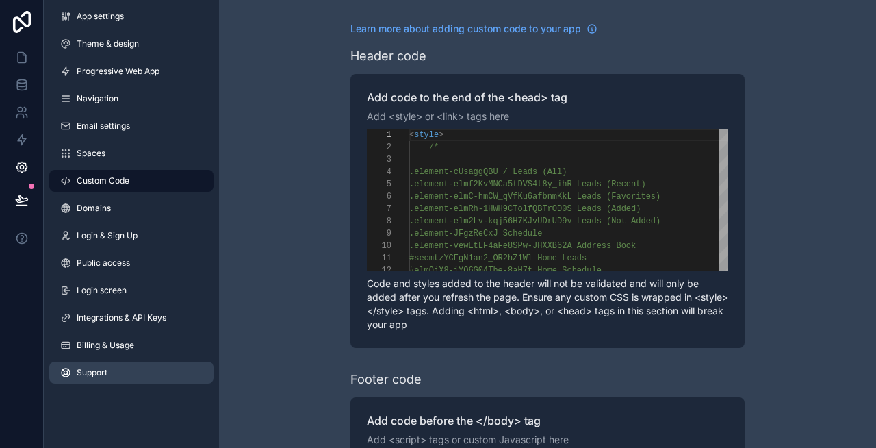
click at [90, 378] on link "Support" at bounding box center [131, 372] width 164 height 22
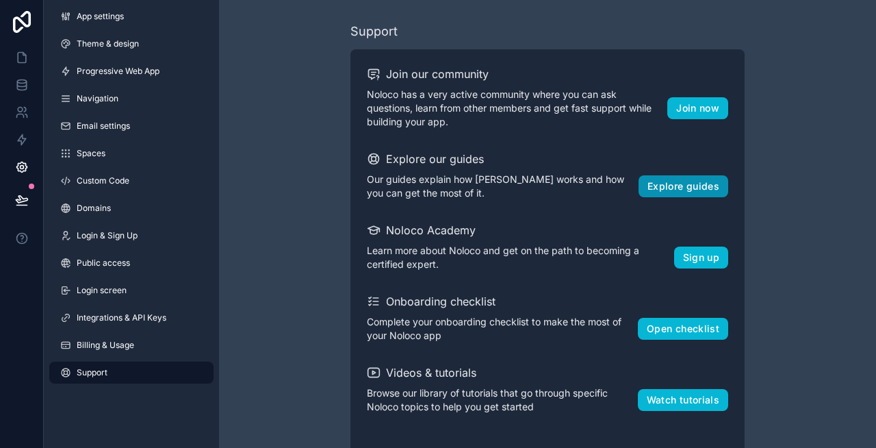
click at [673, 187] on button "Explore guides" at bounding box center [683, 186] width 90 height 22
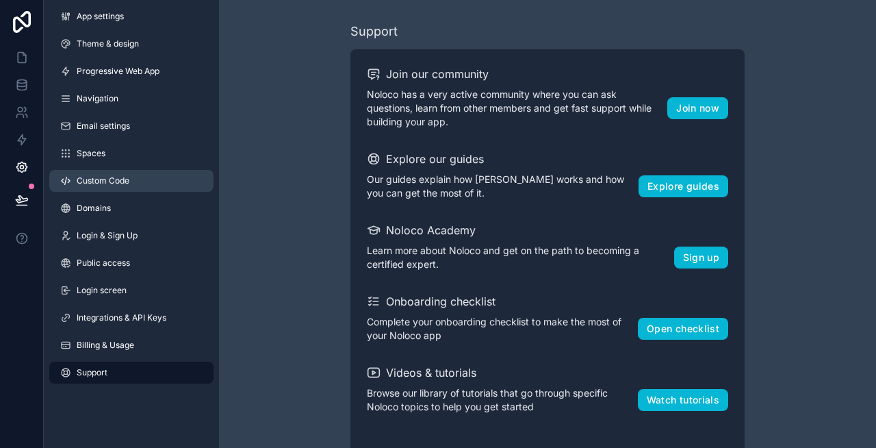
click at [94, 186] on link "Custom Code" at bounding box center [131, 181] width 164 height 22
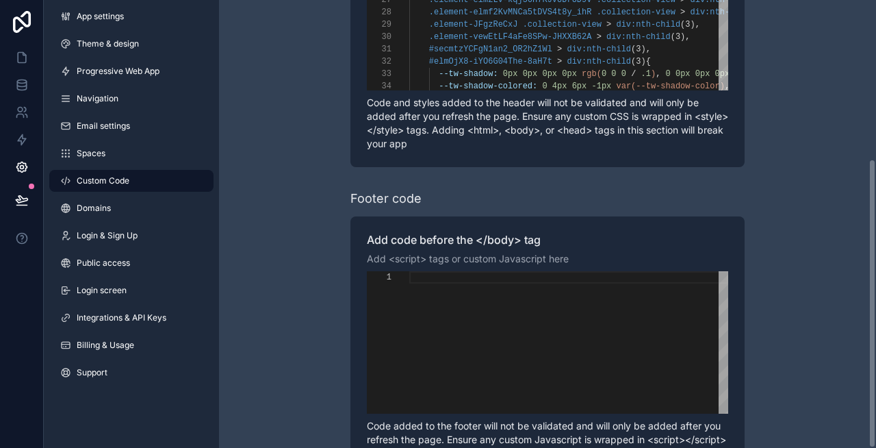
scroll to position [245, 0]
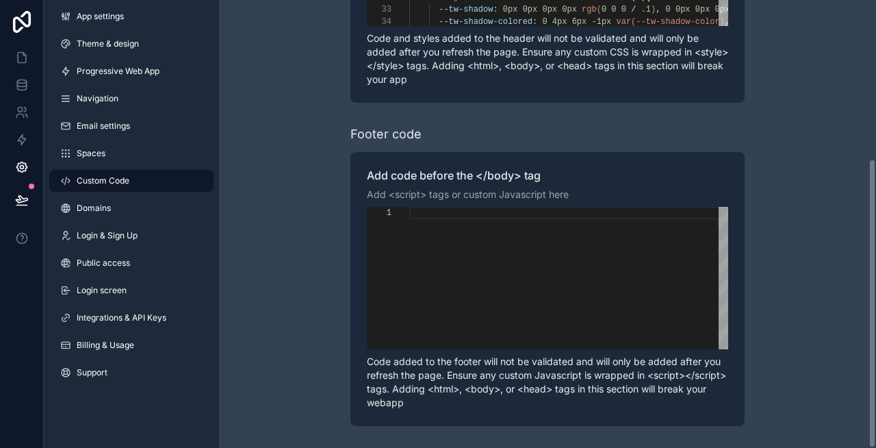
click at [446, 253] on div "scrollable content" at bounding box center [568, 278] width 319 height 142
paste textarea "**********"
type textarea "**********"
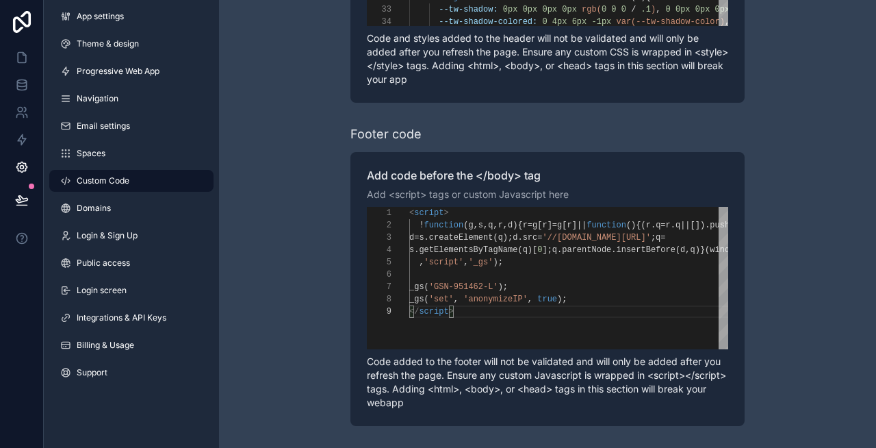
click at [323, 244] on div "Learn more about adding custom code to your app Header code Add code to the end…" at bounding box center [547, 101] width 657 height 693
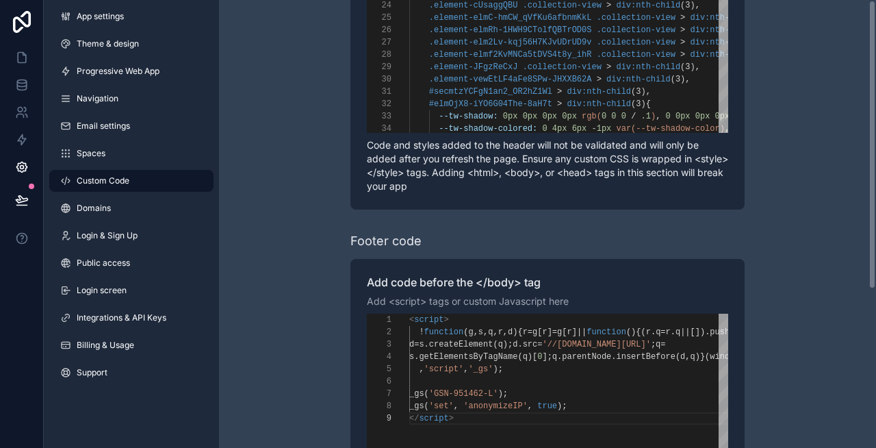
scroll to position [0, 0]
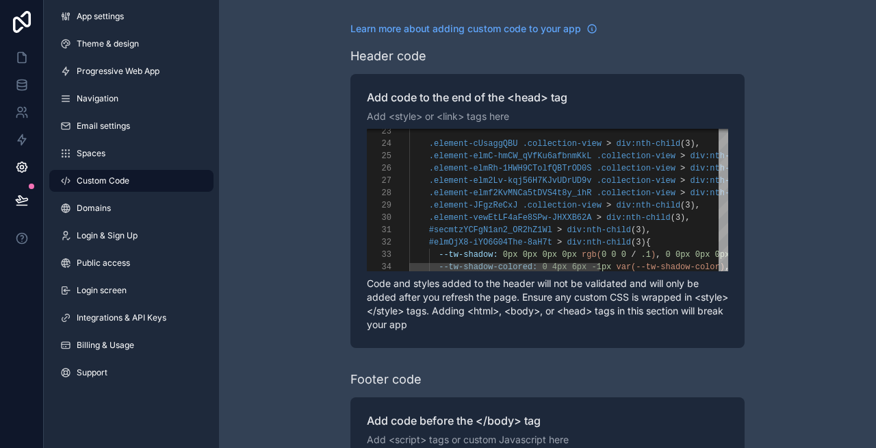
click at [458, 197] on div "23 24 25 26 27 28 29 30 31 32 33 34 .element-cUsaggQBU .collection-view > div:n…" at bounding box center [547, 200] width 361 height 142
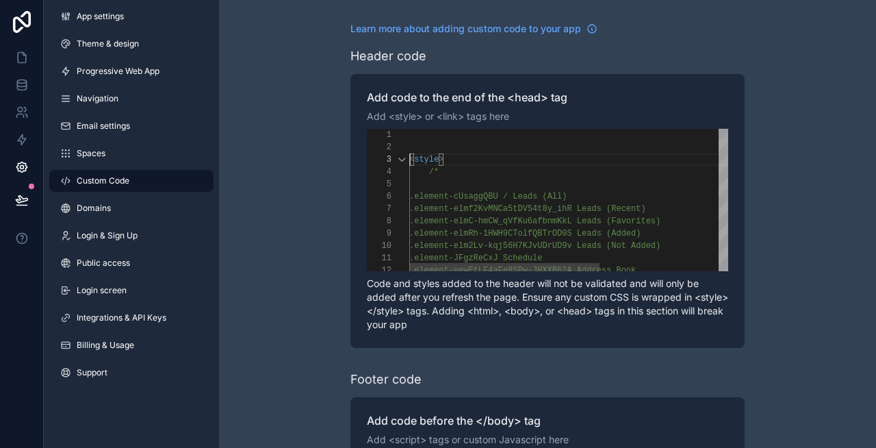
scroll to position [12, 0]
paste textarea "**********"
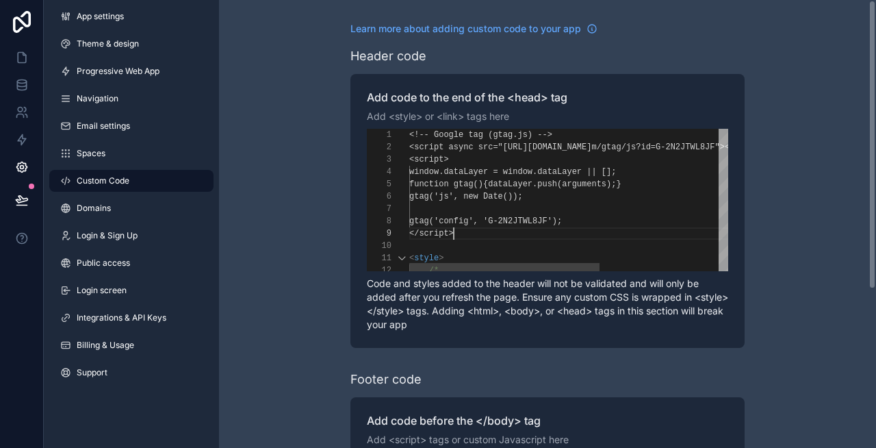
scroll to position [99, 44]
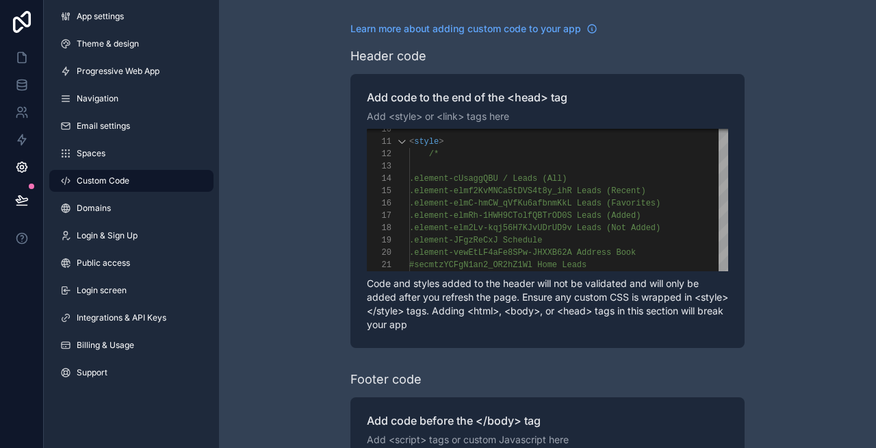
type textarea "**********"
click at [788, 202] on div "**********" at bounding box center [547, 346] width 657 height 693
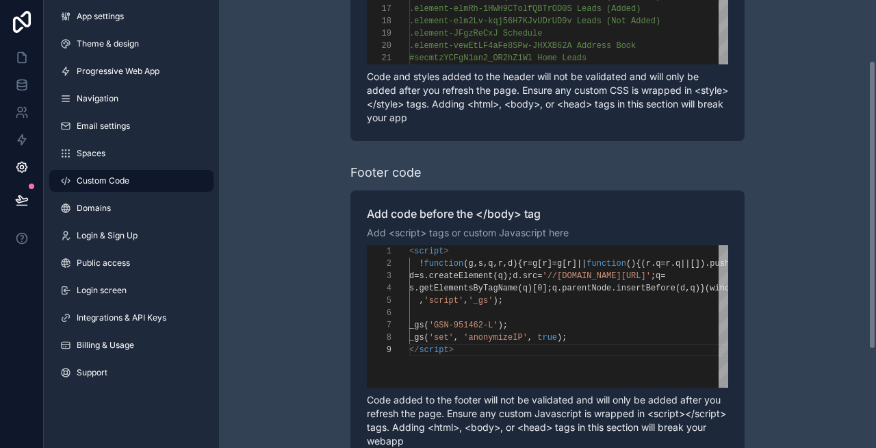
scroll to position [245, 0]
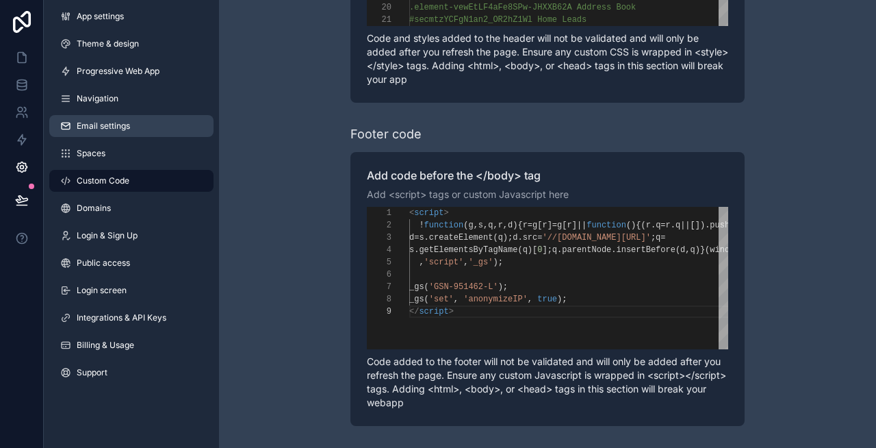
click at [136, 129] on link "Email settings" at bounding box center [131, 126] width 164 height 22
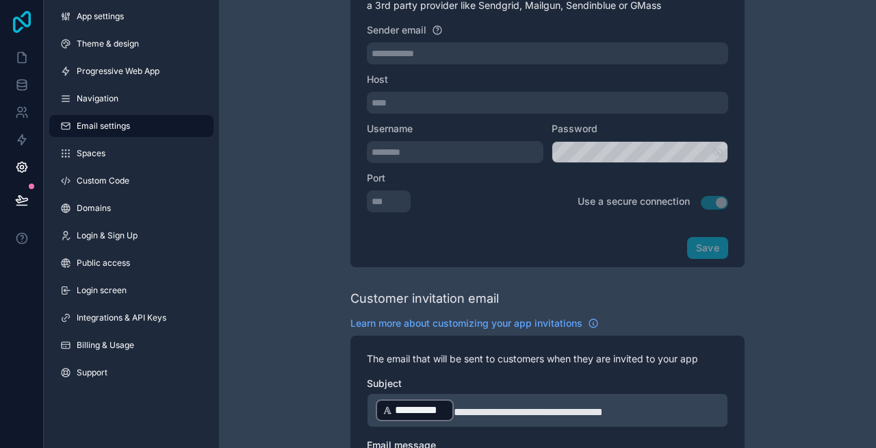
click at [23, 20] on icon at bounding box center [21, 22] width 27 height 22
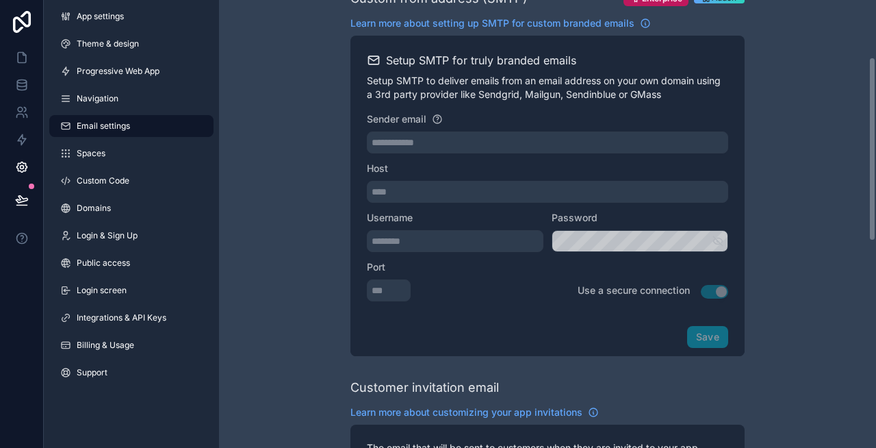
scroll to position [138, 0]
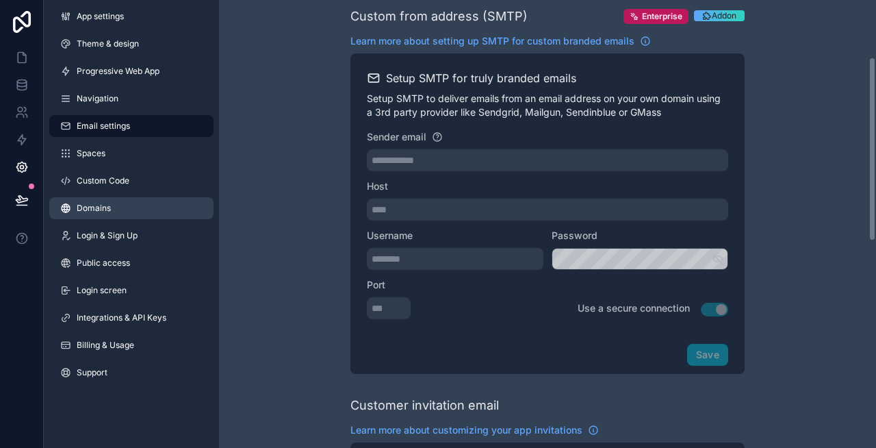
click at [148, 213] on link "Domains" at bounding box center [131, 208] width 164 height 22
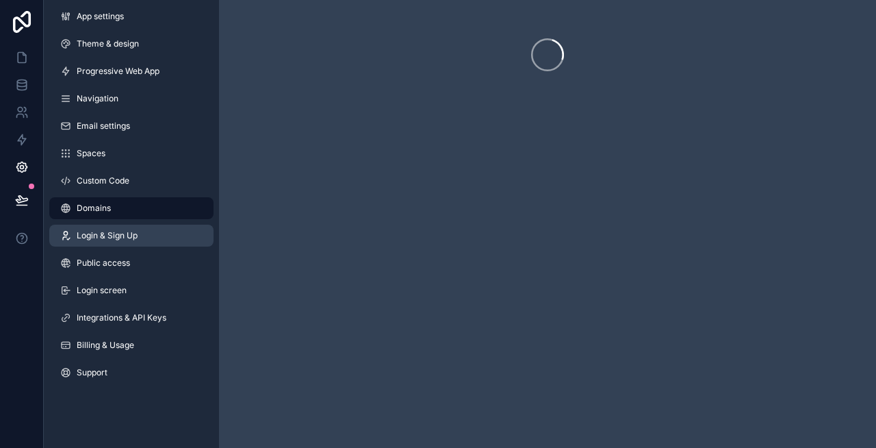
click at [139, 237] on link "Login & Sign Up" at bounding box center [131, 235] width 164 height 22
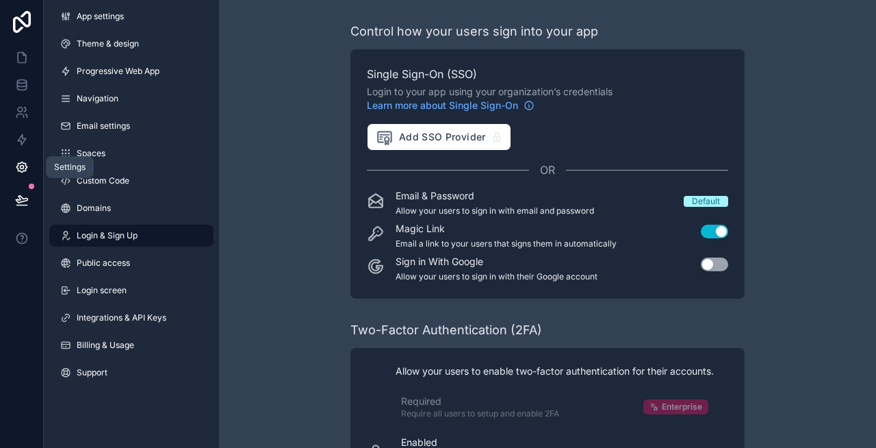
click at [27, 167] on icon at bounding box center [22, 167] width 14 height 14
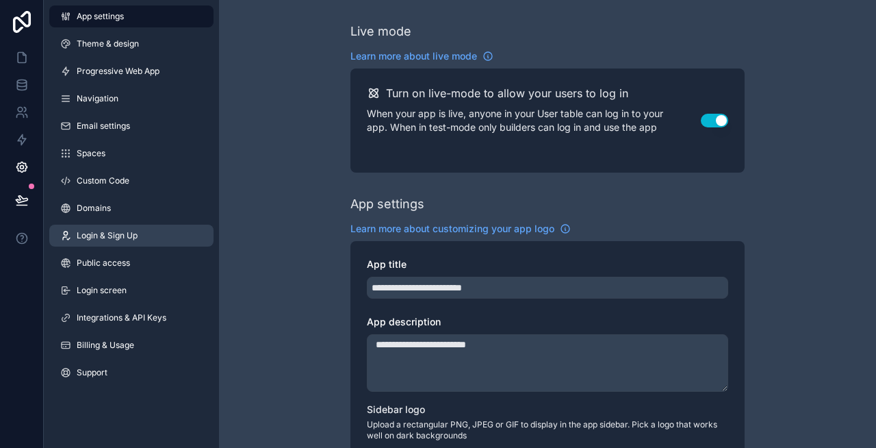
click at [141, 240] on link "Login & Sign Up" at bounding box center [131, 235] width 164 height 22
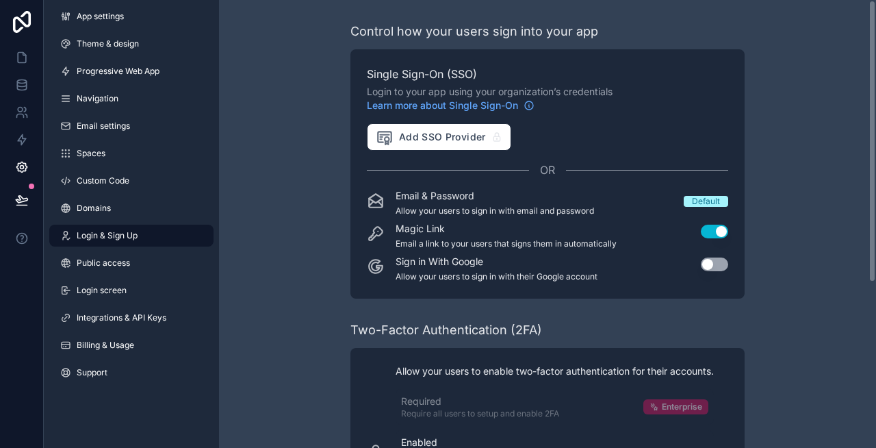
scroll to position [261, 0]
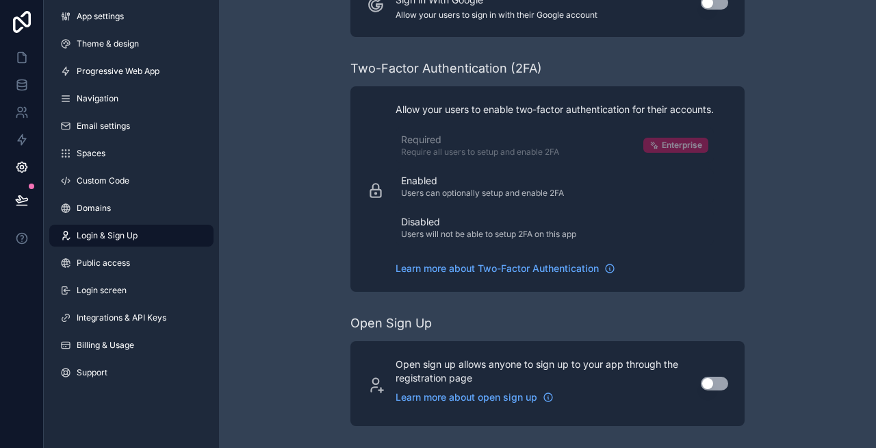
click at [159, 237] on link "Login & Sign Up" at bounding box center [131, 235] width 164 height 22
click at [129, 295] on link "Login screen" at bounding box center [131, 290] width 164 height 22
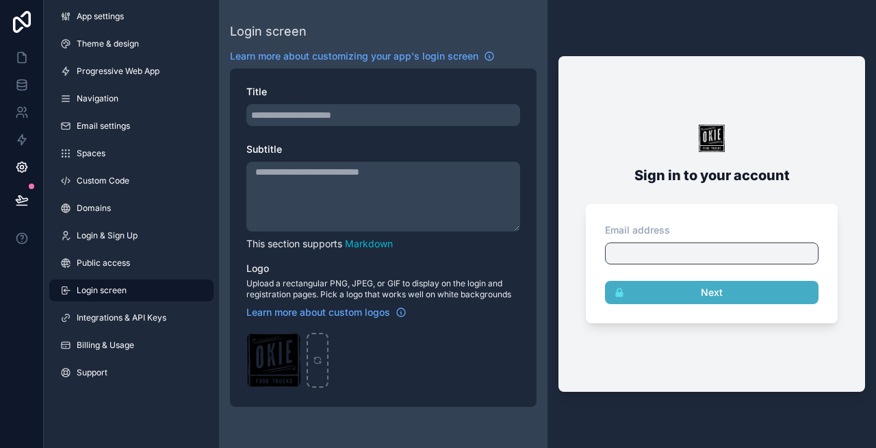
click at [319, 183] on textarea "Subtitle" at bounding box center [383, 197] width 274 height 70
paste textarea "**********"
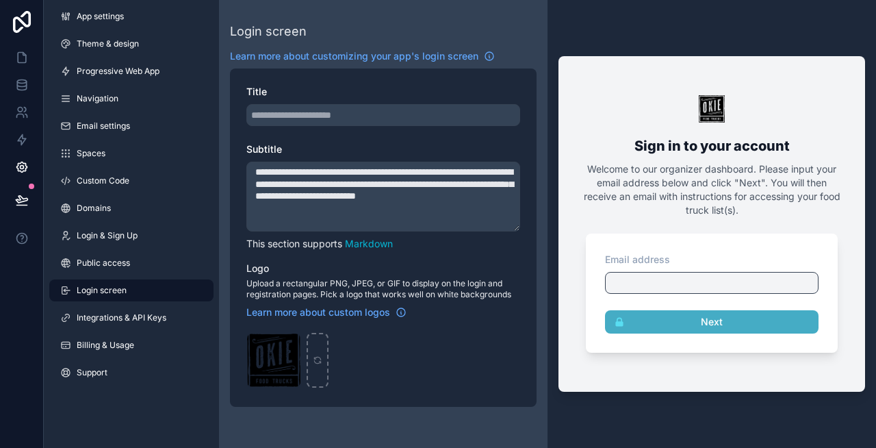
click at [348, 170] on textarea "**********" at bounding box center [383, 197] width 274 height 70
drag, startPoint x: 355, startPoint y: 209, endPoint x: 408, endPoint y: 194, distance: 54.8
click at [408, 194] on textarea "**********" at bounding box center [383, 197] width 274 height 70
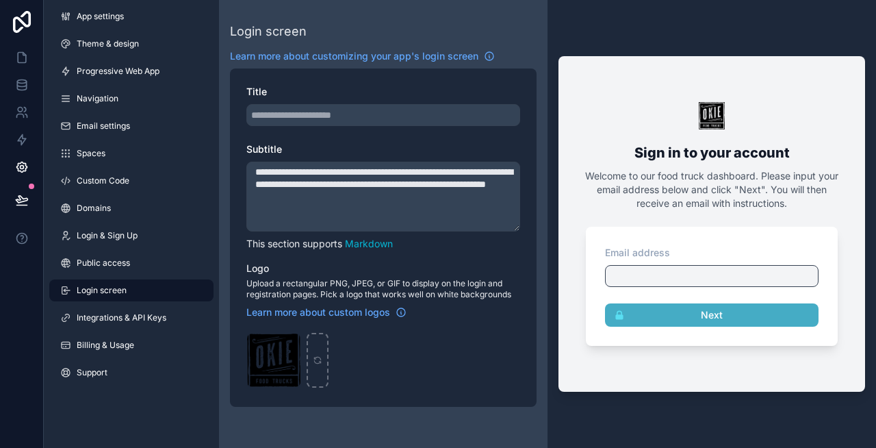
type textarea "**********"
click at [644, 188] on span "Welcome to our food truck dashboard. Please input your email address below and …" at bounding box center [711, 189] width 253 height 39
click at [19, 60] on icon at bounding box center [22, 58] width 14 height 14
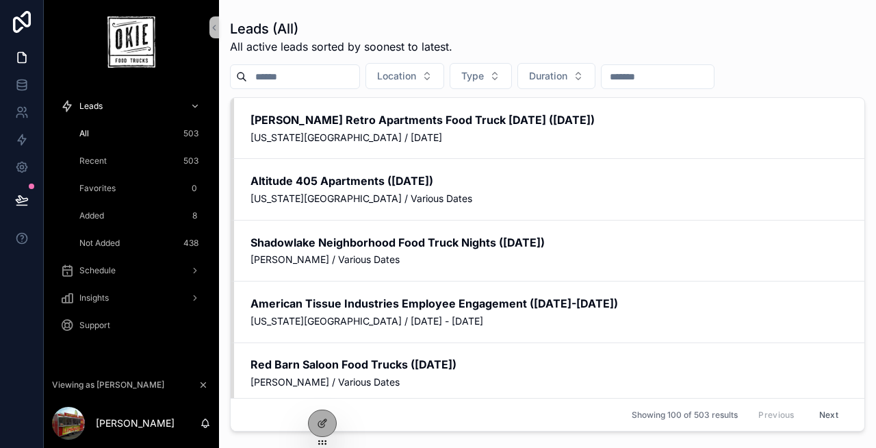
click at [103, 158] on span "Recent" at bounding box center [92, 160] width 27 height 11
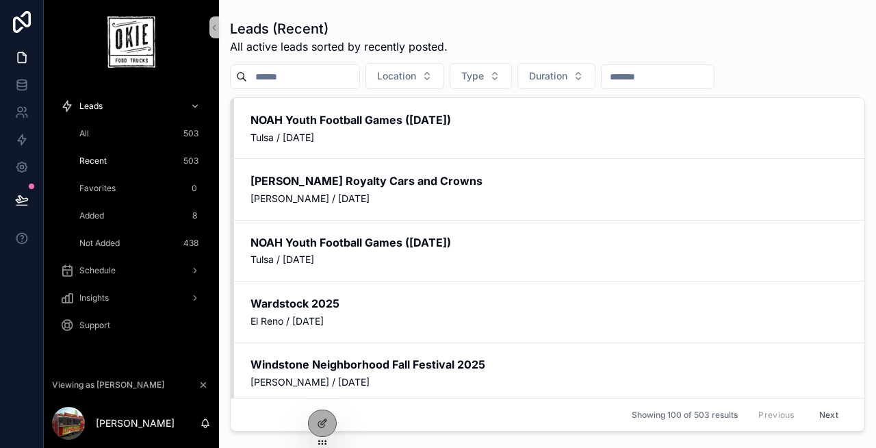
click at [109, 207] on div "Added 8" at bounding box center [140, 216] width 126 height 22
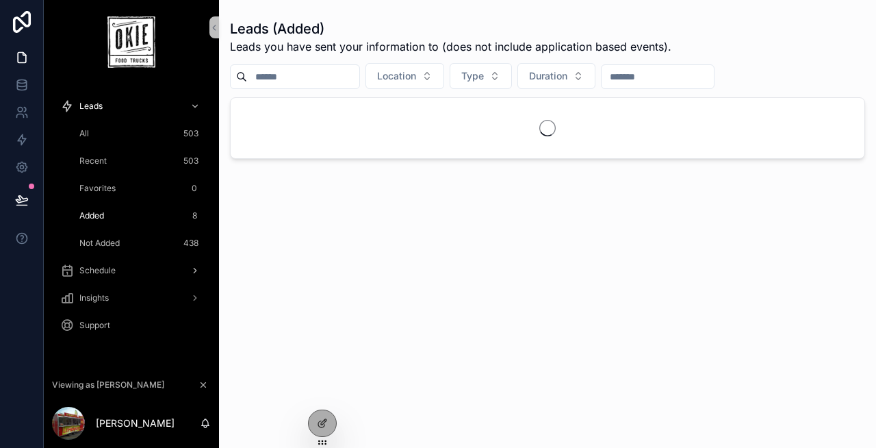
click at [123, 266] on div "Schedule" at bounding box center [131, 270] width 142 height 22
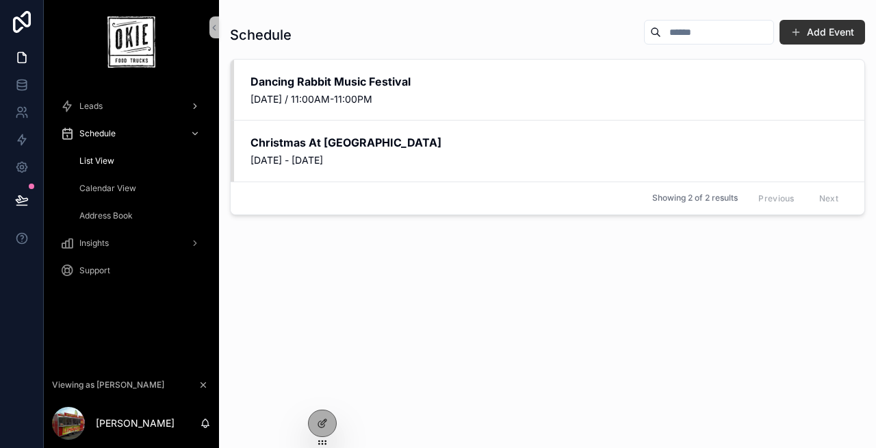
click at [111, 102] on div "Leads" at bounding box center [131, 106] width 142 height 22
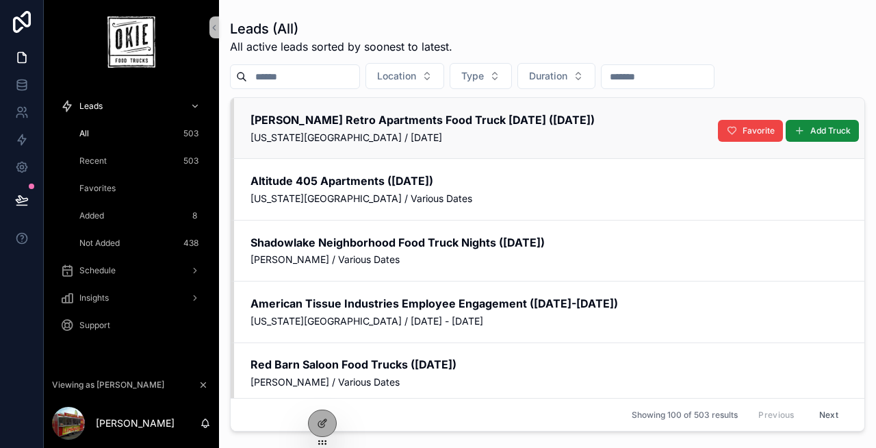
click at [355, 129] on div "Tiffany Retro Apartments Food Truck Friday (September 2025) Oklahoma City / Mon…" at bounding box center [548, 128] width 597 height 32
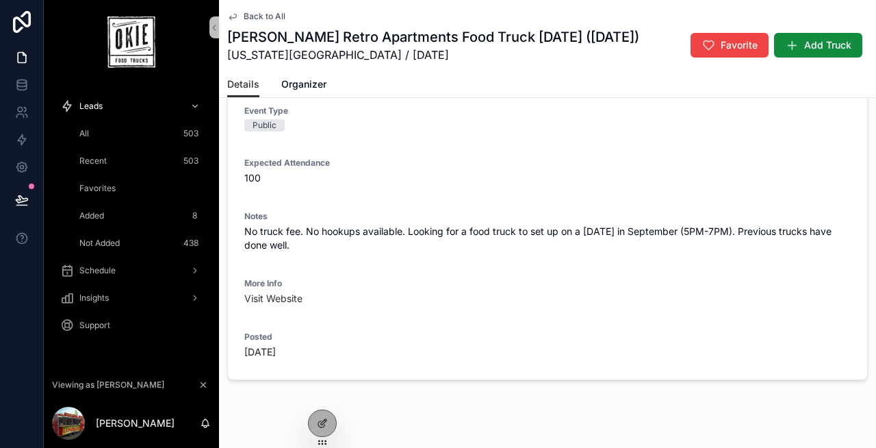
scroll to position [217, 0]
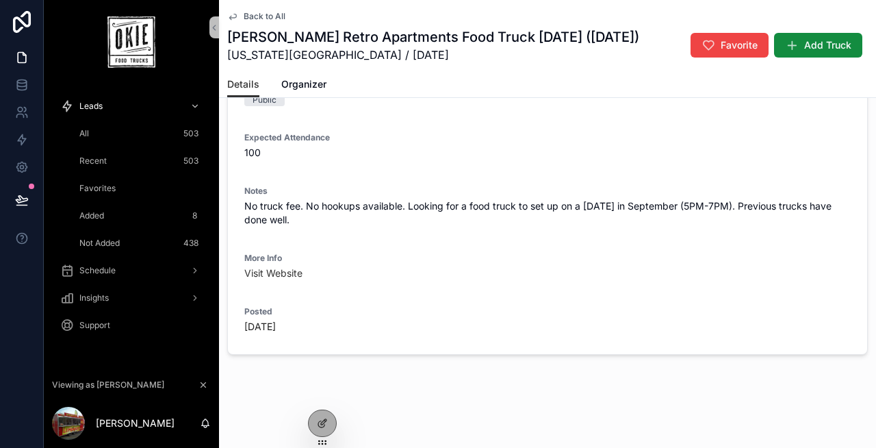
click at [236, 270] on form "Event Name Tiffany Retro Apartments Food Truck Friday (September 2025) Date(s) …" at bounding box center [547, 129] width 639 height 450
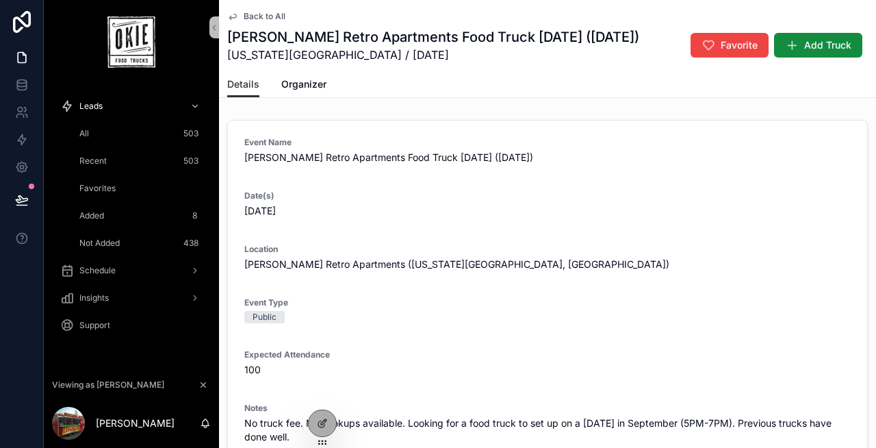
click at [127, 135] on div "All 503" at bounding box center [140, 133] width 126 height 22
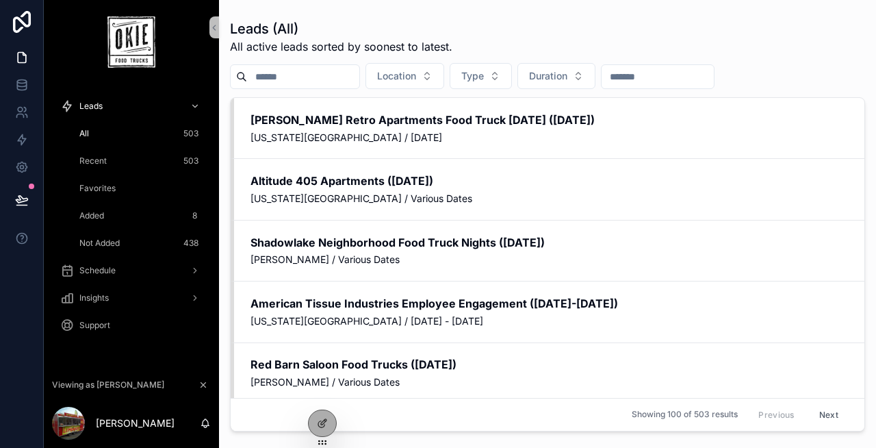
click at [472, 27] on div "Leads (All) All active leads sorted by soonest to latest." at bounding box center [547, 37] width 635 height 36
click at [106, 385] on span "Viewing as David" at bounding box center [108, 384] width 112 height 11
click at [23, 170] on icon at bounding box center [21, 167] width 10 height 10
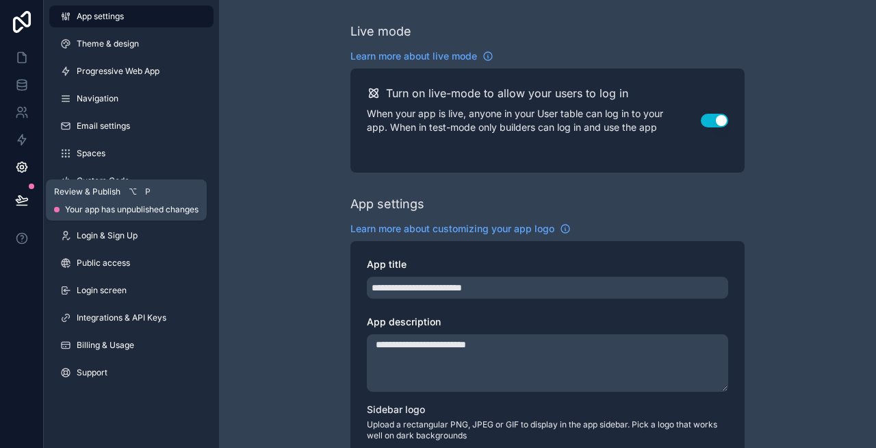
click at [23, 198] on icon at bounding box center [22, 199] width 12 height 7
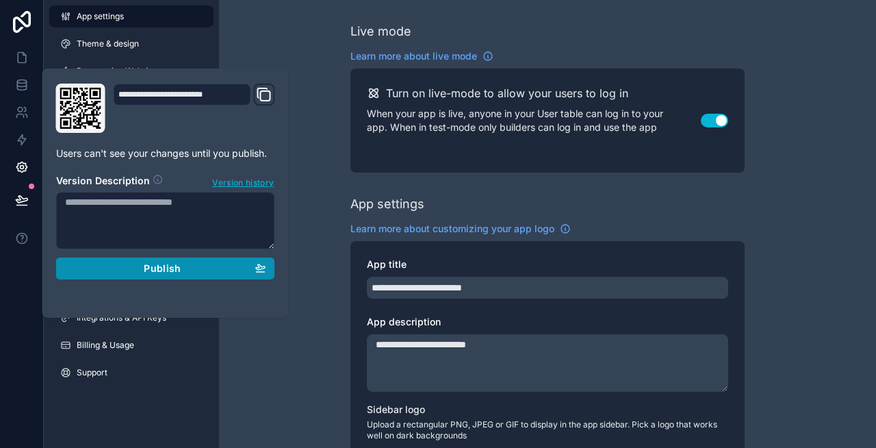
click at [127, 271] on div "Publish" at bounding box center [165, 268] width 201 height 12
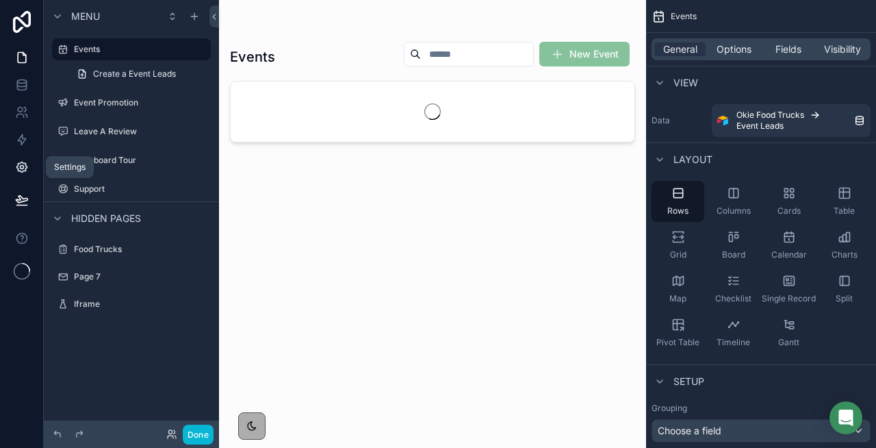
click at [25, 169] on icon at bounding box center [21, 167] width 10 height 10
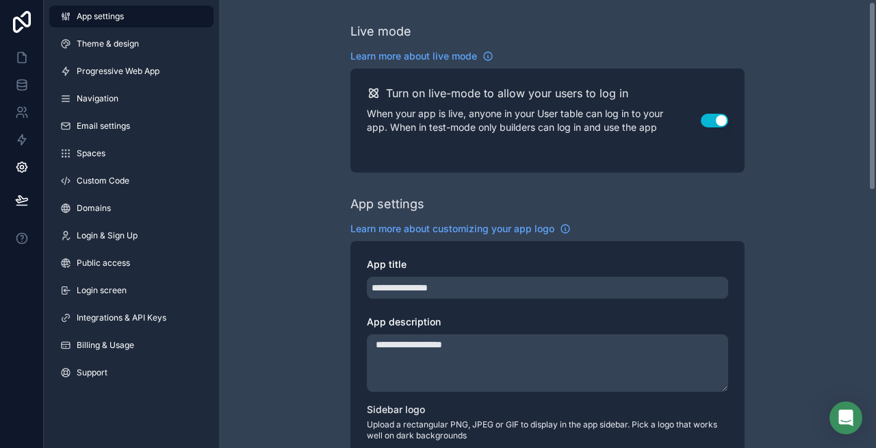
scroll to position [14, 0]
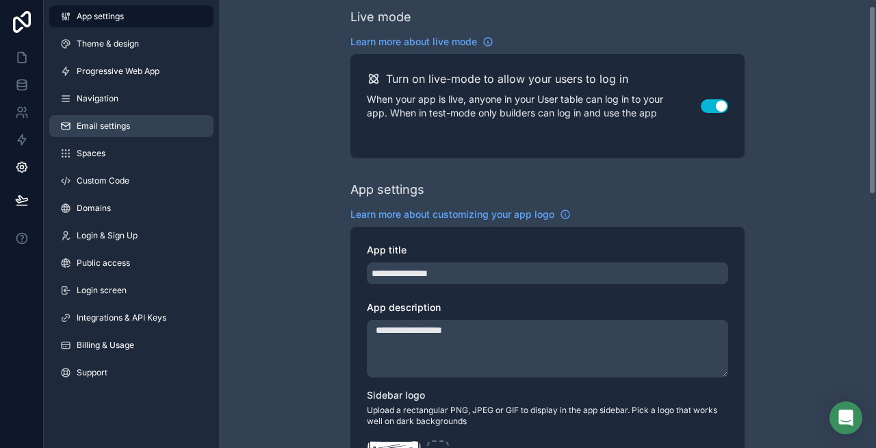
click at [116, 115] on link "Email settings" at bounding box center [131, 126] width 164 height 22
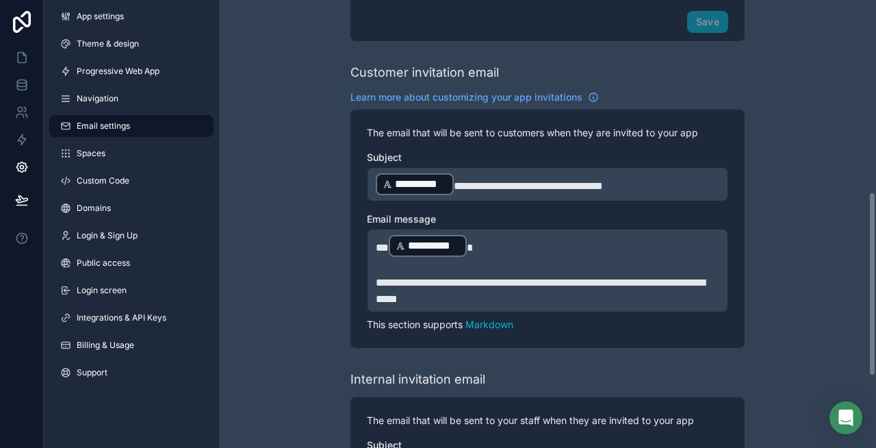
scroll to position [474, 0]
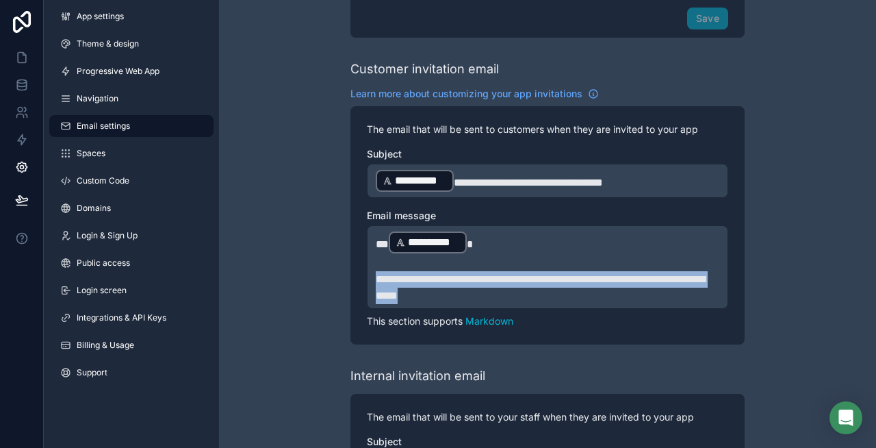
drag, startPoint x: 514, startPoint y: 300, endPoint x: 366, endPoint y: 277, distance: 149.6
click at [367, 277] on div "**********" at bounding box center [547, 266] width 361 height 83
copy span "**********"
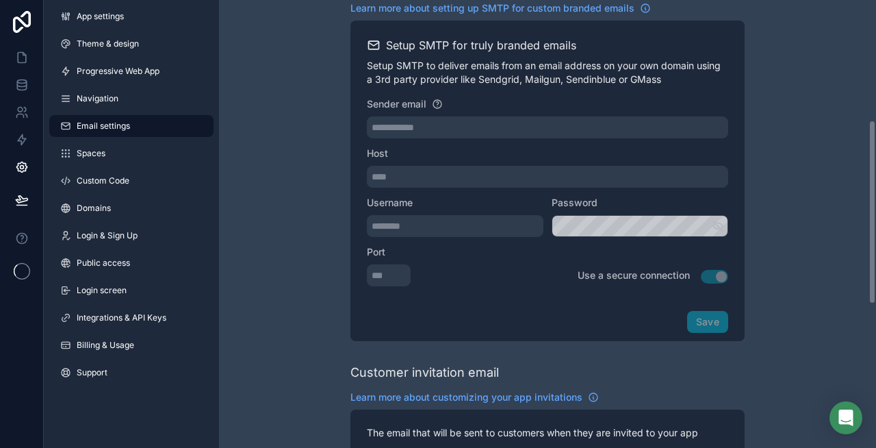
scroll to position [502, 0]
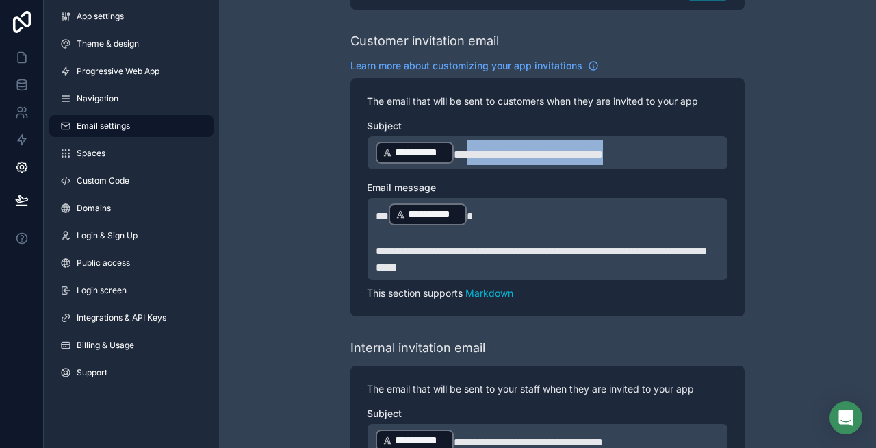
drag, startPoint x: 645, startPoint y: 152, endPoint x: 464, endPoint y: 149, distance: 181.4
click at [464, 149] on p "**********" at bounding box center [548, 152] width 344 height 25
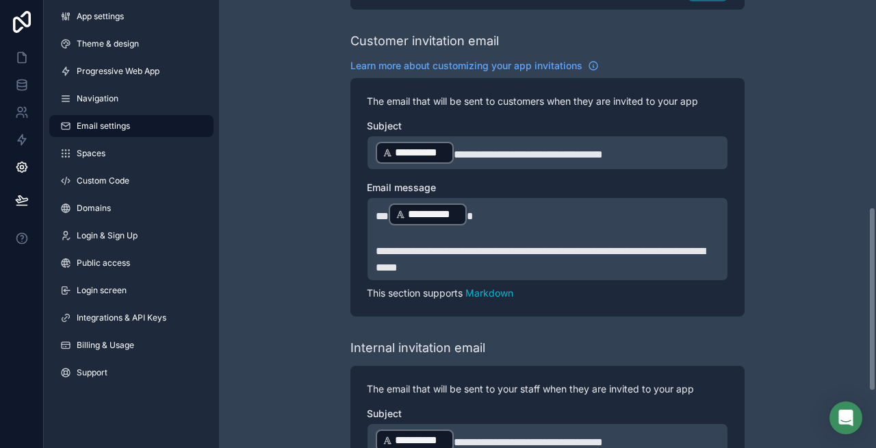
click at [298, 240] on div "**********" at bounding box center [547, 33] width 657 height 1070
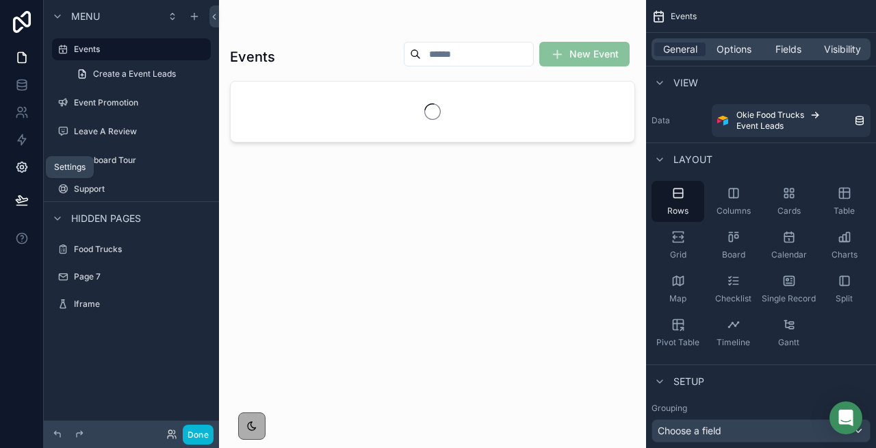
click at [26, 174] on link at bounding box center [21, 166] width 43 height 27
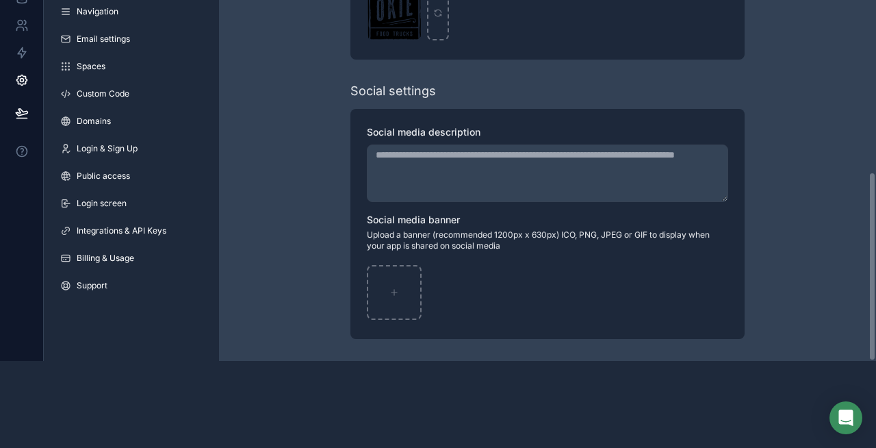
scroll to position [90, 0]
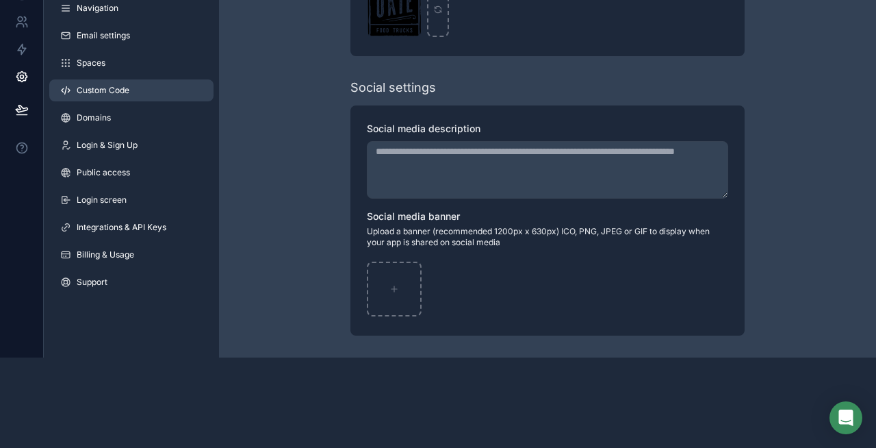
click at [98, 89] on span "Custom Code" at bounding box center [103, 90] width 53 height 11
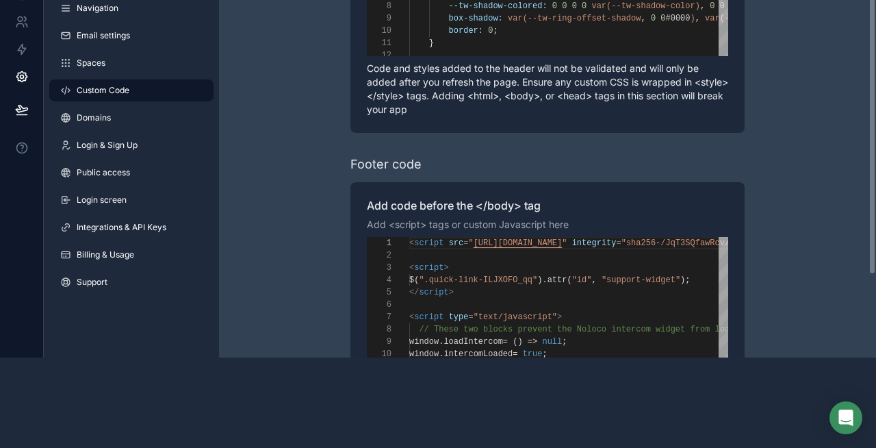
scroll to position [158, 0]
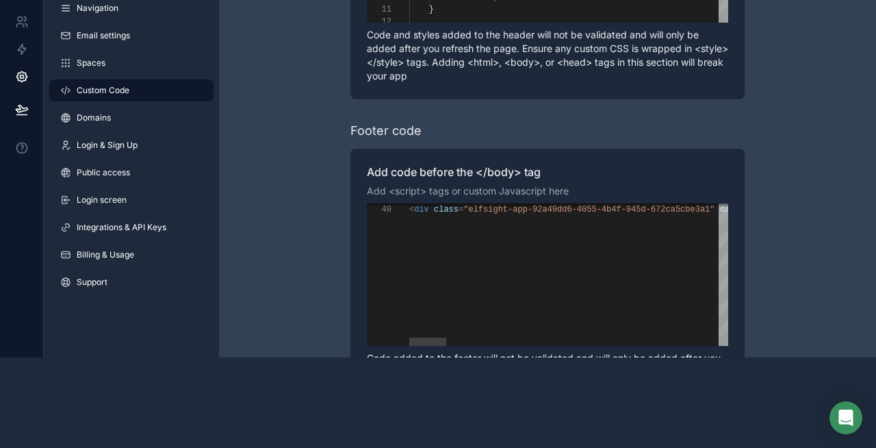
type textarea "**********"
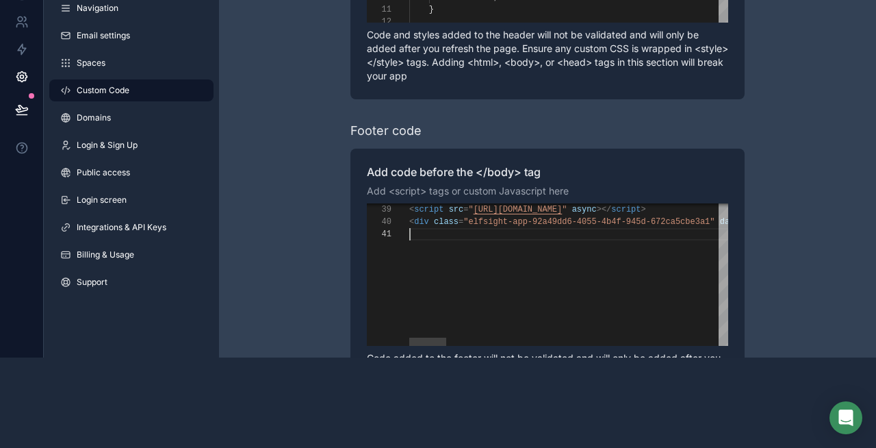
scroll to position [12, 0]
paste textarea "**********"
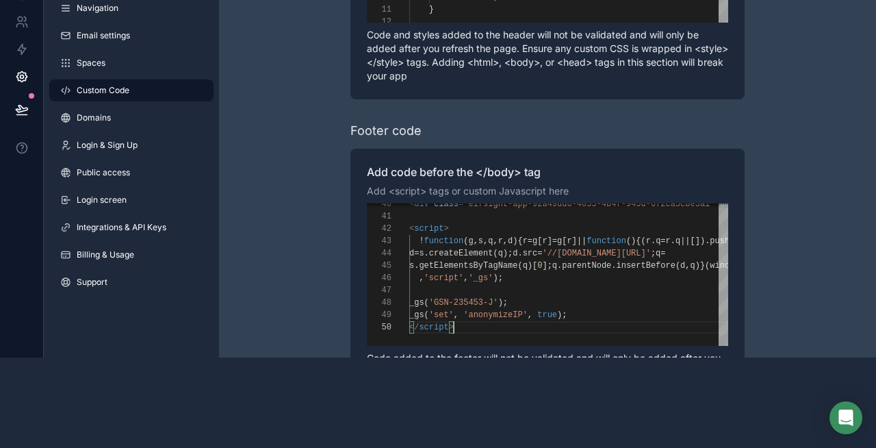
type textarea "**********"
click at [285, 222] on div "Learn more about adding custom code to your app Header code Add code to the end…" at bounding box center [547, 98] width 657 height 693
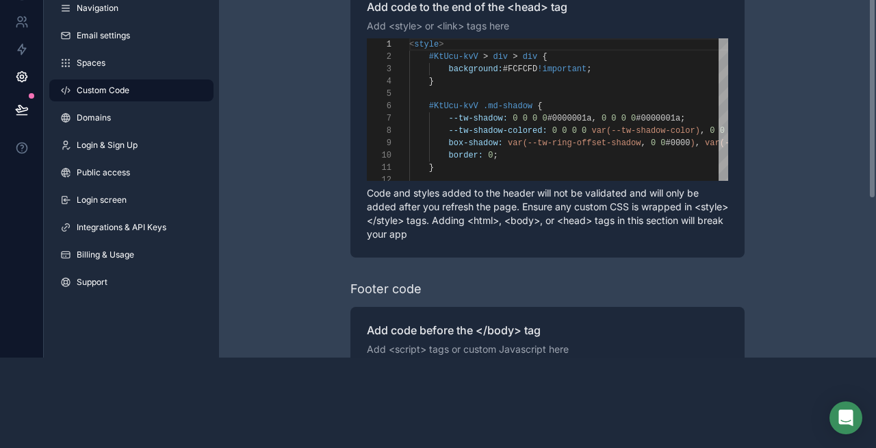
scroll to position [0, 0]
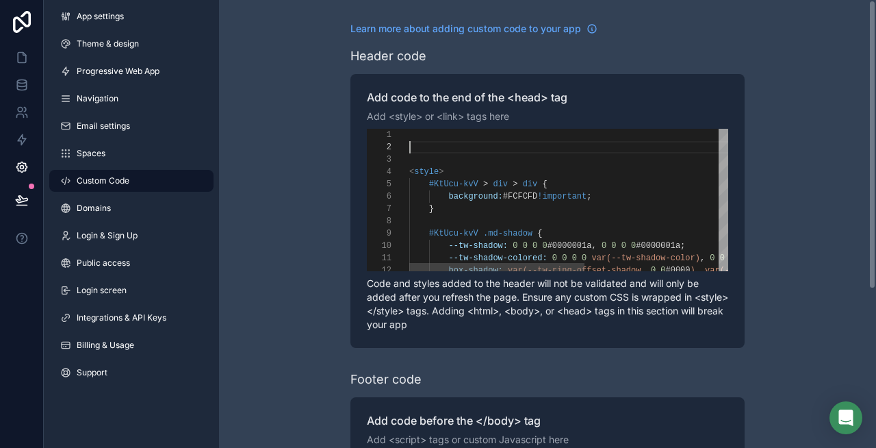
scroll to position [12, 0]
paste textarea "**********"
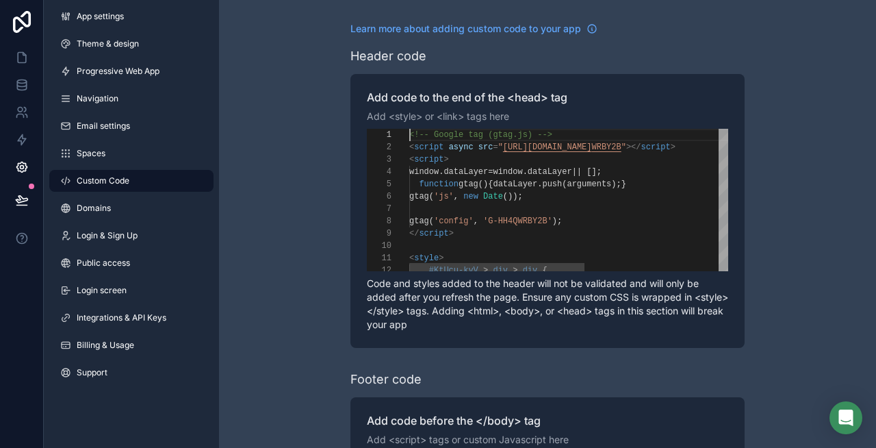
scroll to position [0, 0]
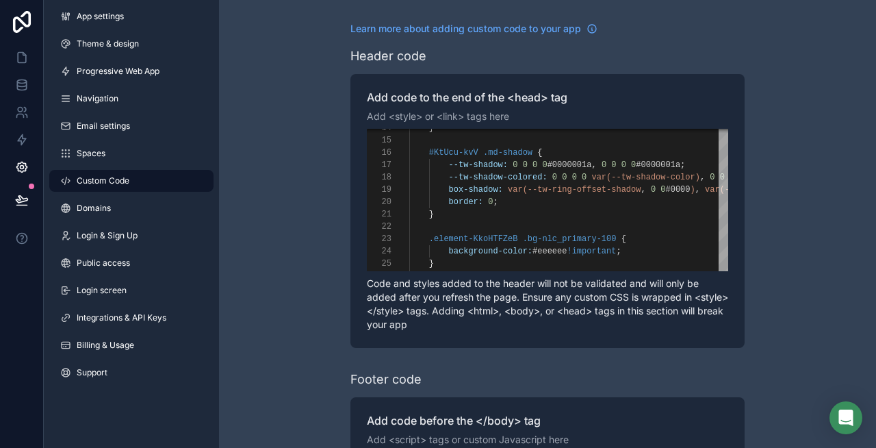
type textarea "**********"
click at [240, 220] on div "Learn more about adding custom code to your app Header code Add code to the end…" at bounding box center [547, 346] width 657 height 693
click at [18, 57] on icon at bounding box center [22, 58] width 14 height 14
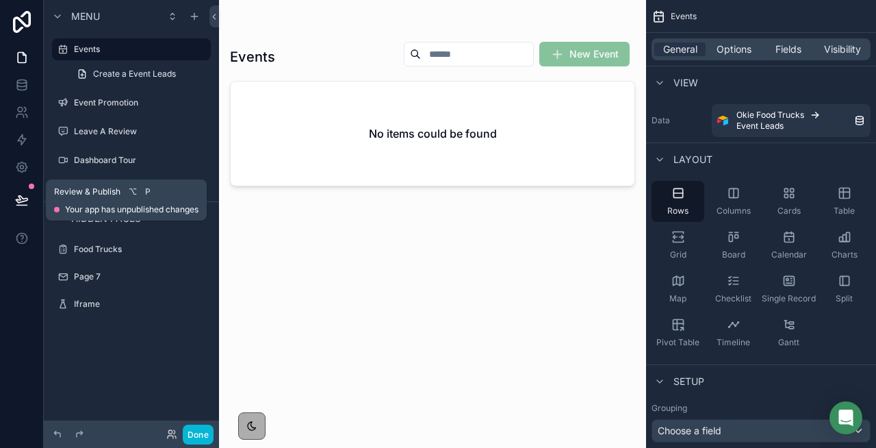
click at [18, 194] on icon at bounding box center [22, 200] width 14 height 14
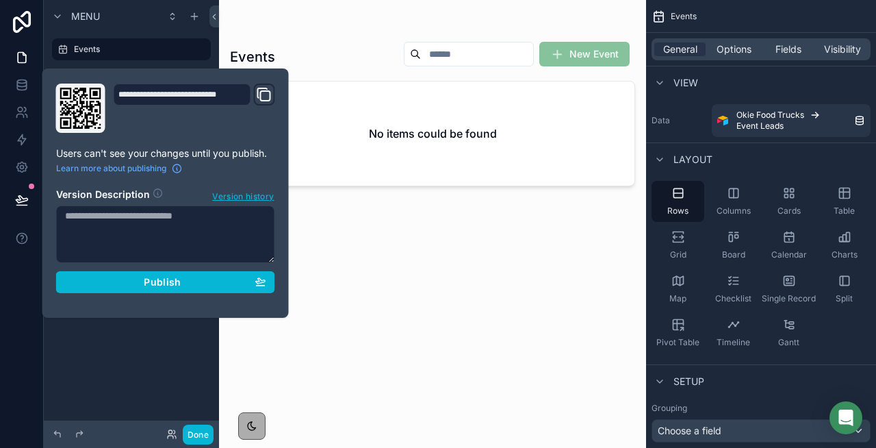
click at [117, 218] on textarea at bounding box center [165, 233] width 219 height 57
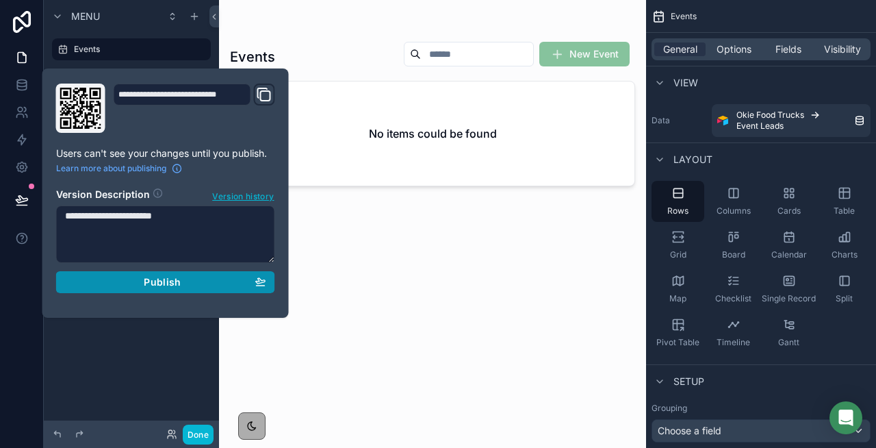
type textarea "**********"
click at [122, 287] on div "Publish" at bounding box center [165, 282] width 201 height 12
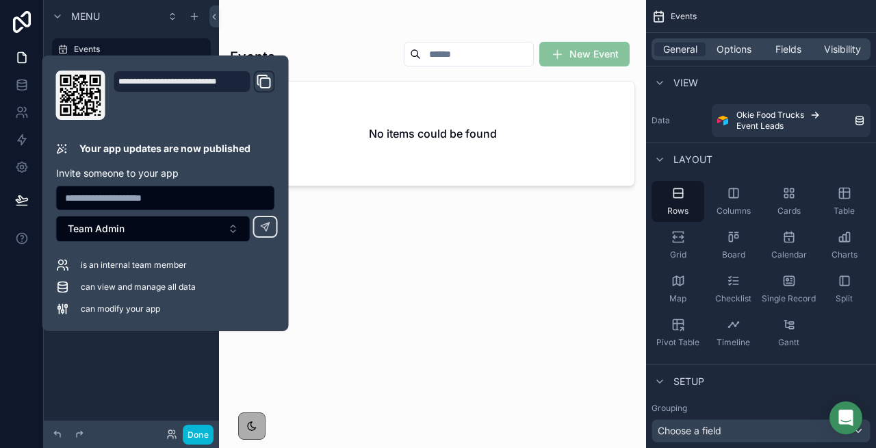
click at [333, 103] on div "scrollable content" at bounding box center [432, 215] width 427 height 431
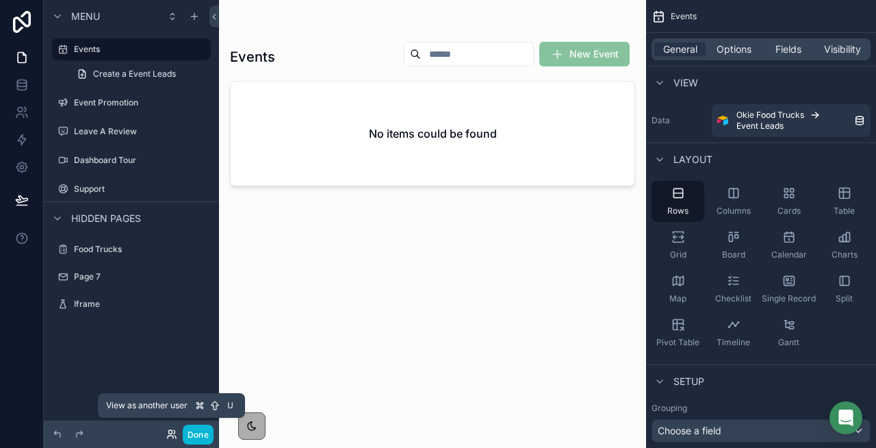
click at [171, 430] on icon at bounding box center [169, 431] width 3 height 3
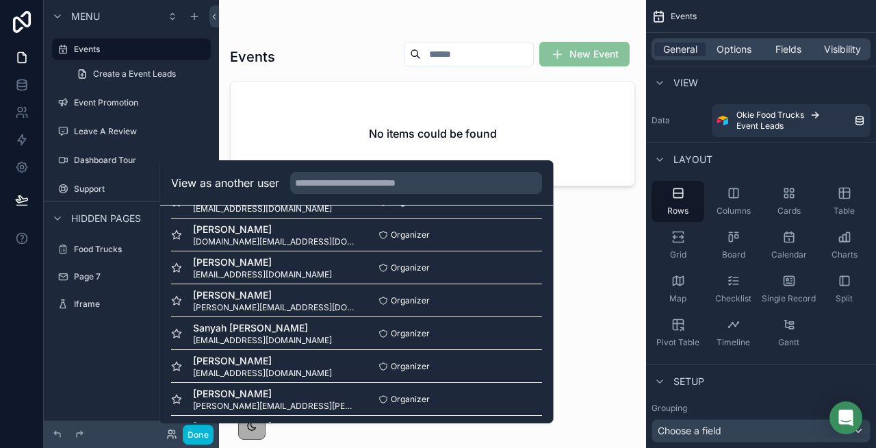
scroll to position [152, 0]
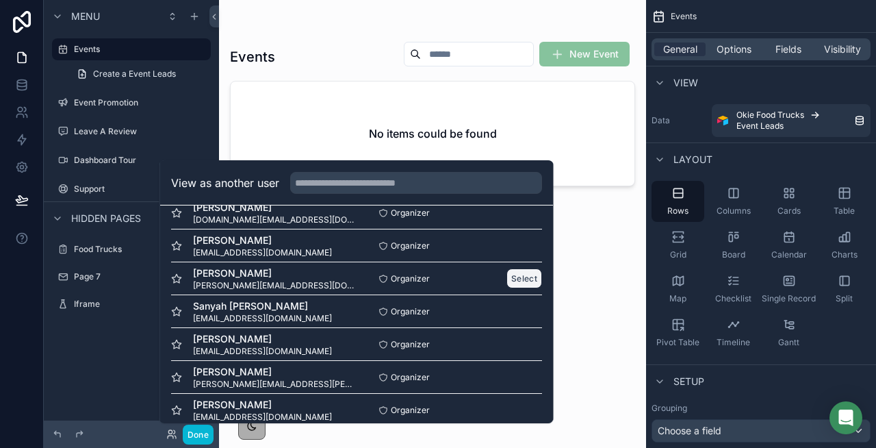
click at [528, 281] on button "Select" at bounding box center [524, 278] width 36 height 20
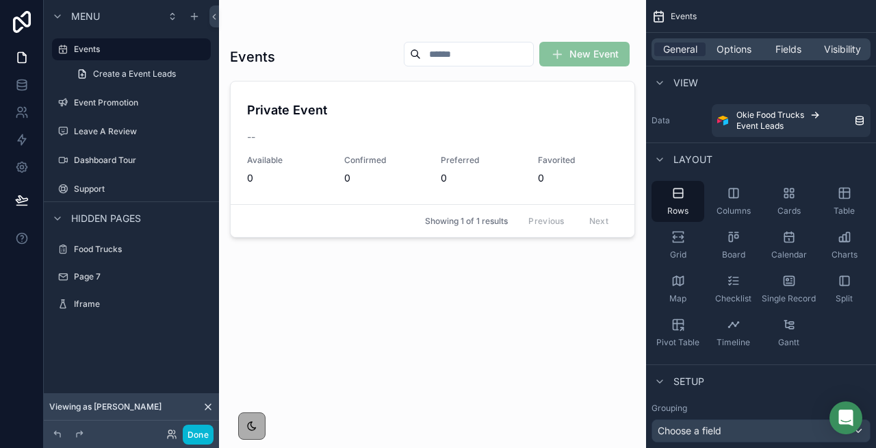
click at [173, 426] on div "Done" at bounding box center [186, 434] width 55 height 20
click at [170, 439] on icon at bounding box center [171, 433] width 11 height 11
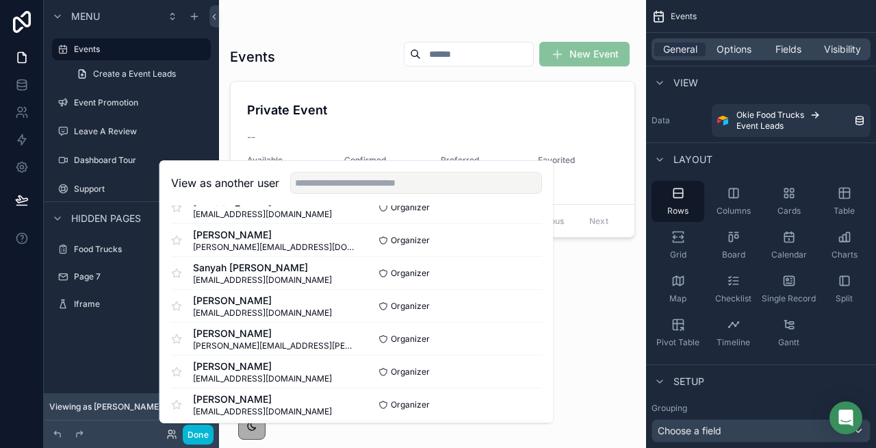
scroll to position [218, 0]
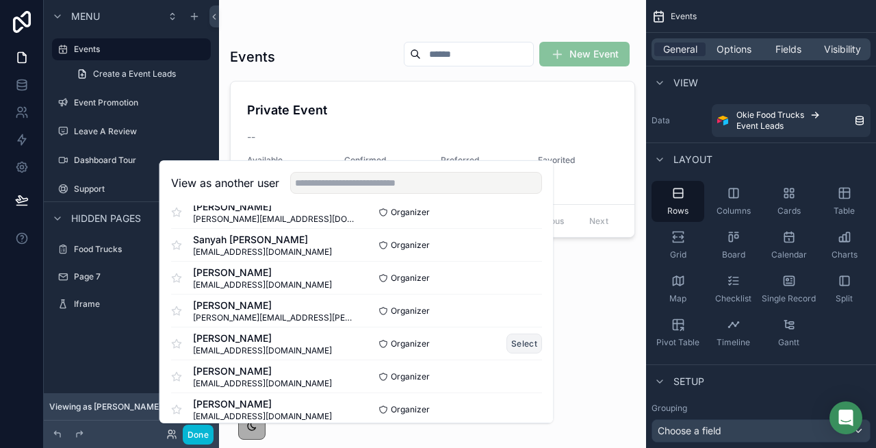
click at [516, 339] on button "Select" at bounding box center [524, 343] width 36 height 20
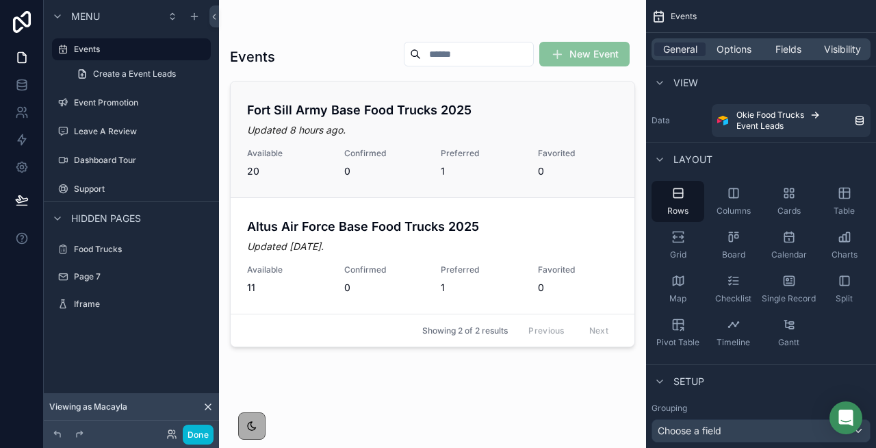
click at [457, 101] on h4 "Fort Sill Army Base Food Trucks 2025" at bounding box center [432, 110] width 371 height 18
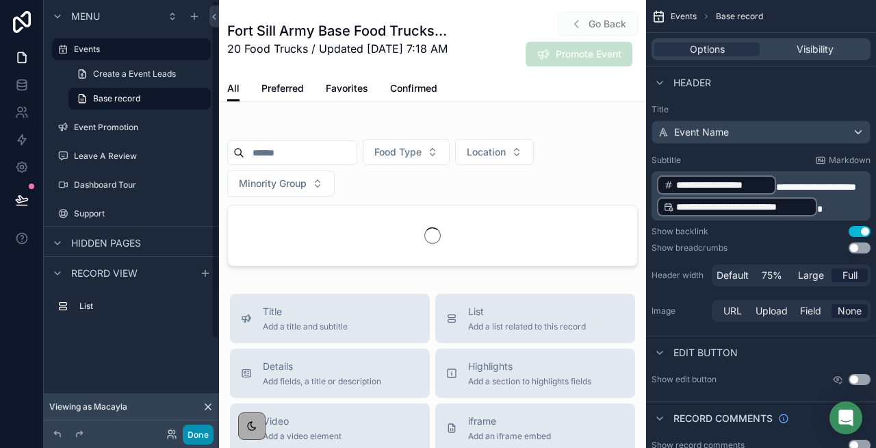
click at [195, 430] on button "Done" at bounding box center [198, 434] width 31 height 20
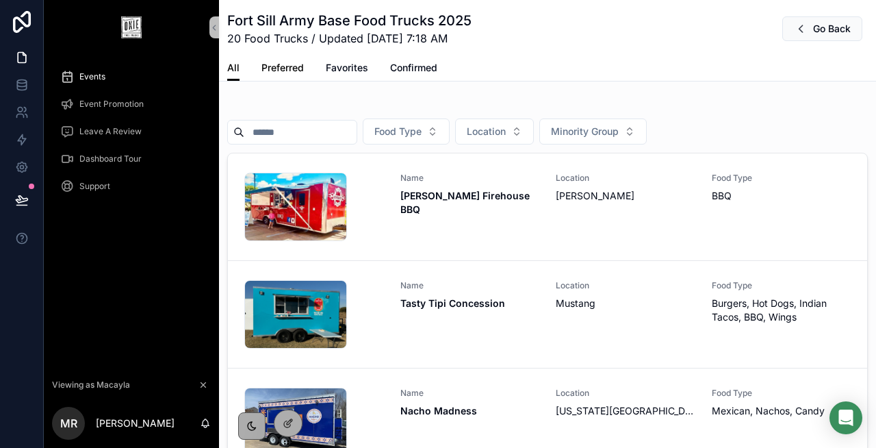
click at [294, 66] on span "Preferred" at bounding box center [282, 68] width 42 height 14
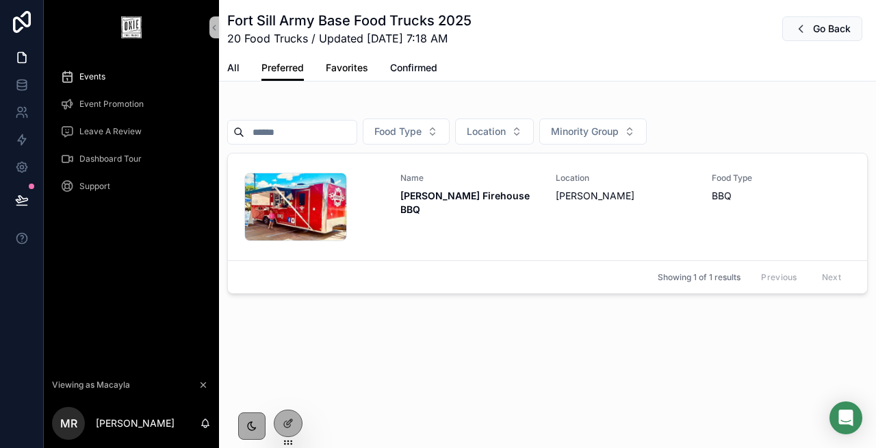
click at [348, 64] on span "Favorites" at bounding box center [347, 68] width 42 height 14
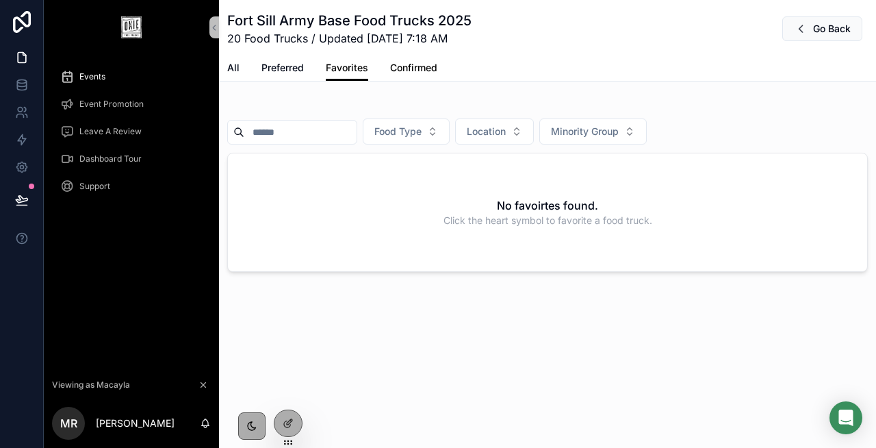
click at [403, 64] on span "Confirmed" at bounding box center [413, 68] width 47 height 14
click at [231, 63] on span "All" at bounding box center [233, 68] width 12 height 14
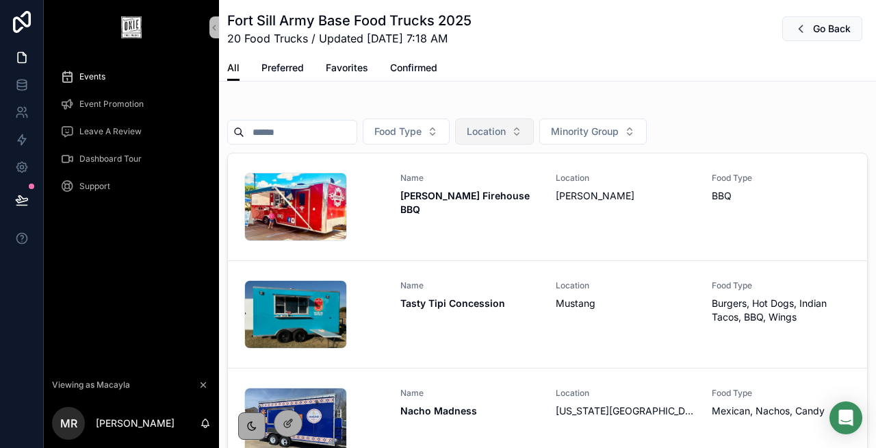
click at [504, 138] on button "Location" at bounding box center [494, 131] width 79 height 26
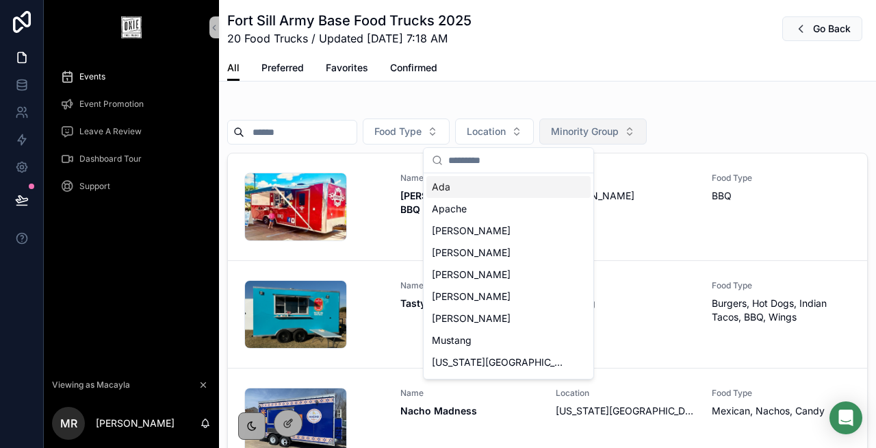
click at [619, 136] on span "Minority Group" at bounding box center [585, 132] width 68 height 14
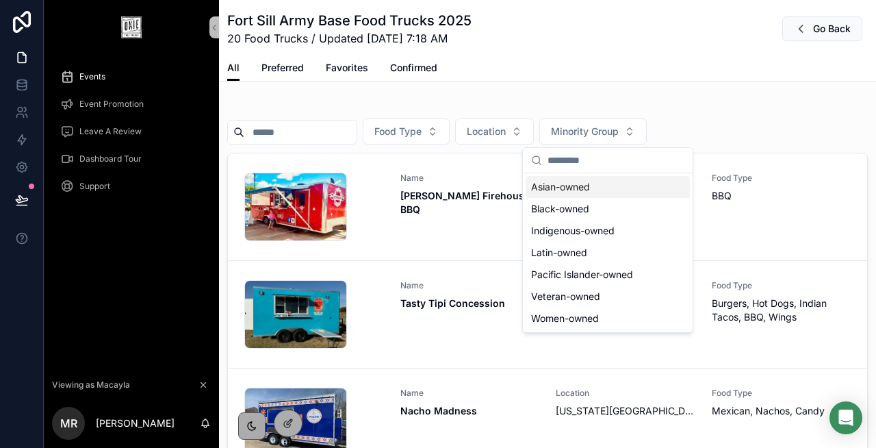
click at [682, 107] on div "scrollable content" at bounding box center [547, 106] width 641 height 7
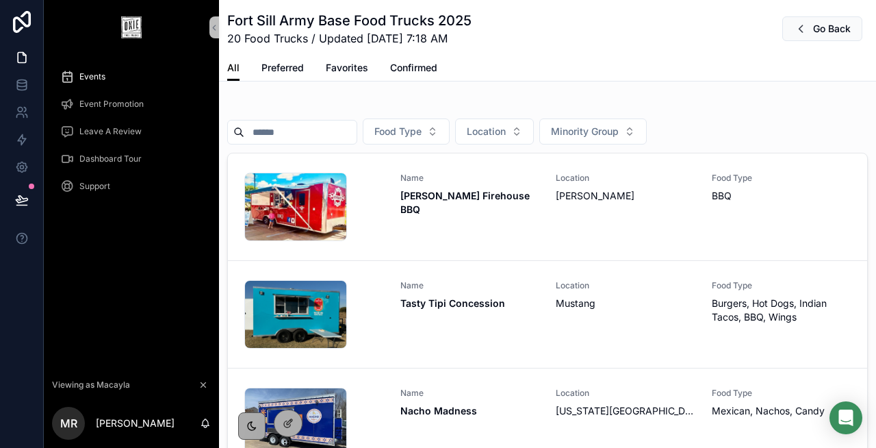
click at [127, 105] on span "Event Promotion" at bounding box center [111, 104] width 64 height 11
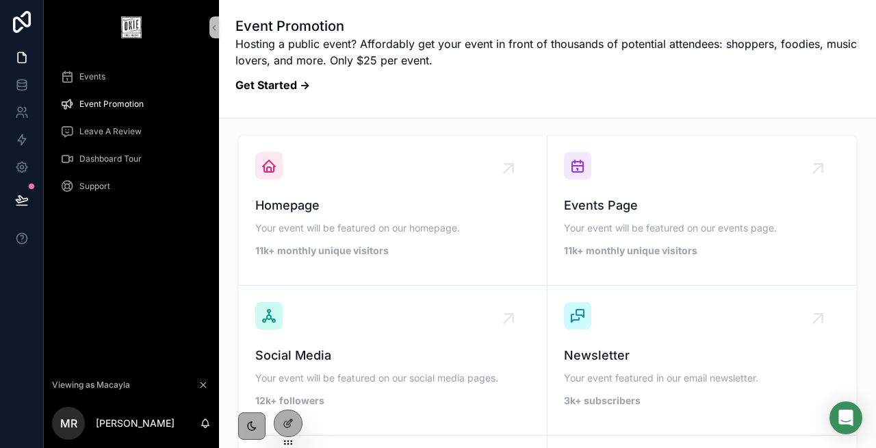
click at [89, 75] on span "Events" at bounding box center [92, 76] width 26 height 11
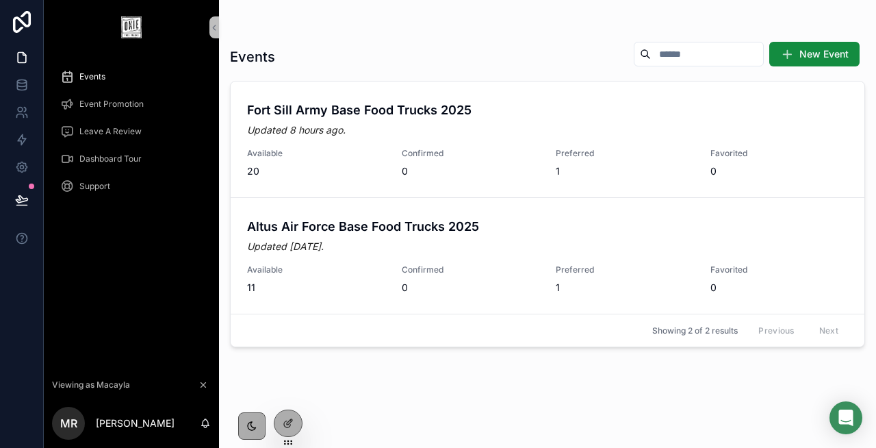
click at [520, 25] on div "scrollable content" at bounding box center [547, 27] width 635 height 11
click at [350, 280] on div "Available 11" at bounding box center [316, 279] width 138 height 30
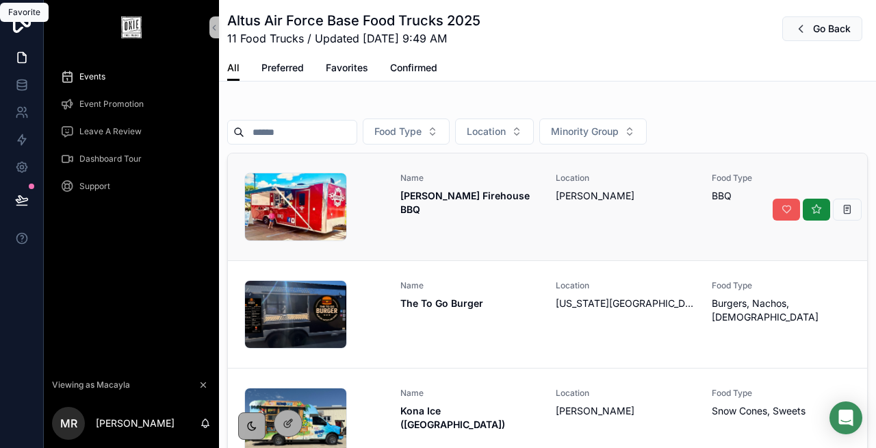
click at [787, 206] on icon "scrollable content" at bounding box center [786, 209] width 11 height 11
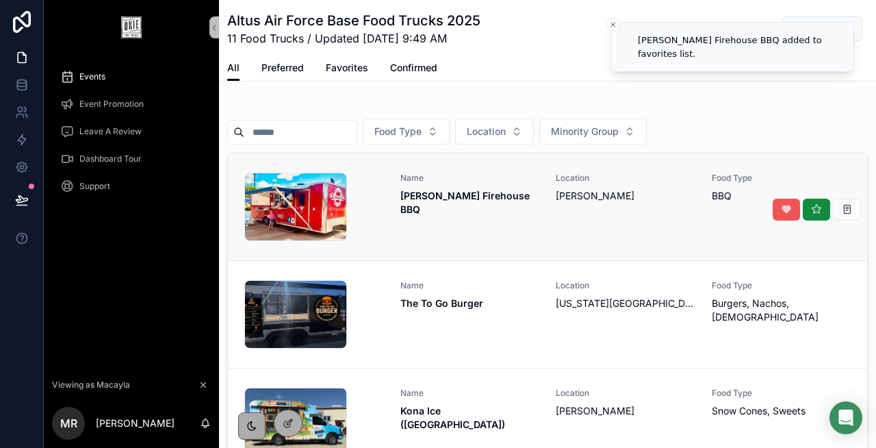
click at [783, 211] on icon "scrollable content" at bounding box center [786, 209] width 11 height 11
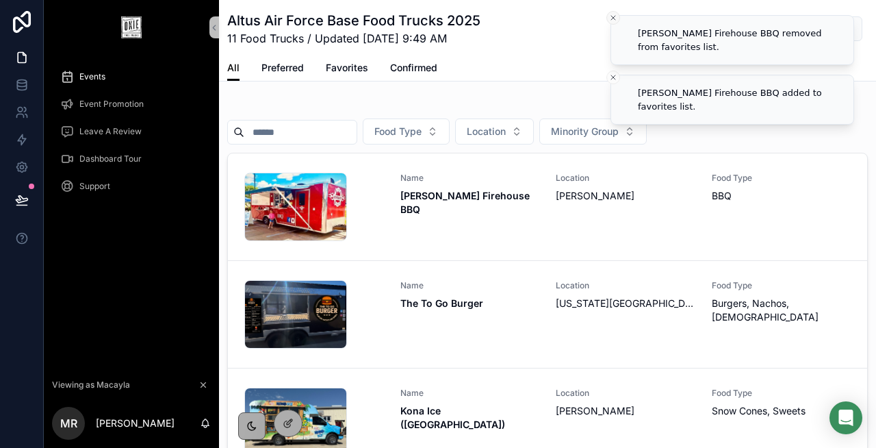
click at [612, 16] on line "Close toast" at bounding box center [613, 18] width 4 height 4
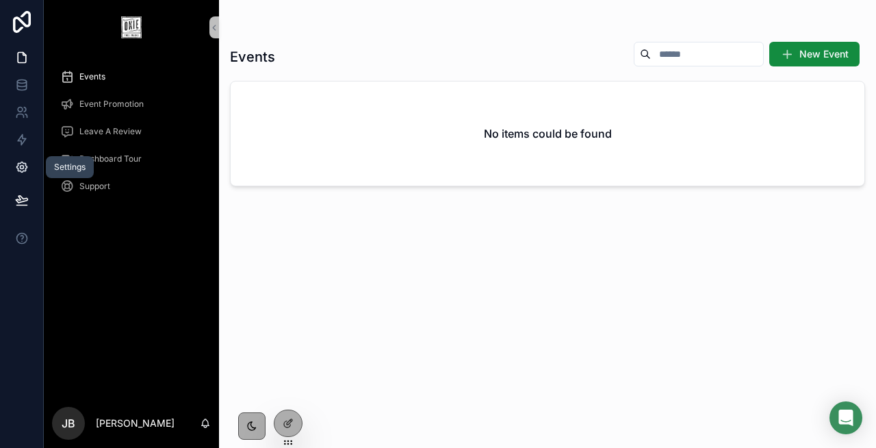
click at [22, 177] on link at bounding box center [21, 166] width 43 height 27
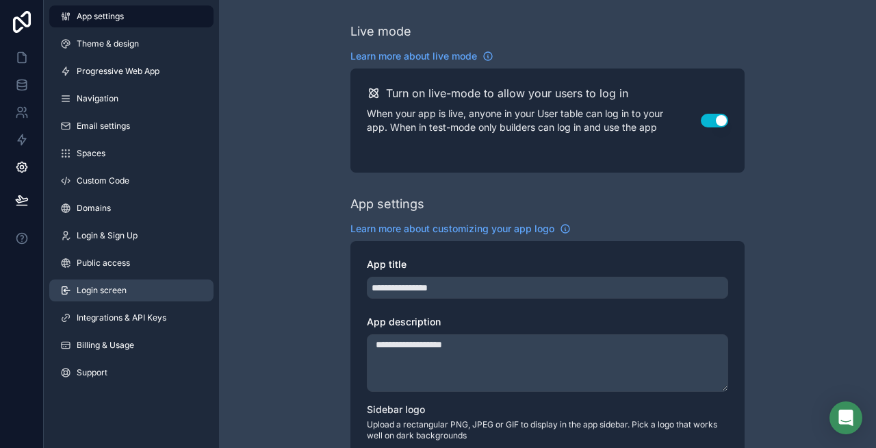
click at [121, 282] on link "Login screen" at bounding box center [131, 290] width 164 height 22
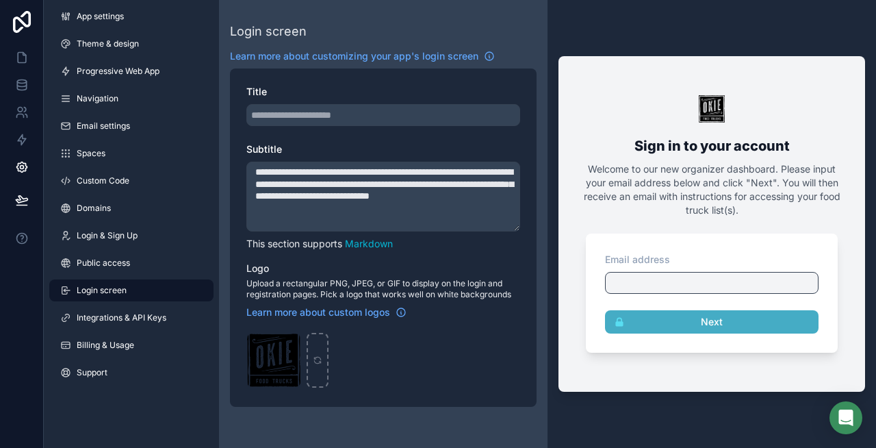
click at [337, 170] on textarea "**********" at bounding box center [383, 197] width 274 height 70
type textarea "**********"
click at [18, 205] on icon at bounding box center [21, 205] width 10 height 0
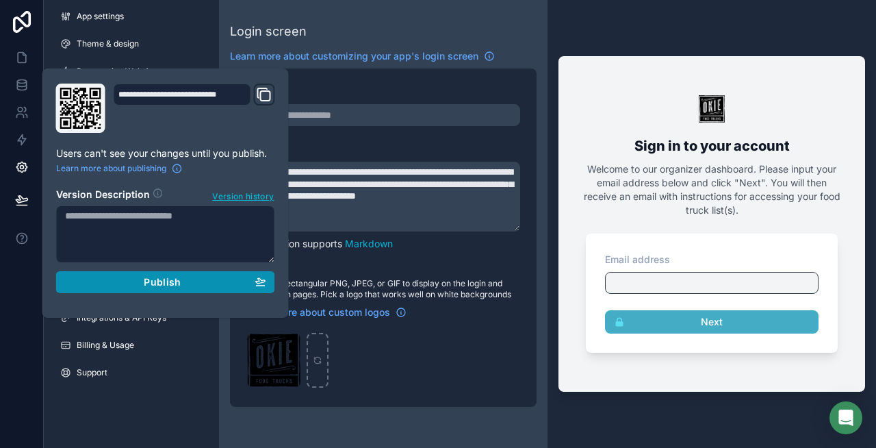
click at [94, 281] on div "Publish" at bounding box center [165, 282] width 201 height 12
